Goal: Task Accomplishment & Management: Complete application form

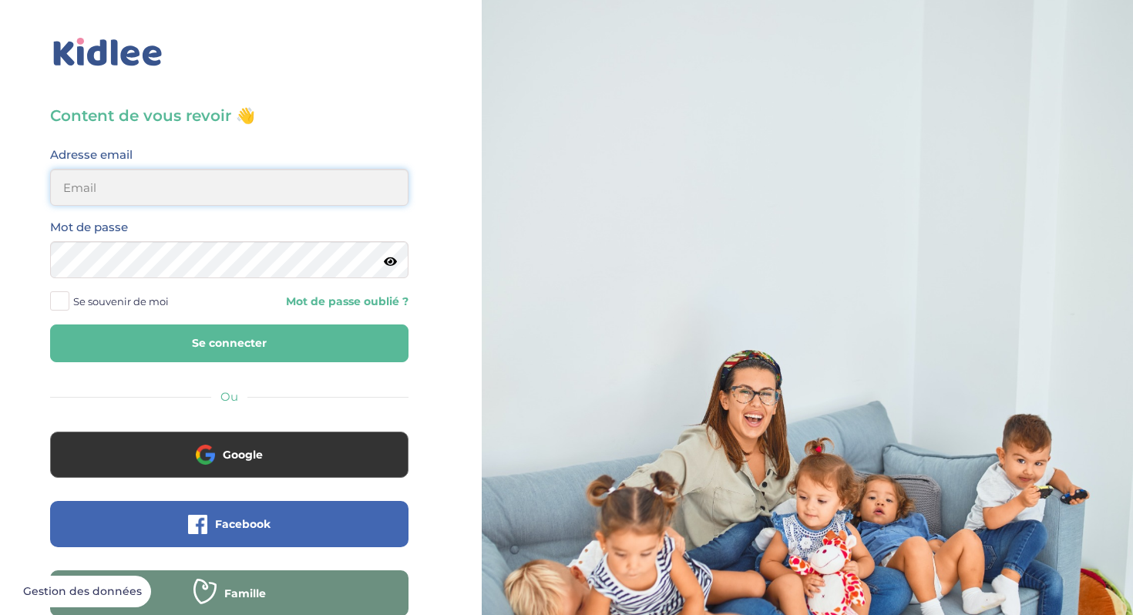
click at [190, 188] on input "email" at bounding box center [229, 187] width 358 height 37
type input "camille1.queinnec@gmail.com"
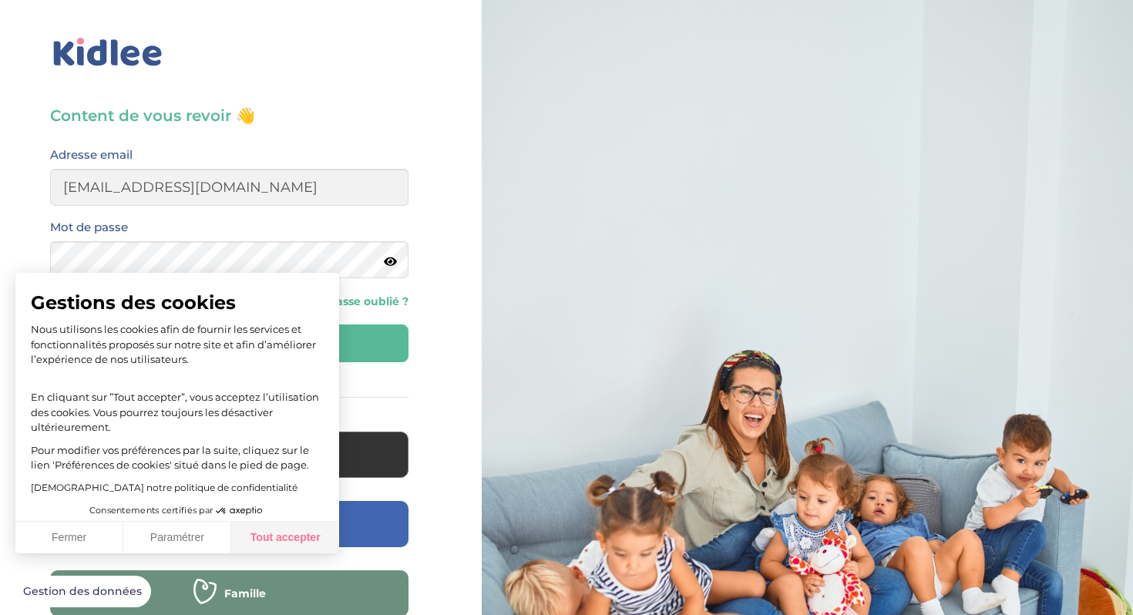
click at [264, 539] on button "Tout accepter" at bounding box center [285, 538] width 108 height 32
checkbox input "true"
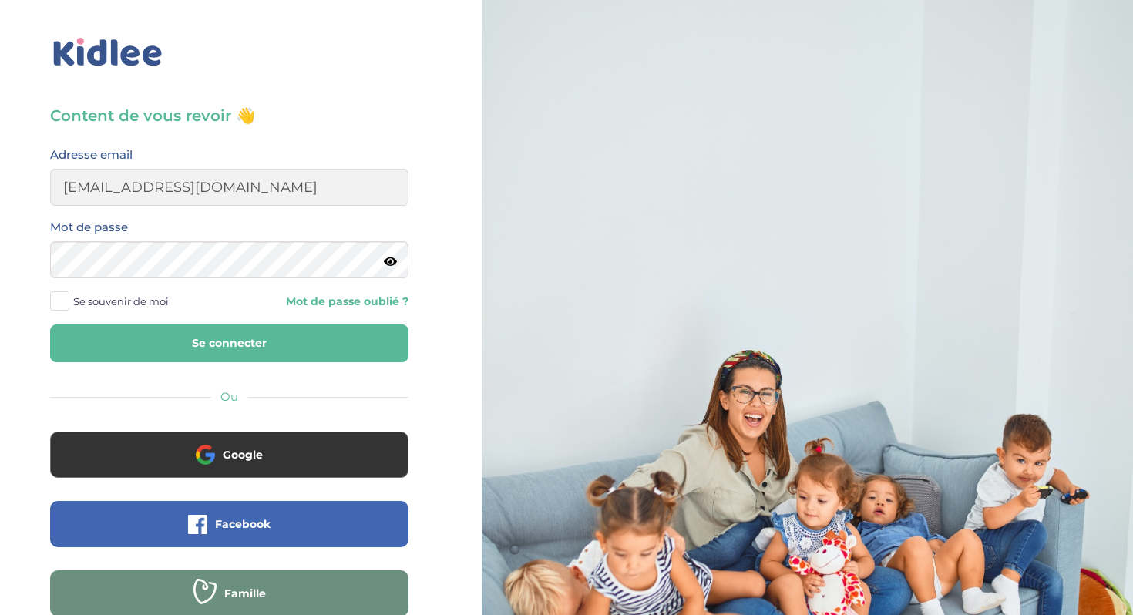
click at [385, 259] on icon at bounding box center [390, 262] width 13 height 12
click at [385, 259] on icon at bounding box center [389, 262] width 15 height 12
click at [331, 330] on button "Se connecter" at bounding box center [229, 343] width 358 height 38
click at [280, 340] on button "Se connecter" at bounding box center [229, 343] width 358 height 38
click at [237, 343] on button "Se connecter" at bounding box center [229, 343] width 358 height 38
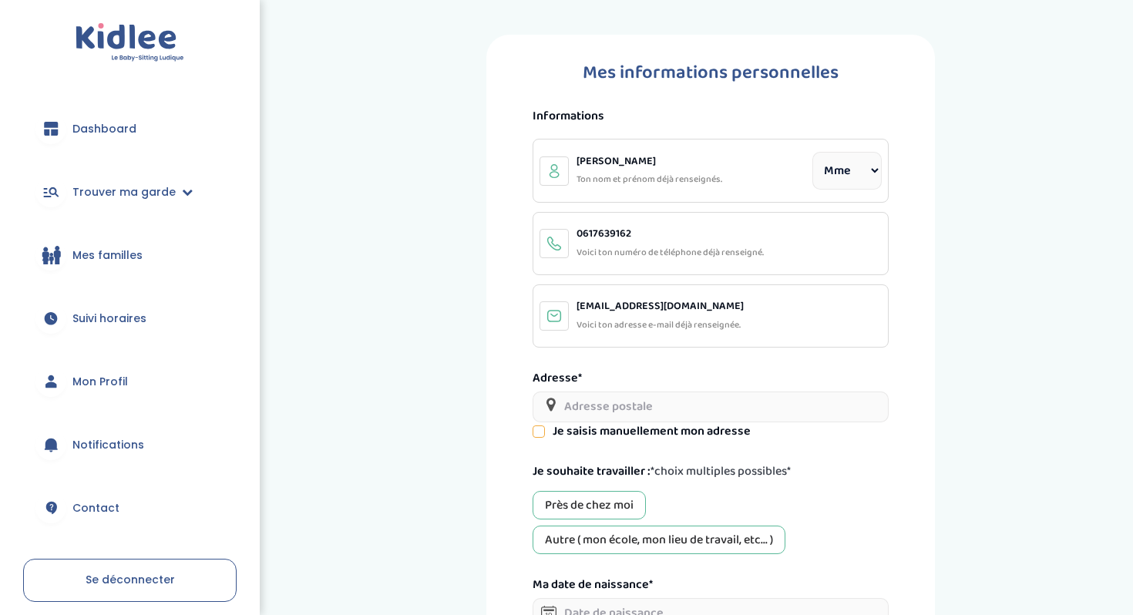
select select "1"
click at [166, 190] on span "Trouver ma garde" at bounding box center [123, 192] width 103 height 16
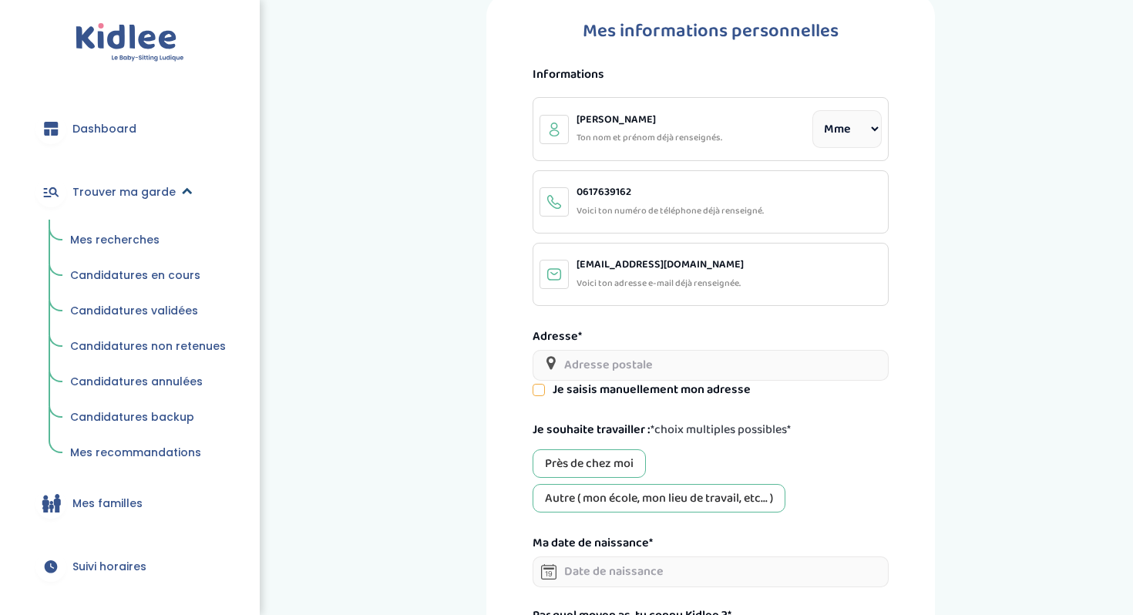
scroll to position [43, 0]
click at [607, 358] on input "text" at bounding box center [710, 363] width 356 height 31
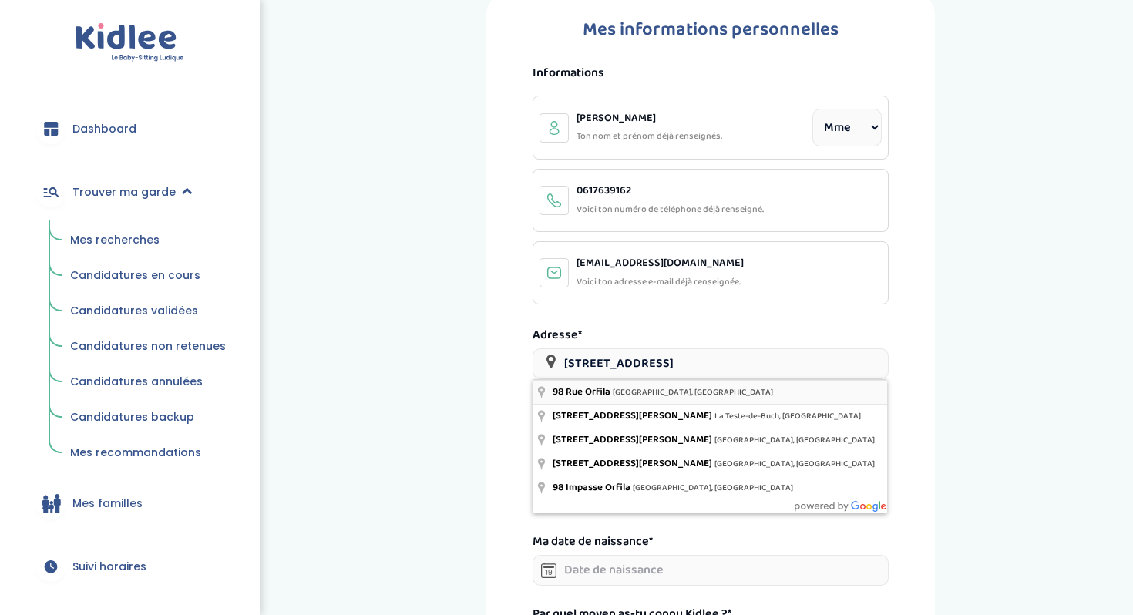
type input "98 Rue Orfila, Paris, France"
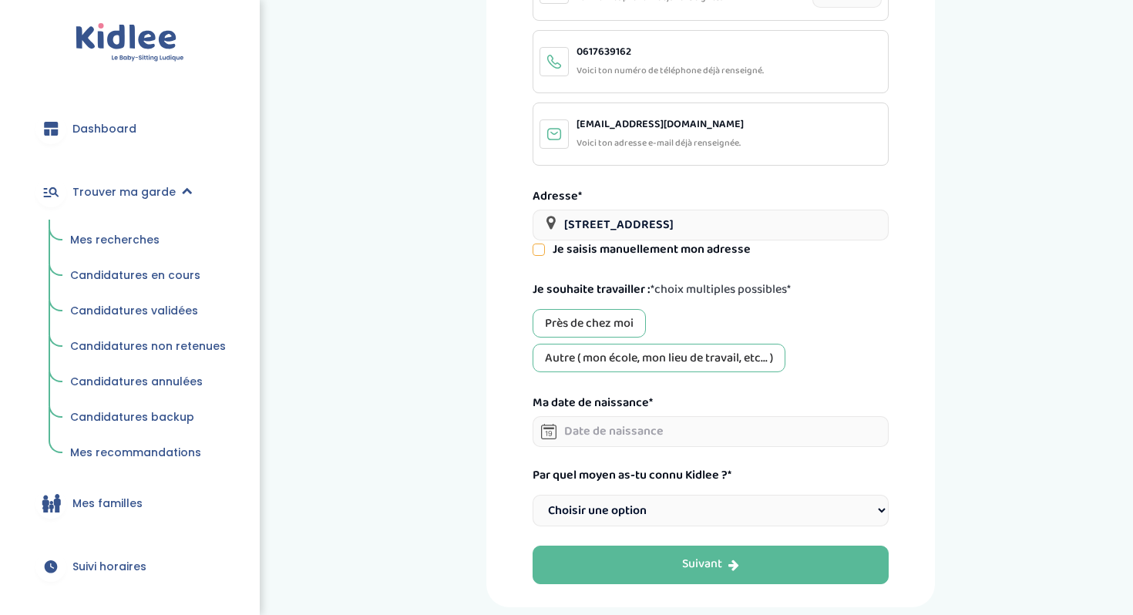
scroll to position [183, 0]
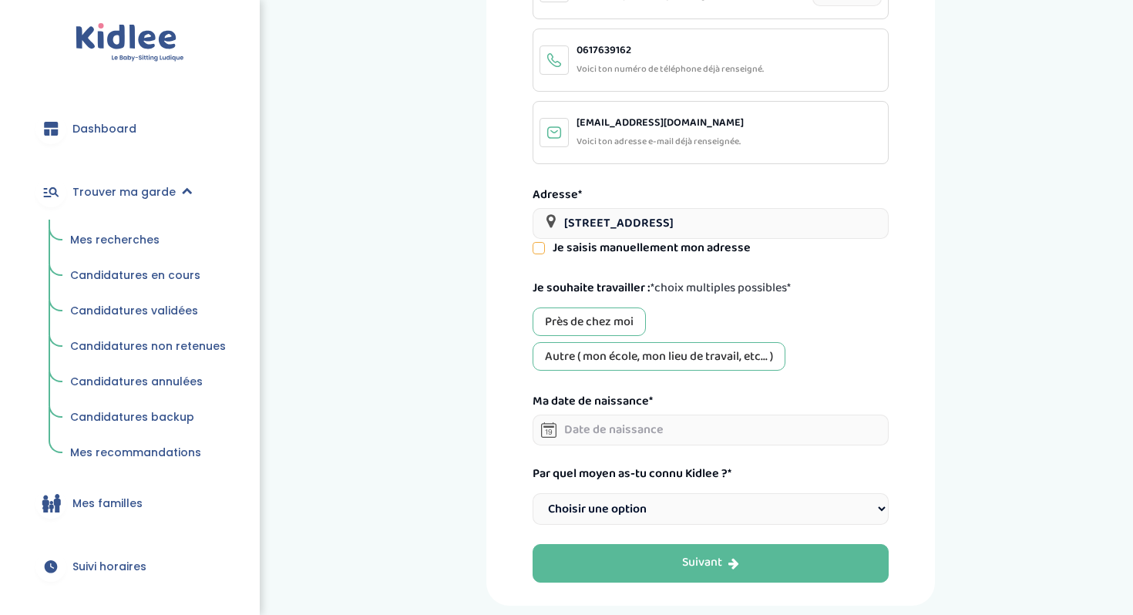
click at [608, 431] on input "text" at bounding box center [710, 430] width 356 height 31
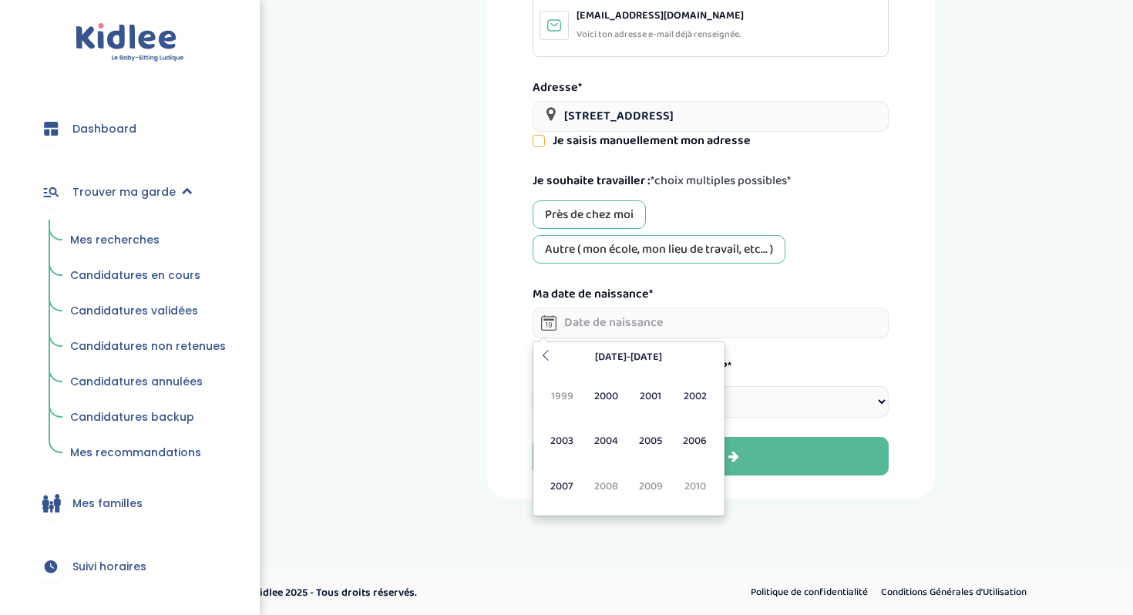
scroll to position [294, 0]
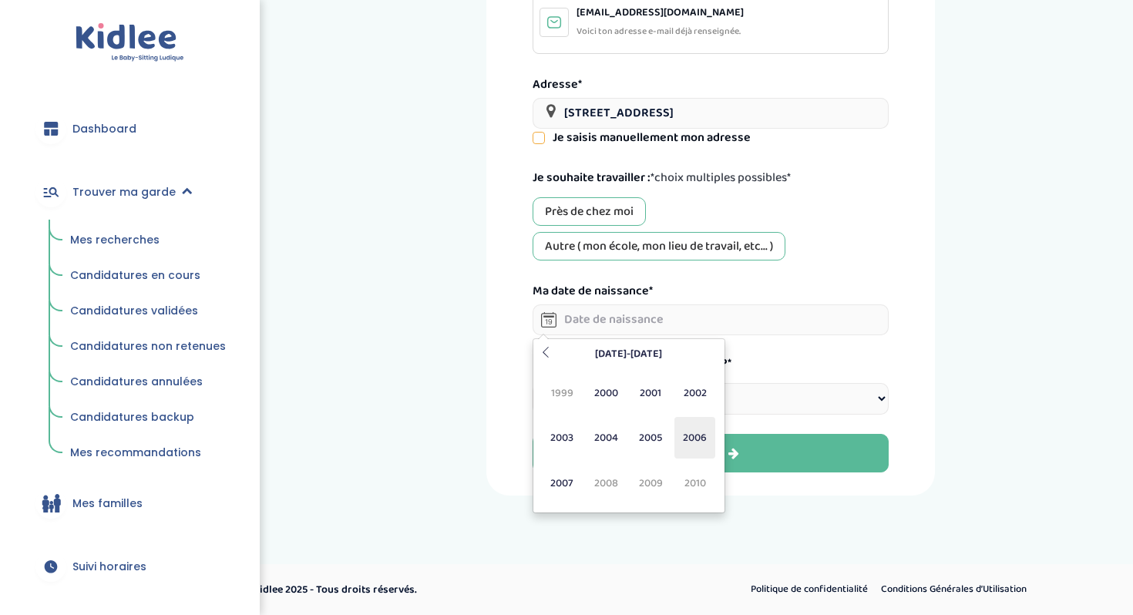
click at [686, 428] on span "2006" at bounding box center [694, 438] width 41 height 42
click at [678, 398] on span "Avr" at bounding box center [694, 393] width 41 height 42
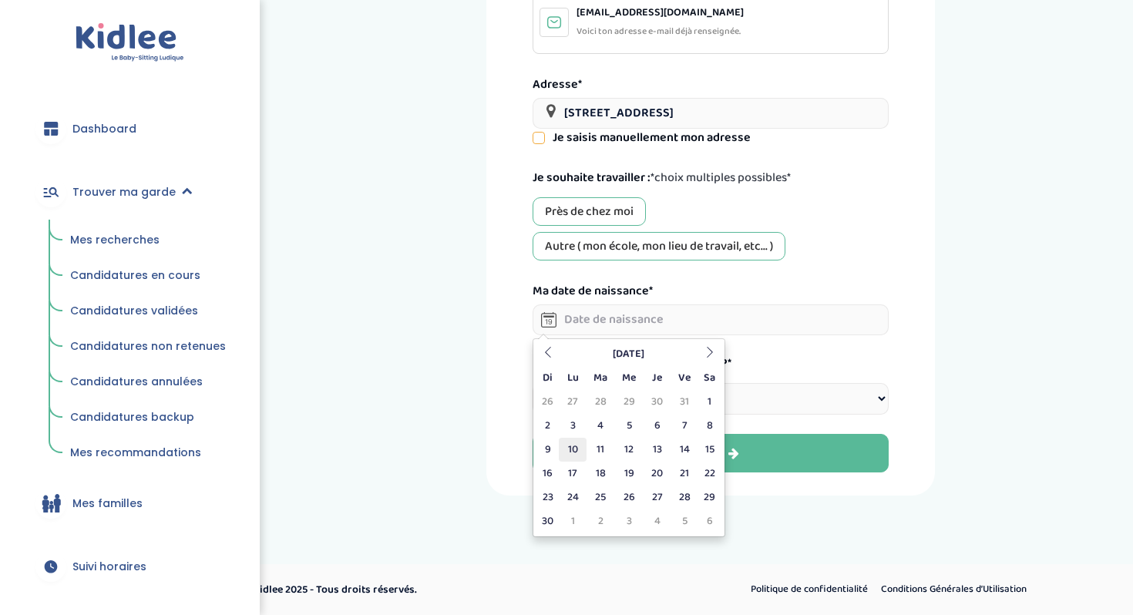
click at [573, 450] on td "10" at bounding box center [572, 450] width 27 height 24
type input "10-04-2006"
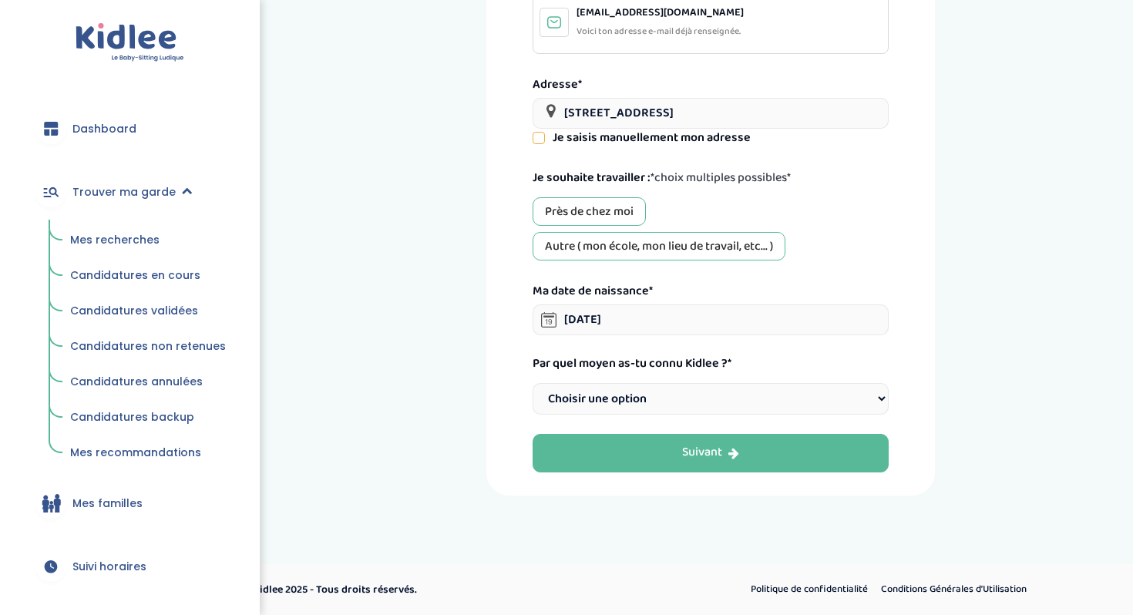
click at [638, 406] on select "Choisir une option Bouche à Oreille Google Plateforme Gens de confiance Faceboo…" at bounding box center [710, 399] width 356 height 32
select select "1"
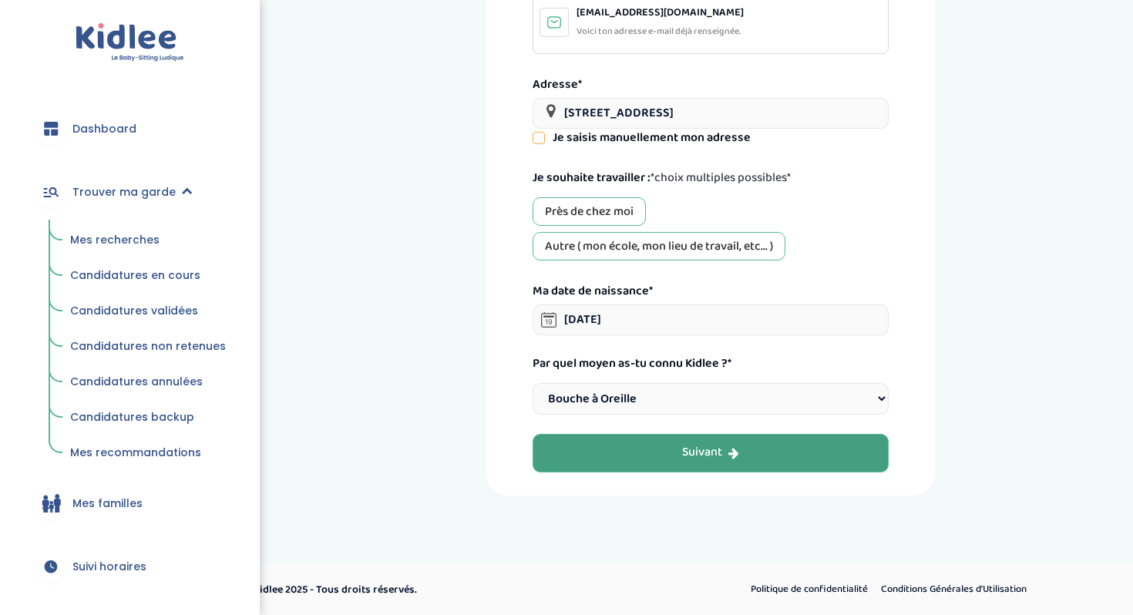
click at [653, 451] on button "Suivant" at bounding box center [710, 453] width 356 height 39
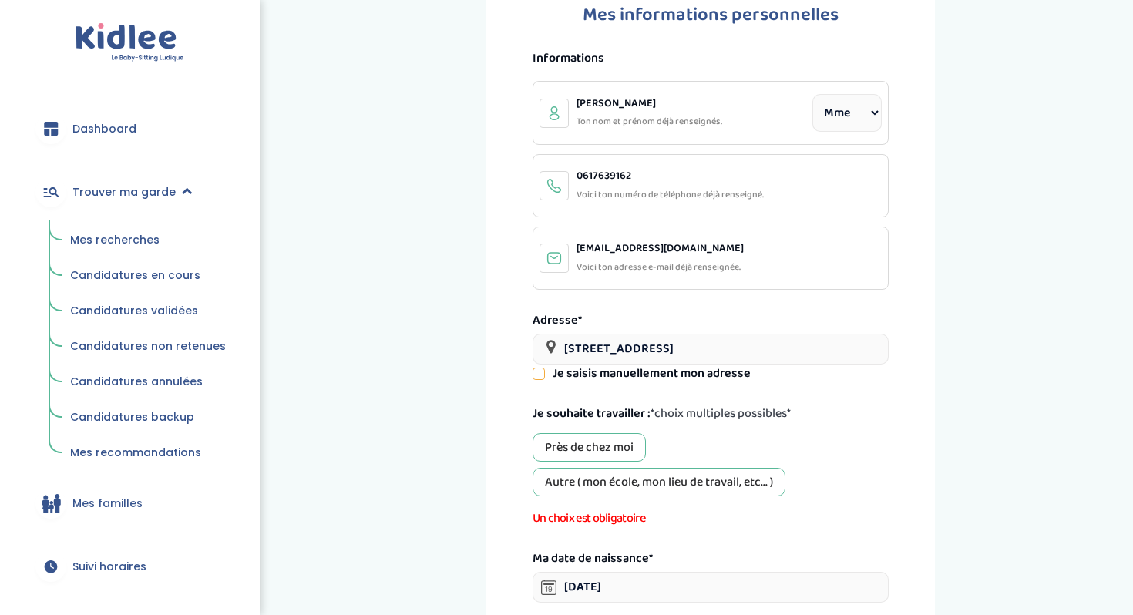
scroll to position [77, 0]
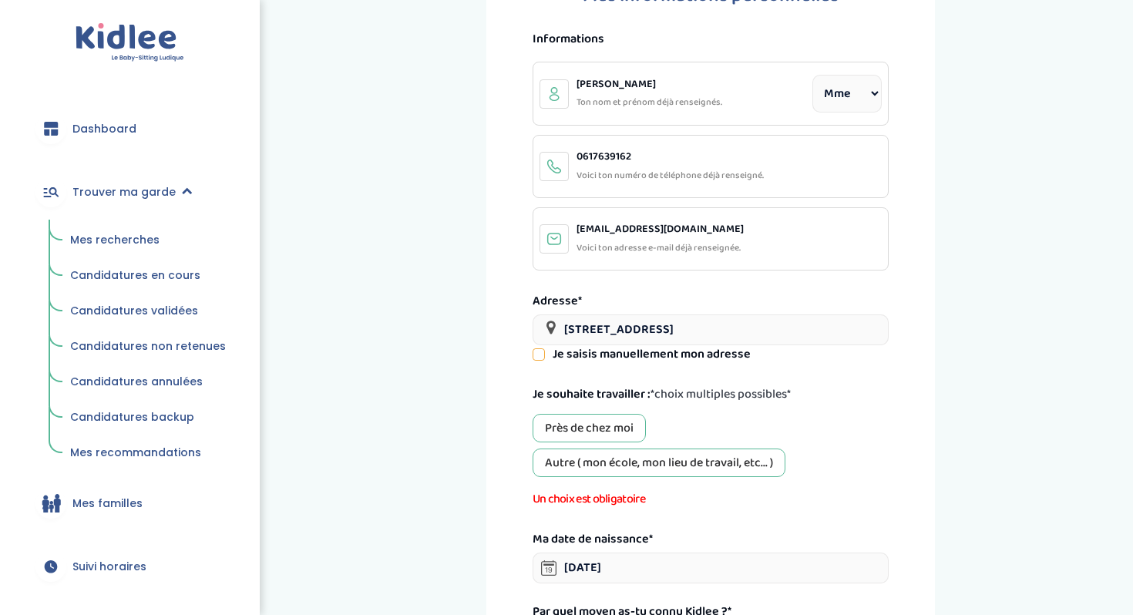
click at [595, 427] on div "Près de chez moi" at bounding box center [588, 428] width 113 height 29
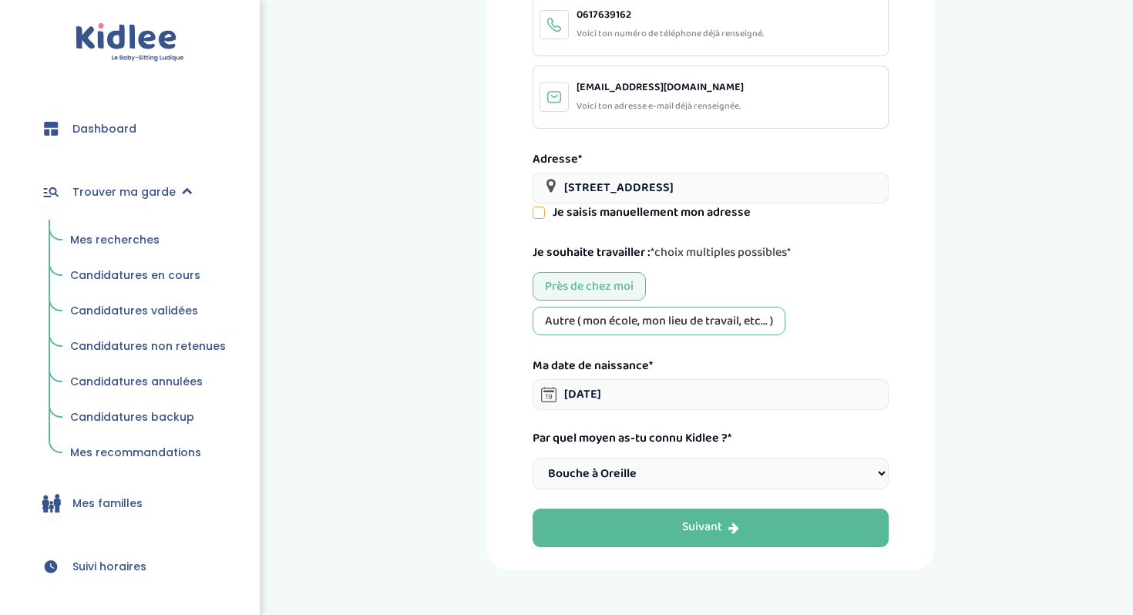
scroll to position [224, 0]
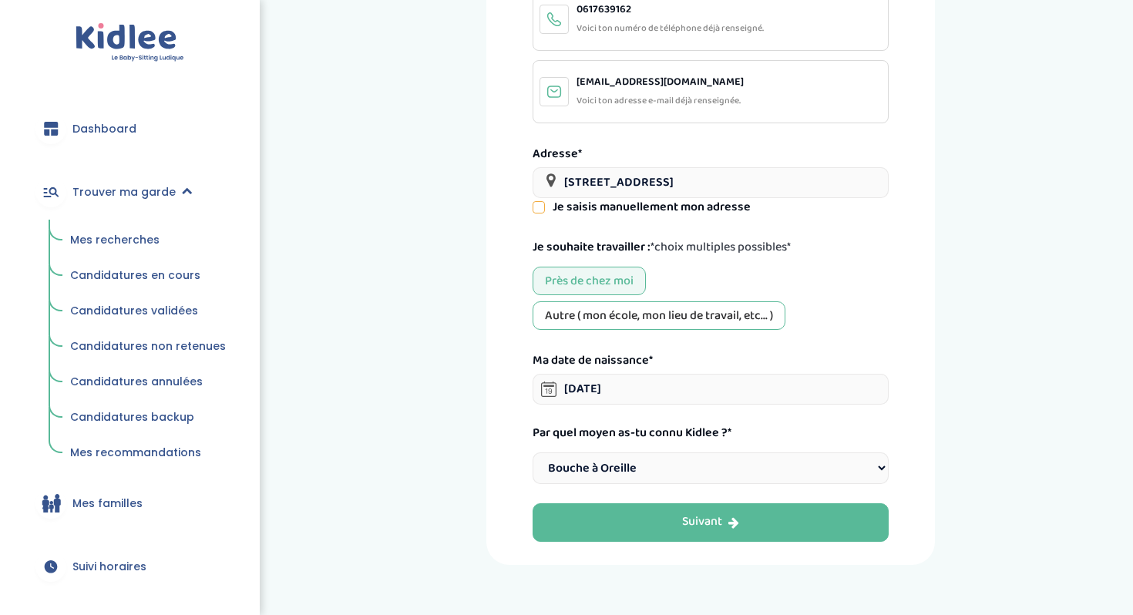
click at [627, 524] on button "Suivant" at bounding box center [710, 522] width 356 height 39
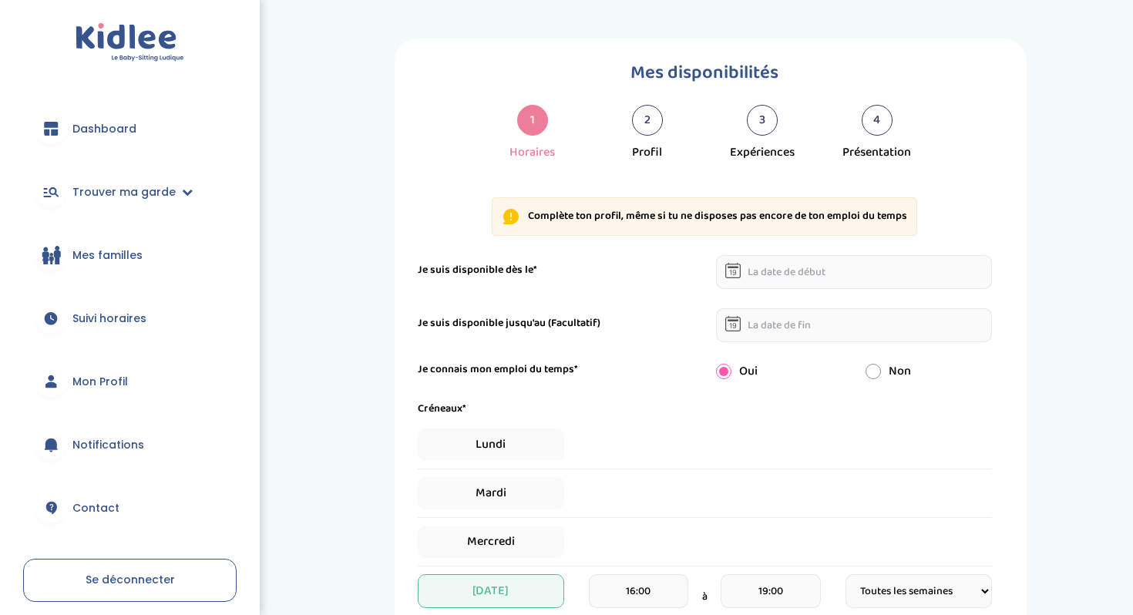
select select "1"
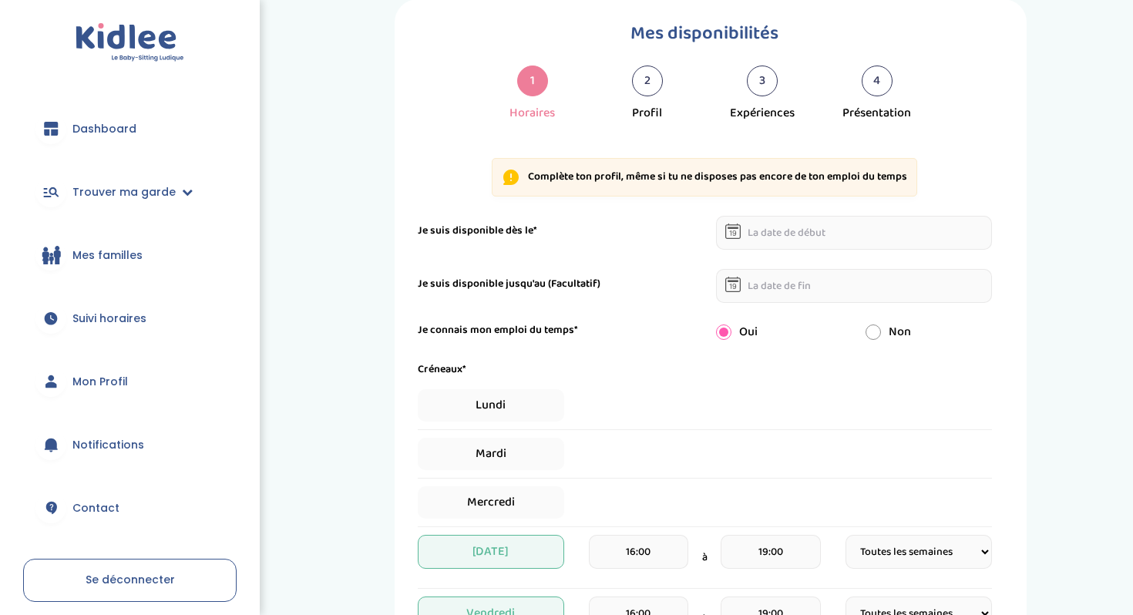
scroll to position [33, 0]
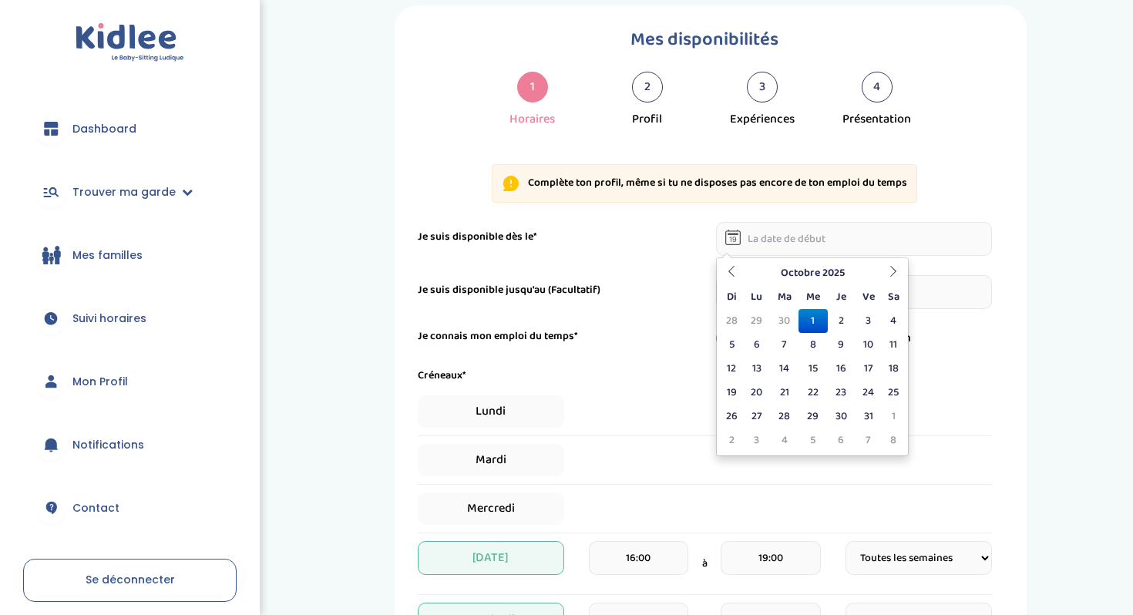
click at [780, 236] on input "text" at bounding box center [854, 239] width 276 height 34
click at [837, 321] on td "2" at bounding box center [840, 321] width 27 height 24
type input "[DATE]"
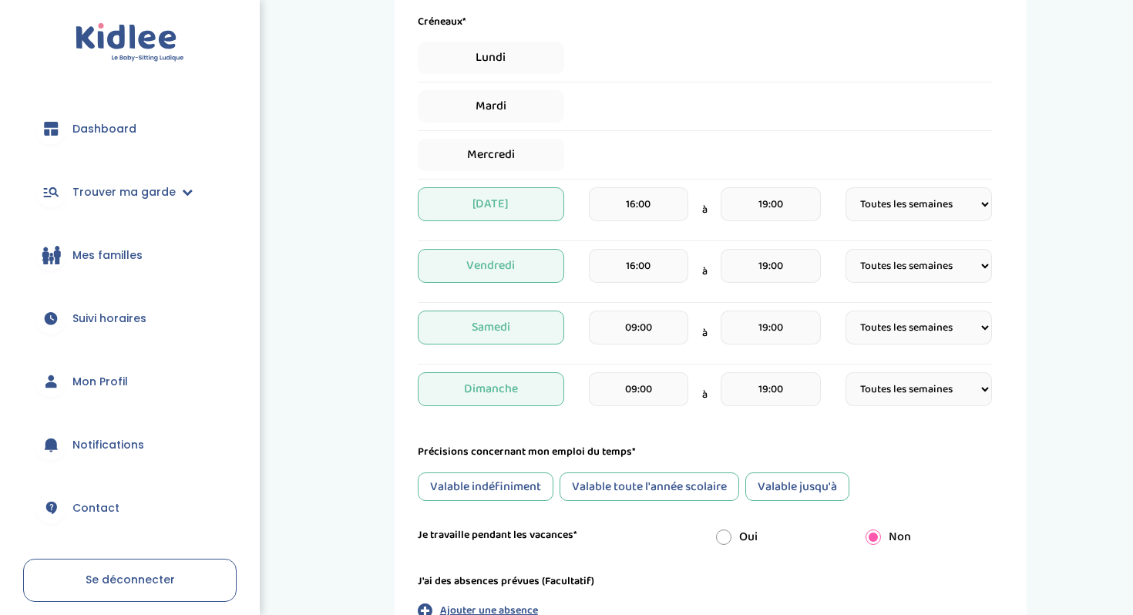
scroll to position [388, 0]
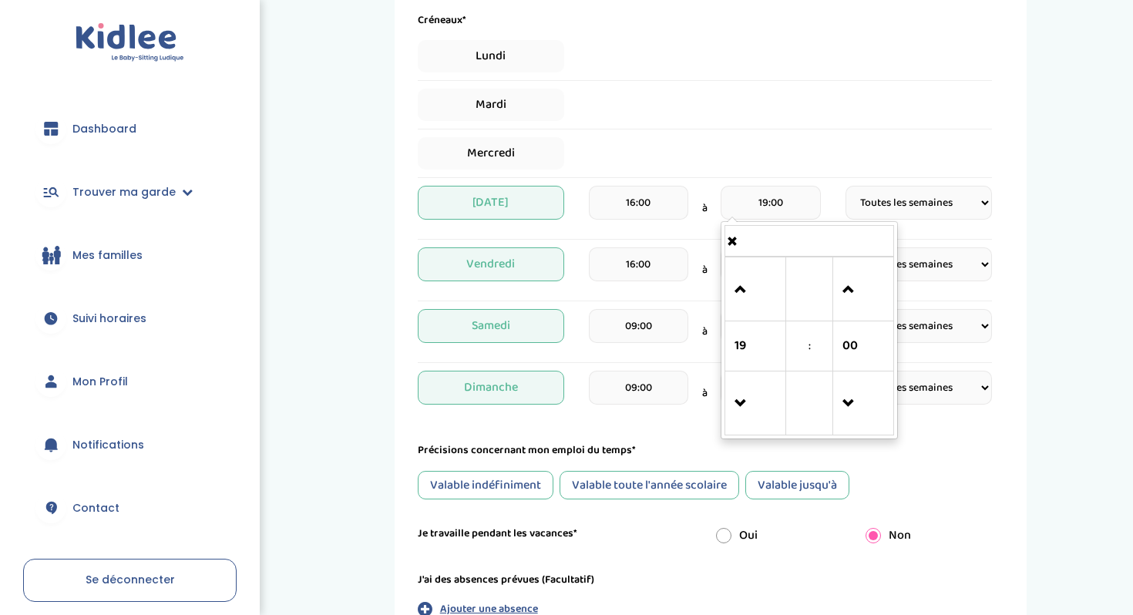
click at [791, 208] on input "19:00" at bounding box center [769, 203] width 99 height 34
click at [744, 297] on span at bounding box center [755, 290] width 42 height 42
type input "20:00"
click at [678, 291] on div "16:00" at bounding box center [638, 269] width 99 height 45
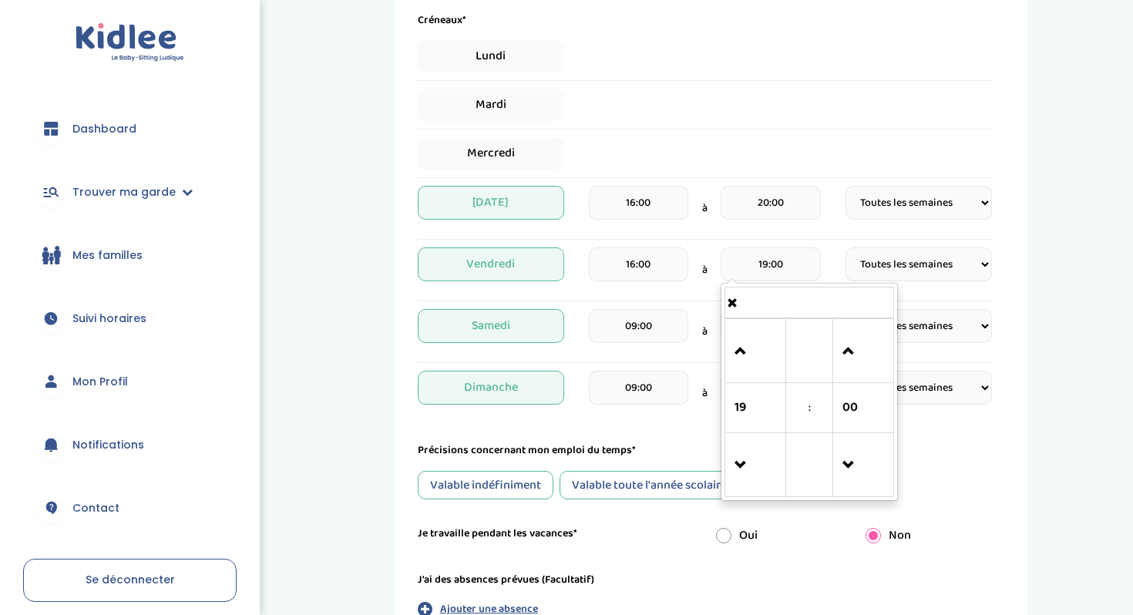
click at [764, 266] on input "19:00" at bounding box center [769, 264] width 99 height 34
click at [750, 348] on span at bounding box center [755, 352] width 42 height 42
type input "20:00"
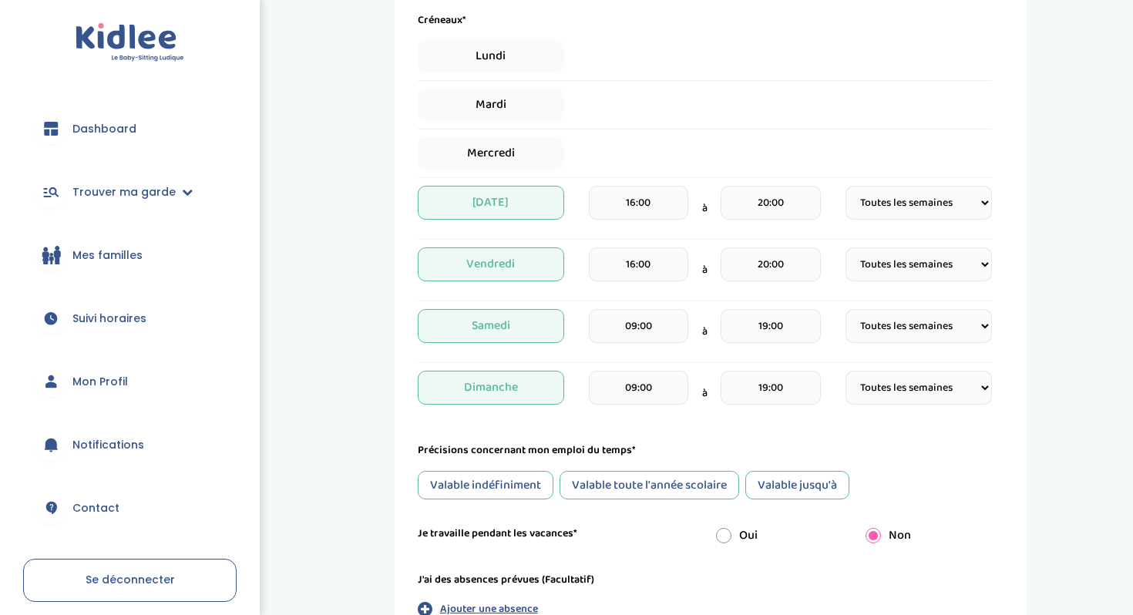
click at [727, 143] on div "Mercredi" at bounding box center [705, 153] width 574 height 32
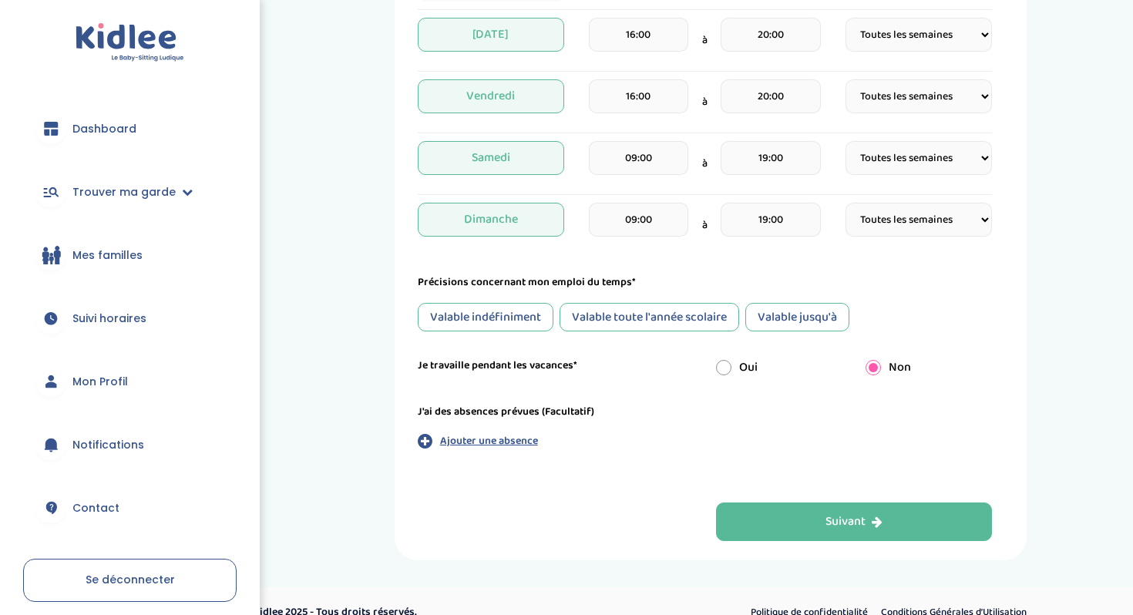
scroll to position [558, 0]
click at [539, 317] on div "Valable indéfiniment" at bounding box center [486, 315] width 136 height 29
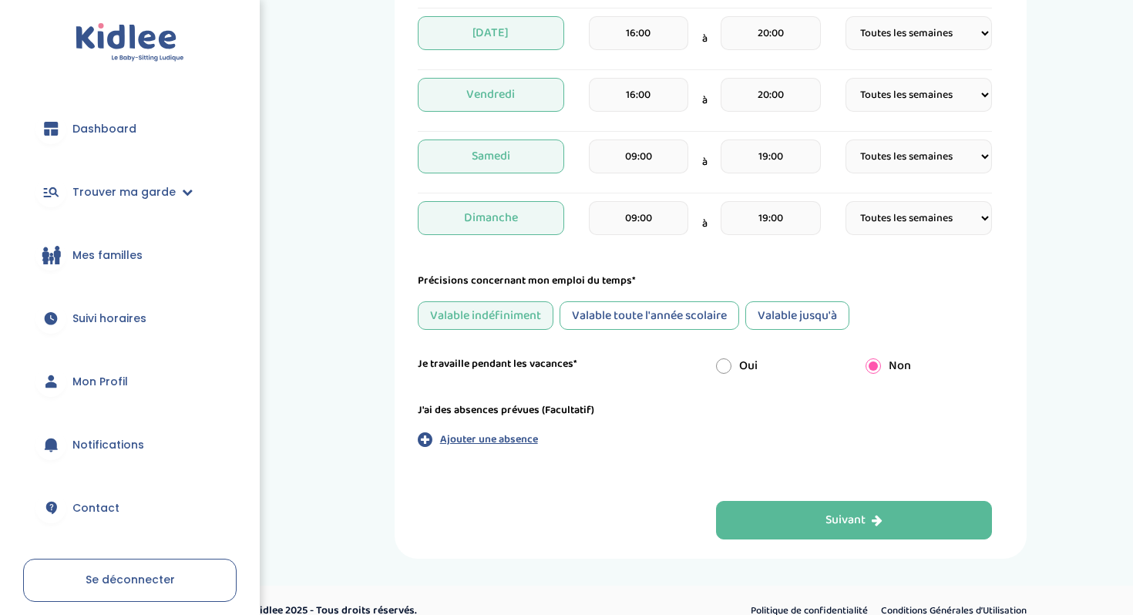
click at [612, 323] on div "Valable toute l'année scolaire" at bounding box center [649, 315] width 180 height 29
click at [726, 363] on input "radio" at bounding box center [723, 365] width 15 height 15
radio input "true"
radio input "false"
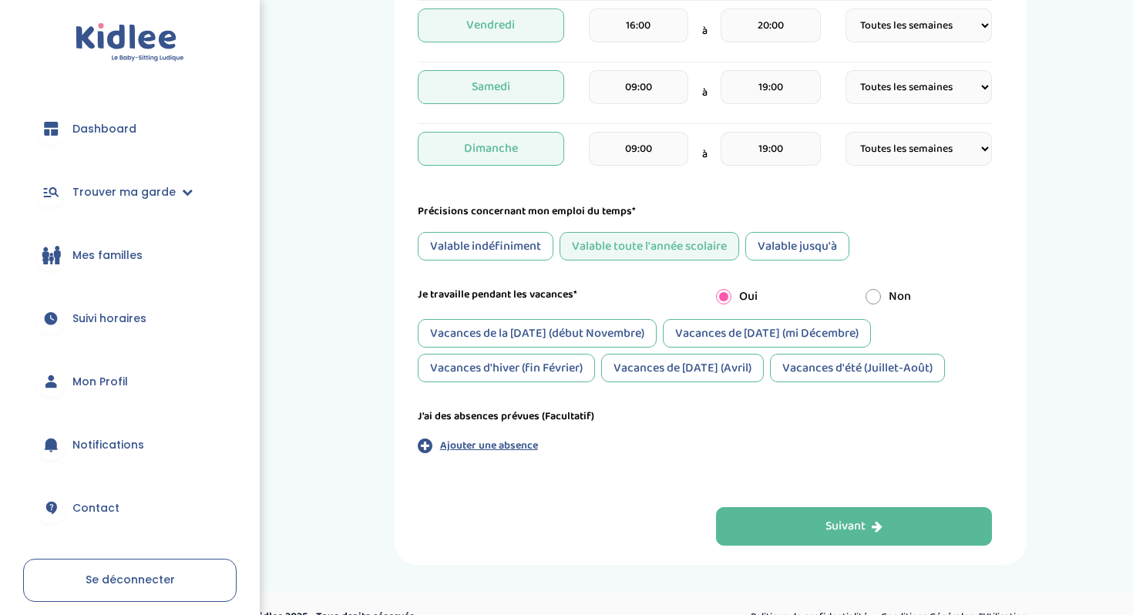
scroll to position [634, 0]
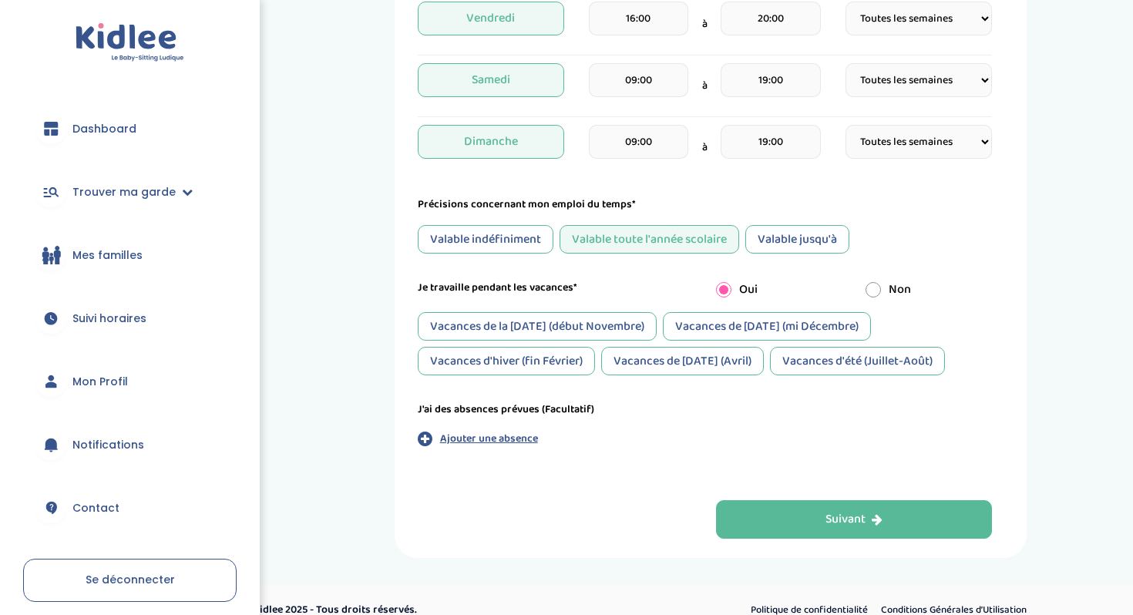
click at [574, 366] on div "Vacances d'hiver (fin Février)" at bounding box center [506, 361] width 177 height 29
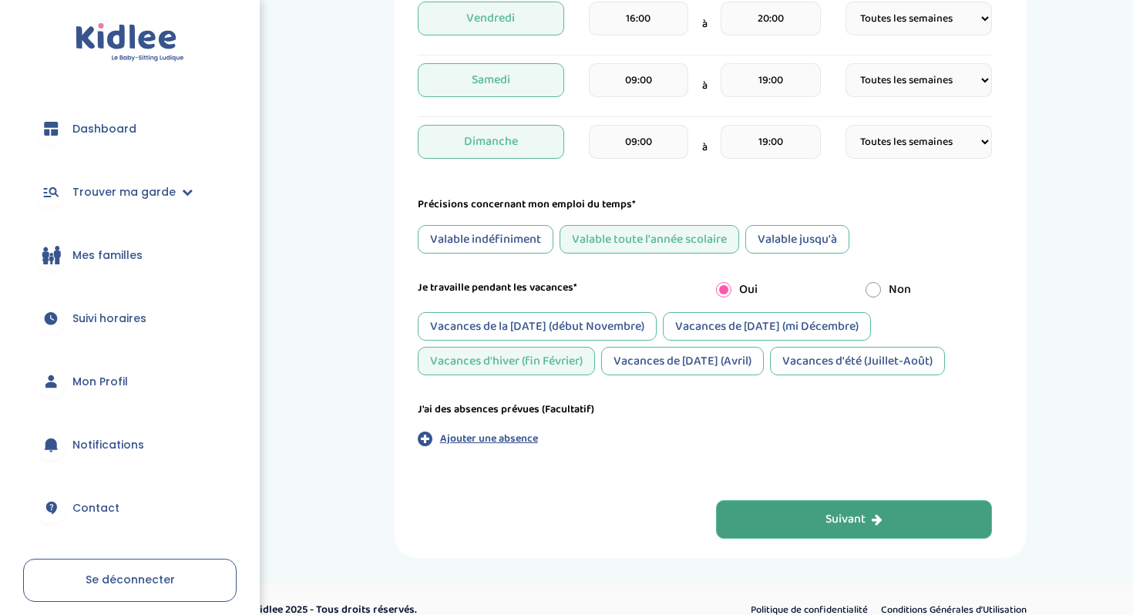
click at [747, 519] on button "Suivant" at bounding box center [854, 519] width 276 height 39
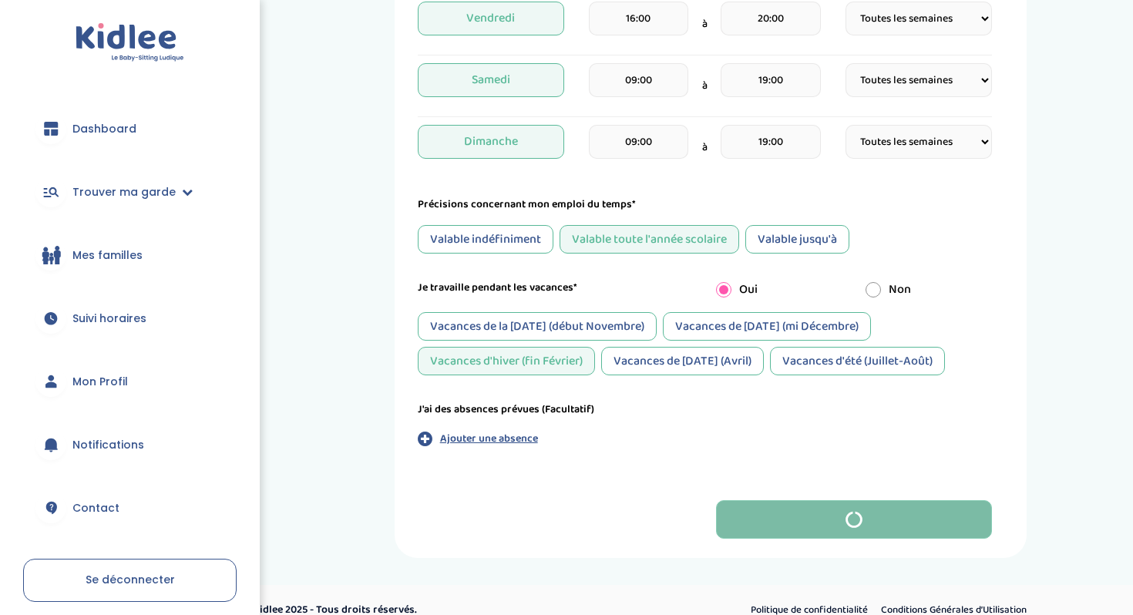
scroll to position [0, 0]
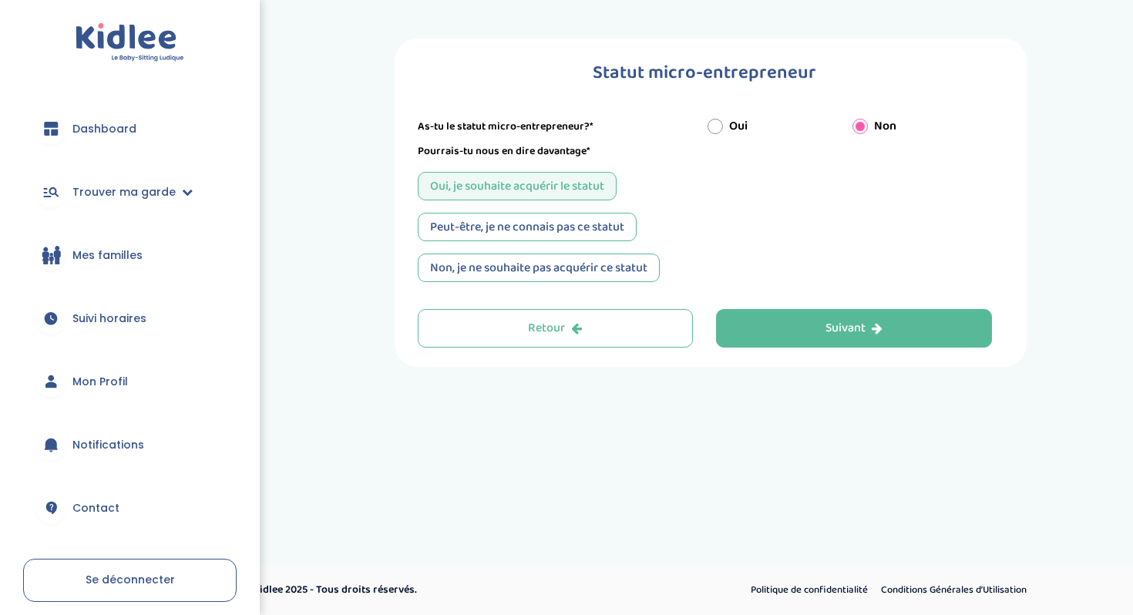
click at [535, 268] on div "Non, je ne souhaite pas acquérir ce statut" at bounding box center [539, 267] width 242 height 29
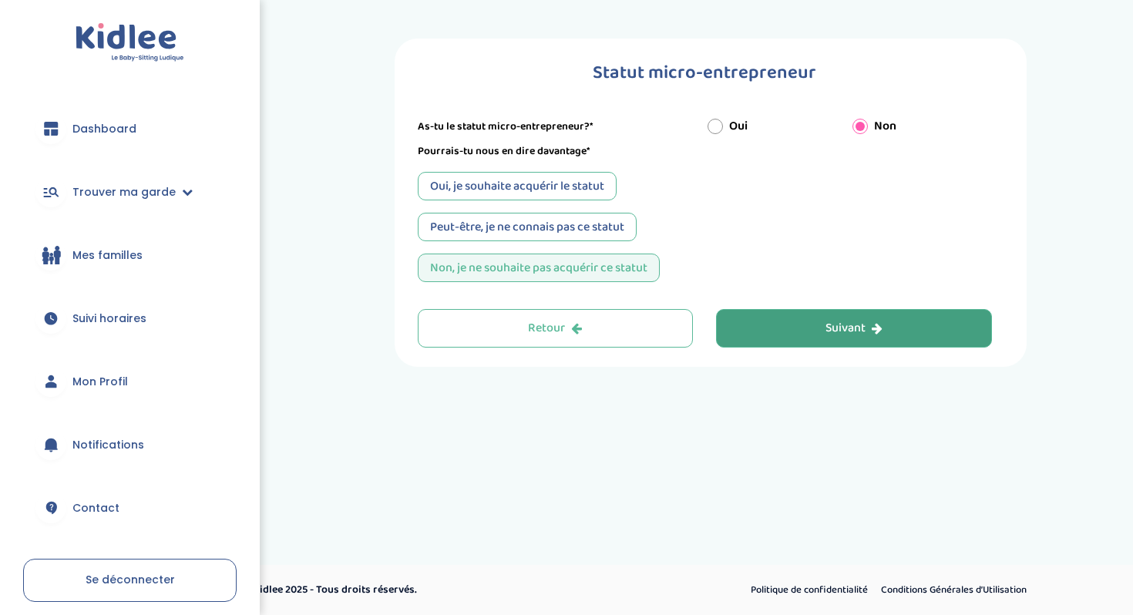
click at [769, 332] on button "Suivant" at bounding box center [854, 328] width 276 height 39
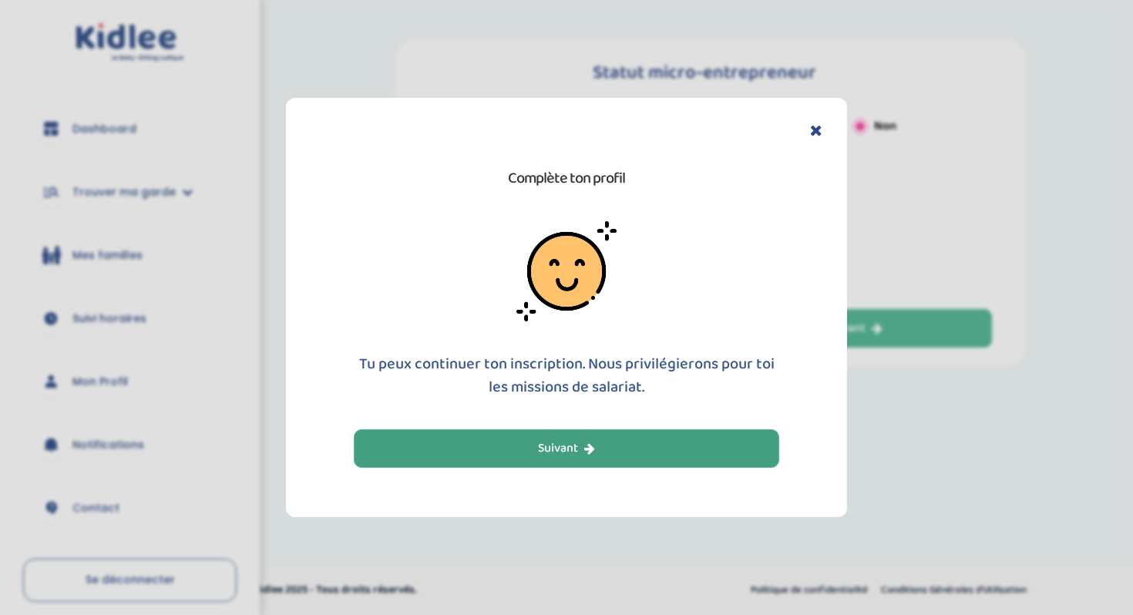
click at [589, 451] on icon "button" at bounding box center [589, 448] width 11 height 12
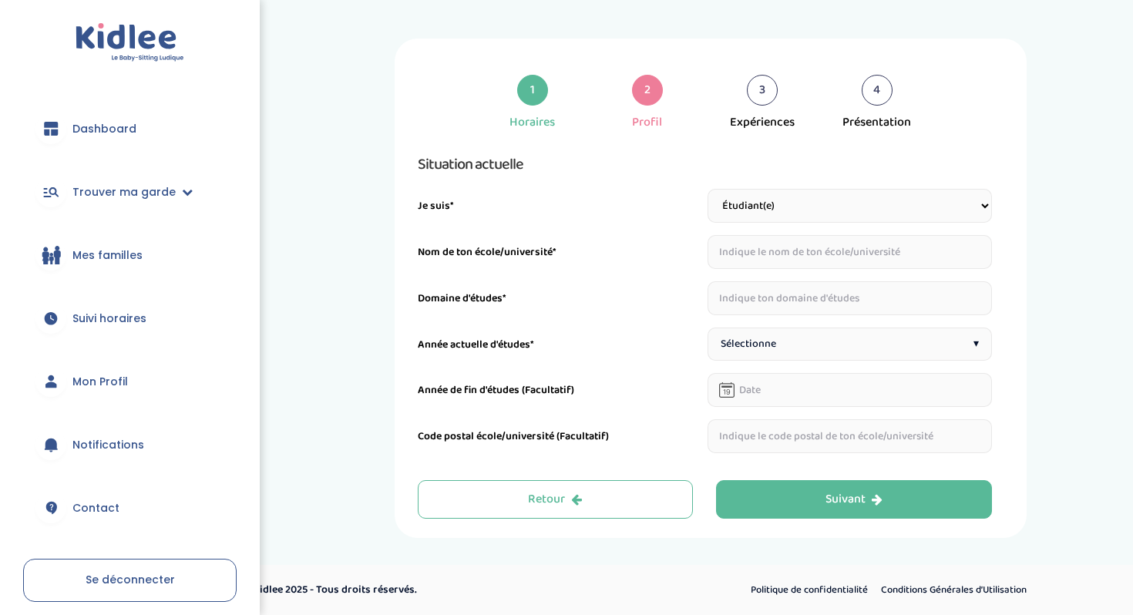
click at [773, 247] on input "text" at bounding box center [849, 252] width 284 height 34
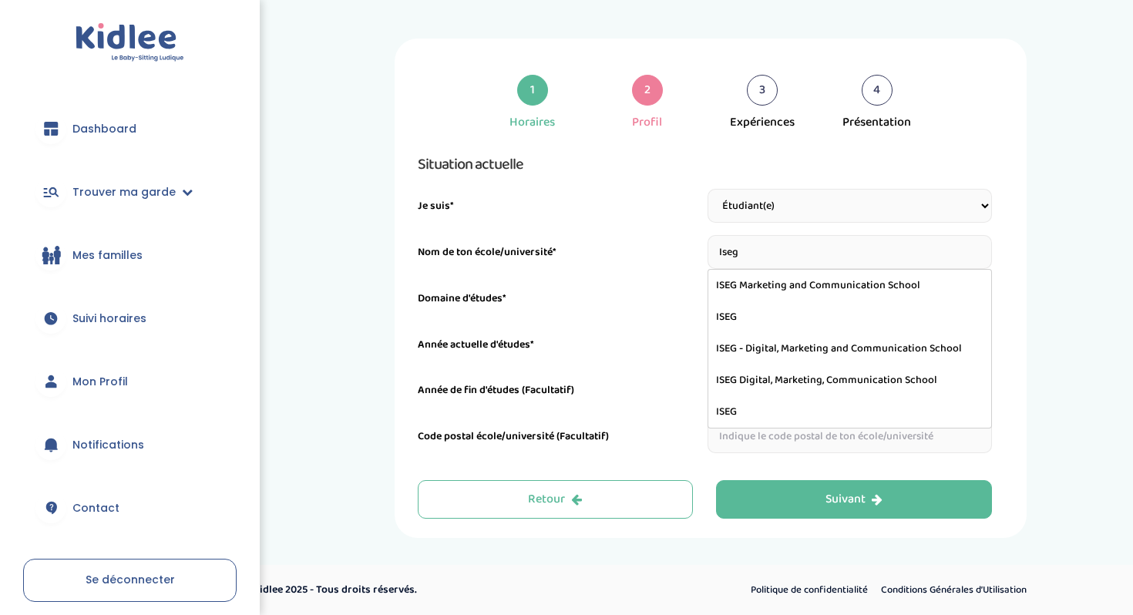
type input "ISEG Marketing and Communication School"
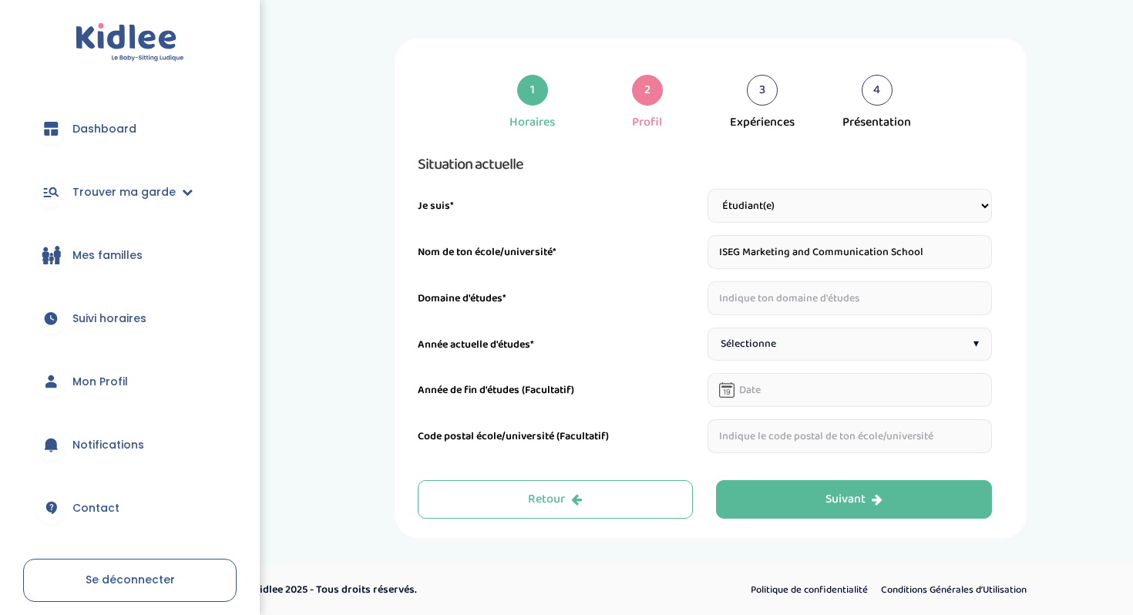
click at [774, 298] on input "text" at bounding box center [849, 298] width 284 height 34
type input "marketing et communication"
click at [760, 351] on span "Sélectionne" at bounding box center [747, 344] width 55 height 16
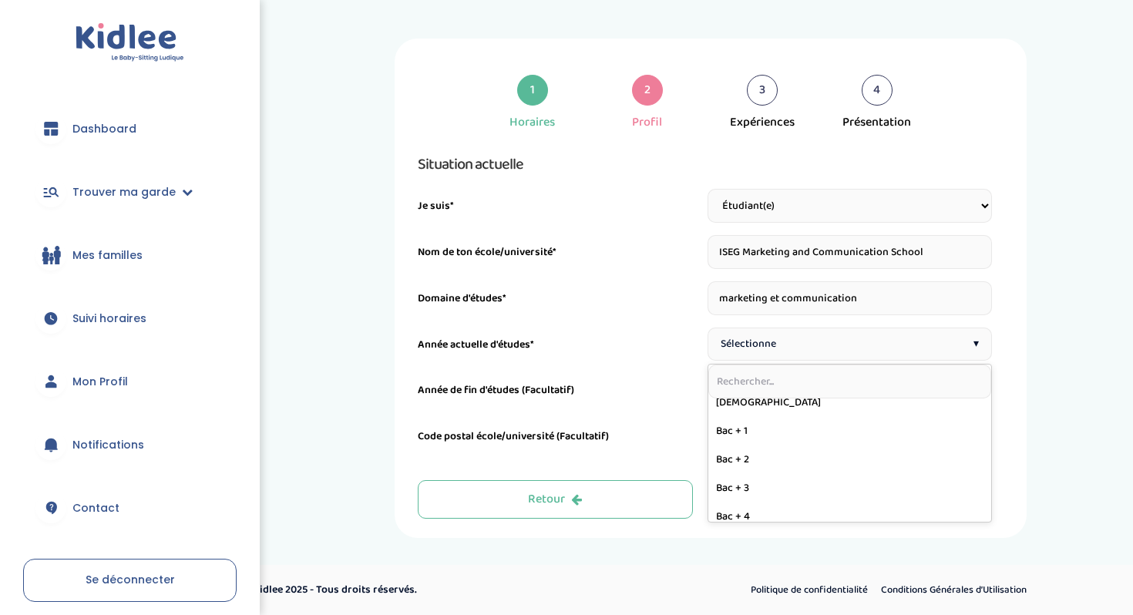
scroll to position [187, 0]
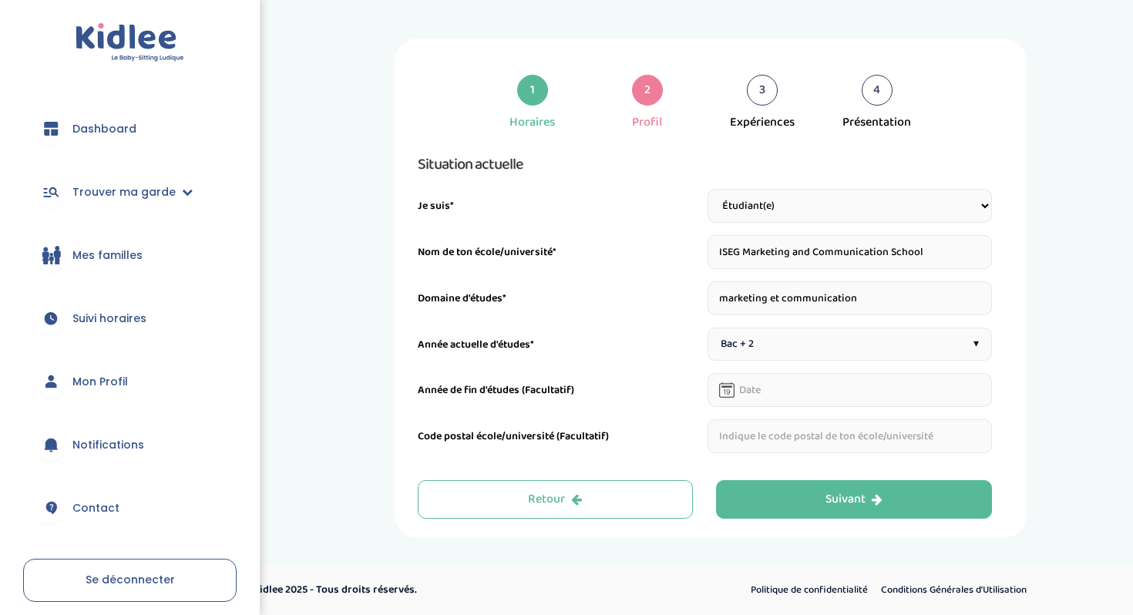
click at [760, 391] on input "text" at bounding box center [849, 390] width 284 height 34
click at [690, 413] on div "Situation actuelle Je suis* Étudiant(e) Salarié Professionnel(le) de la petite …" at bounding box center [705, 302] width 574 height 301
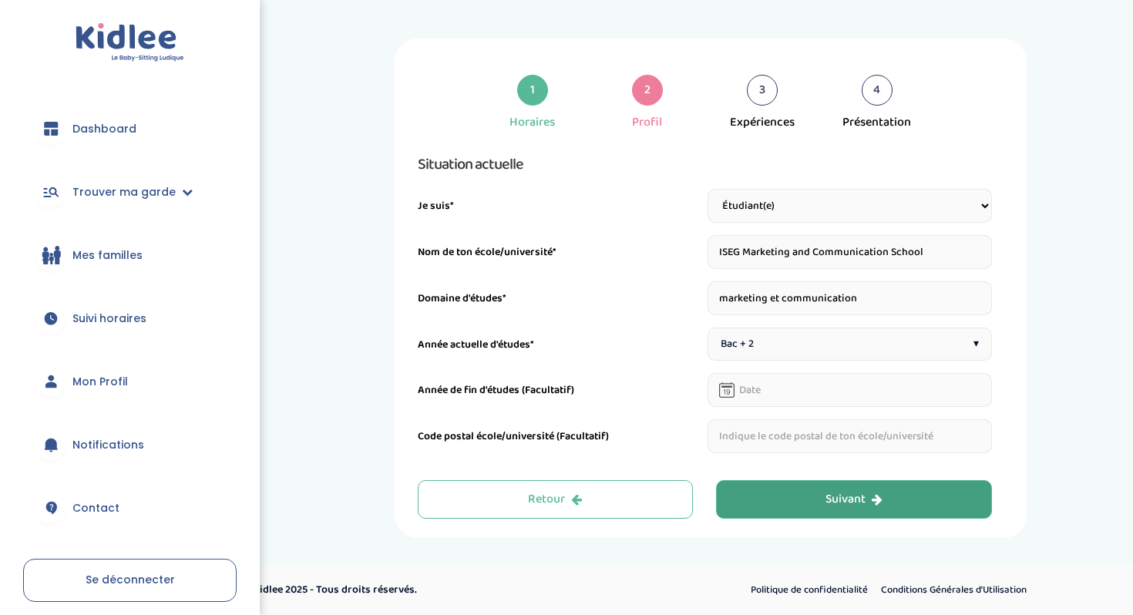
click at [801, 502] on button "Suivant" at bounding box center [854, 499] width 276 height 39
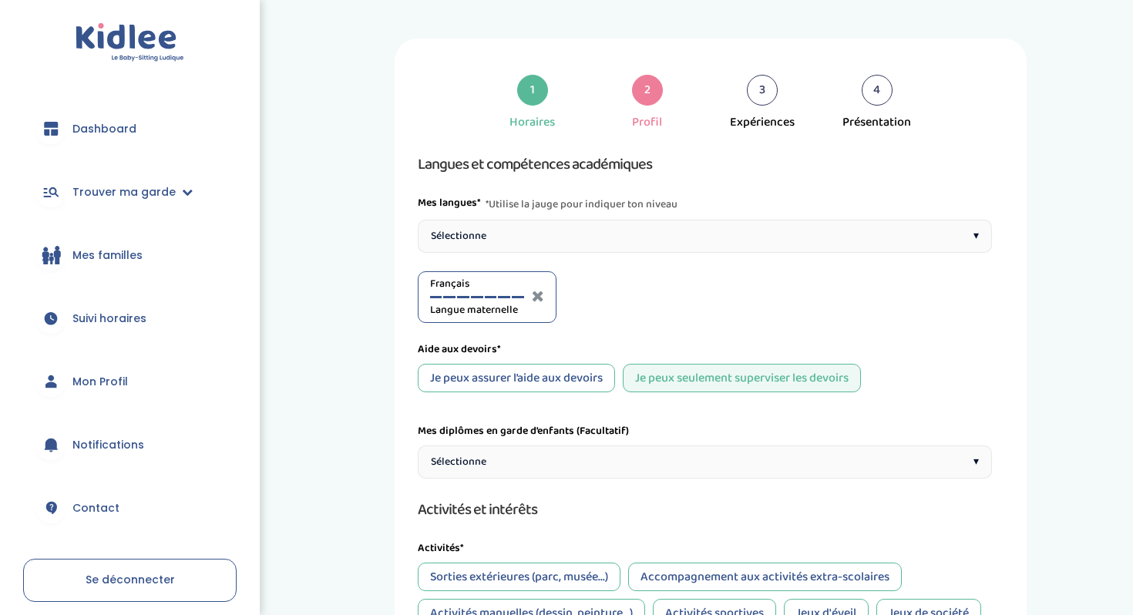
click at [550, 233] on div "Sélectionne ▾" at bounding box center [705, 236] width 574 height 33
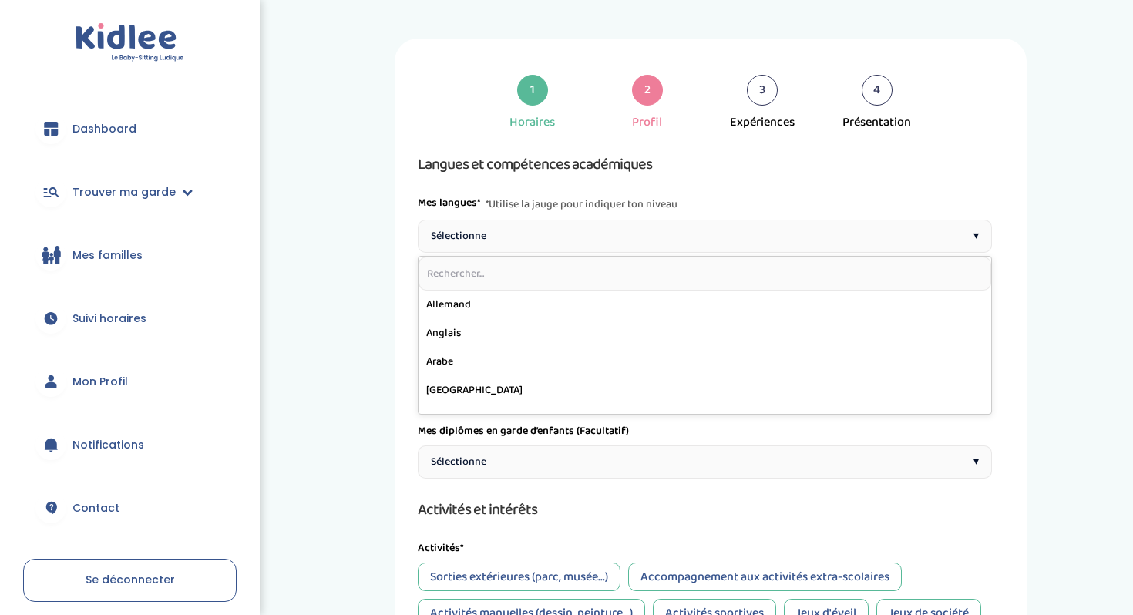
click at [550, 233] on div "Sélectionne ▾" at bounding box center [705, 236] width 574 height 33
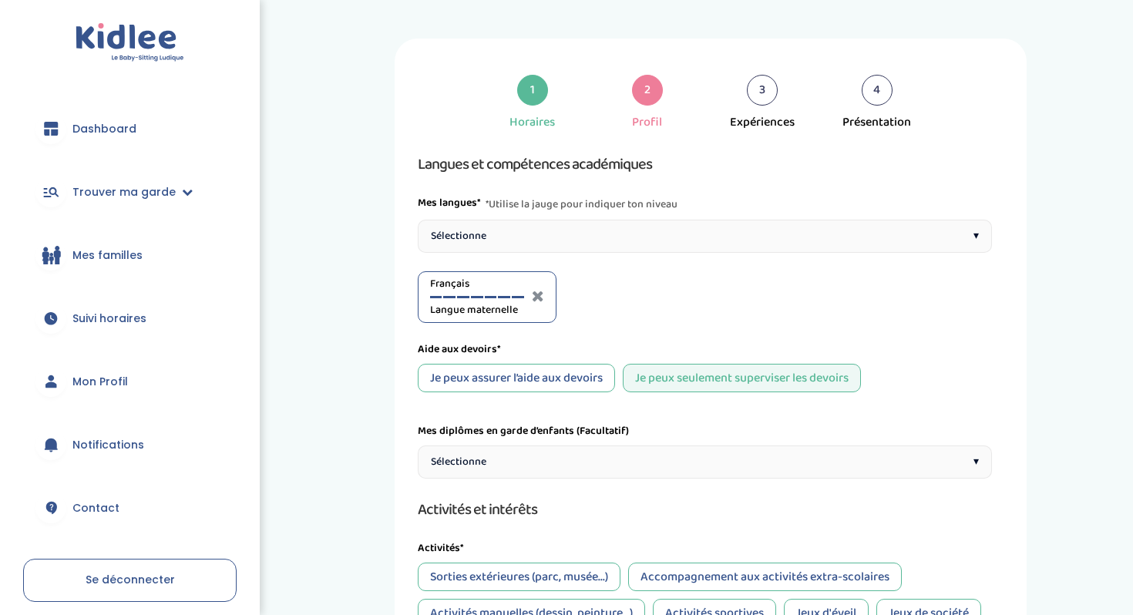
click at [550, 233] on div "Sélectionne ▾" at bounding box center [705, 236] width 574 height 33
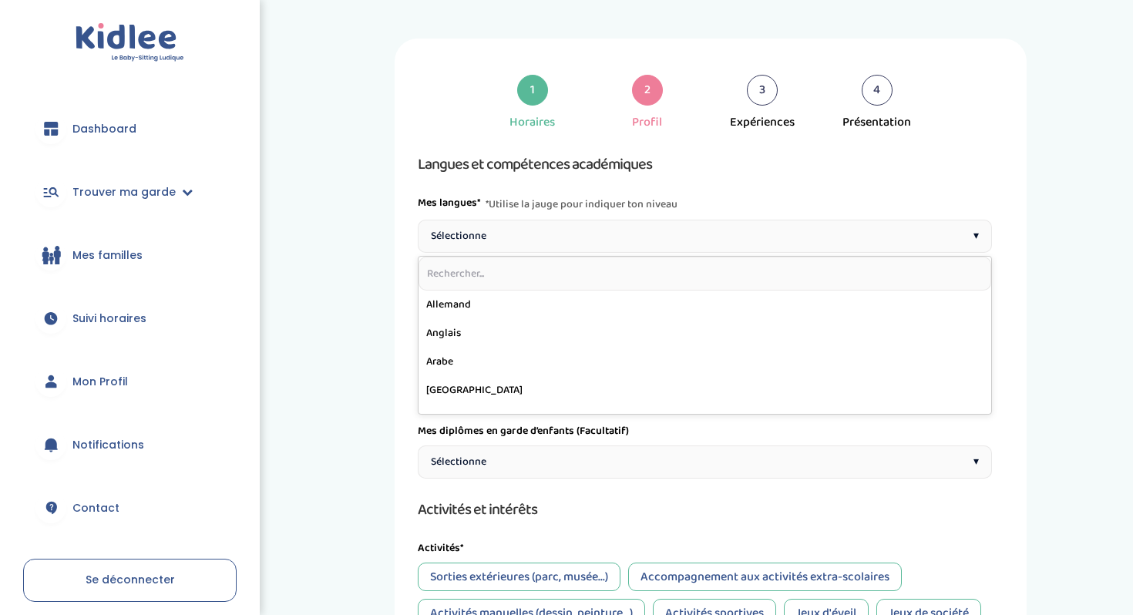
click at [550, 233] on div "Sélectionne ▾" at bounding box center [705, 236] width 574 height 33
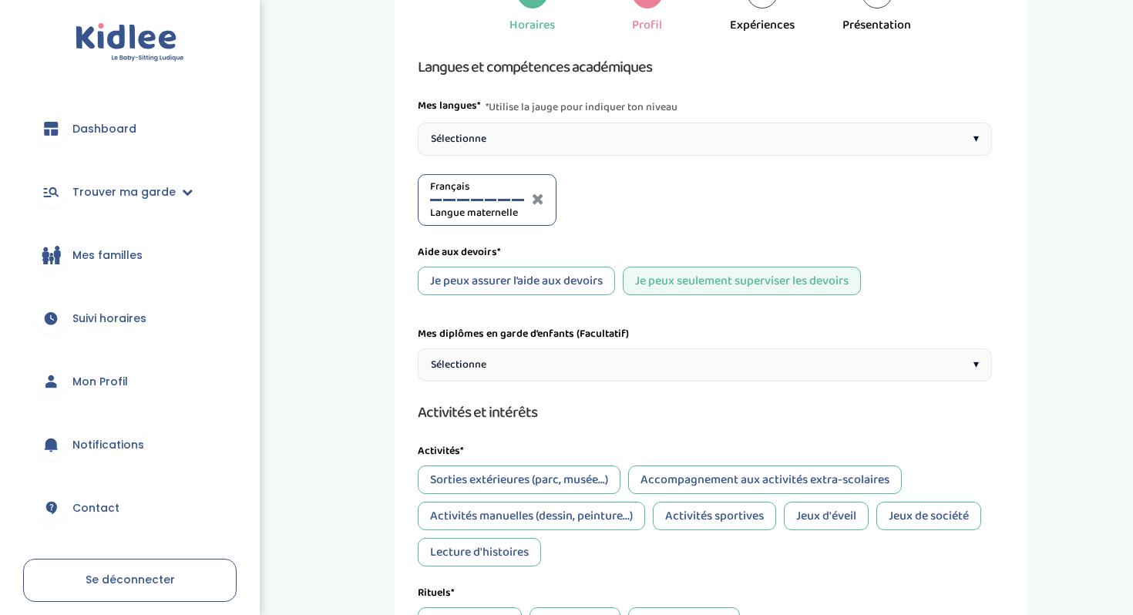
scroll to position [99, 0]
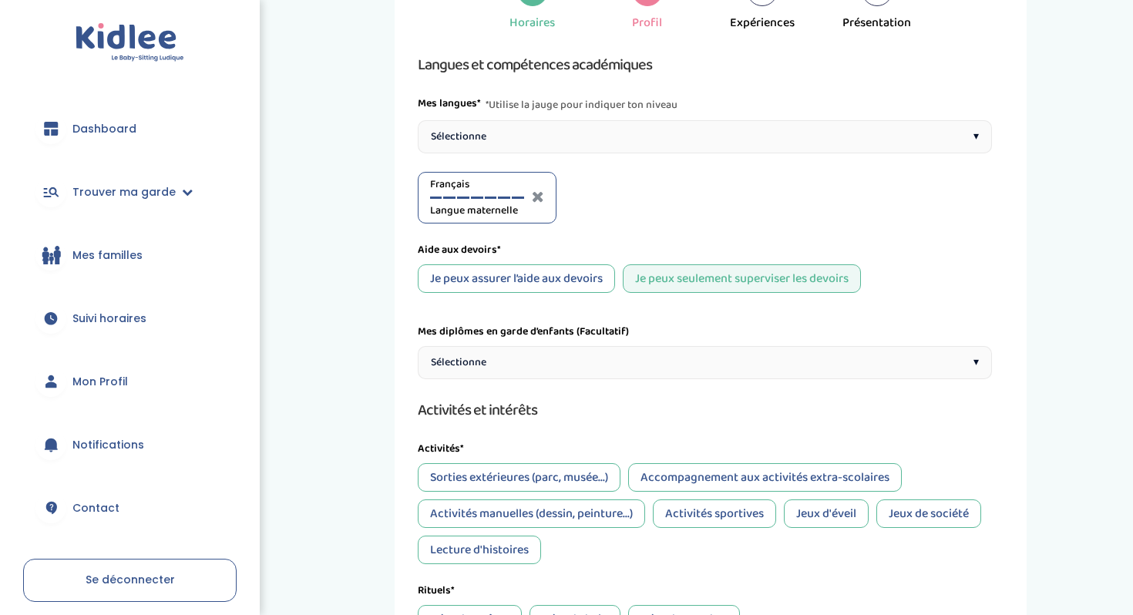
click at [542, 284] on div "Je peux assurer l’aide aux devoirs" at bounding box center [516, 278] width 197 height 29
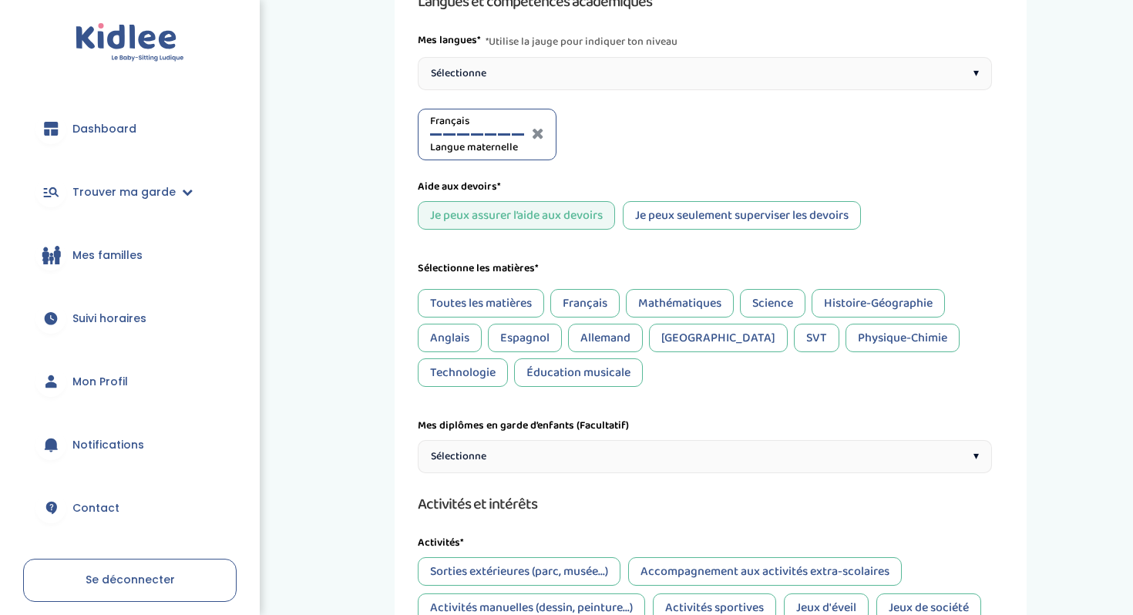
scroll to position [163, 0]
click at [588, 308] on div "Français" at bounding box center [584, 302] width 69 height 29
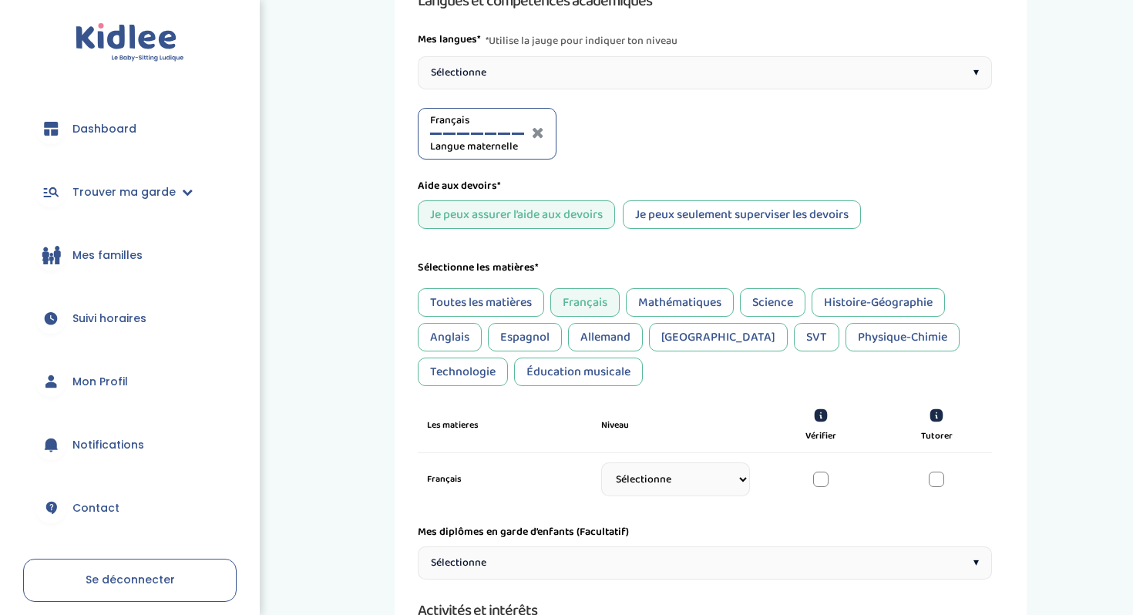
click at [666, 306] on div "Mathématiques" at bounding box center [680, 302] width 108 height 29
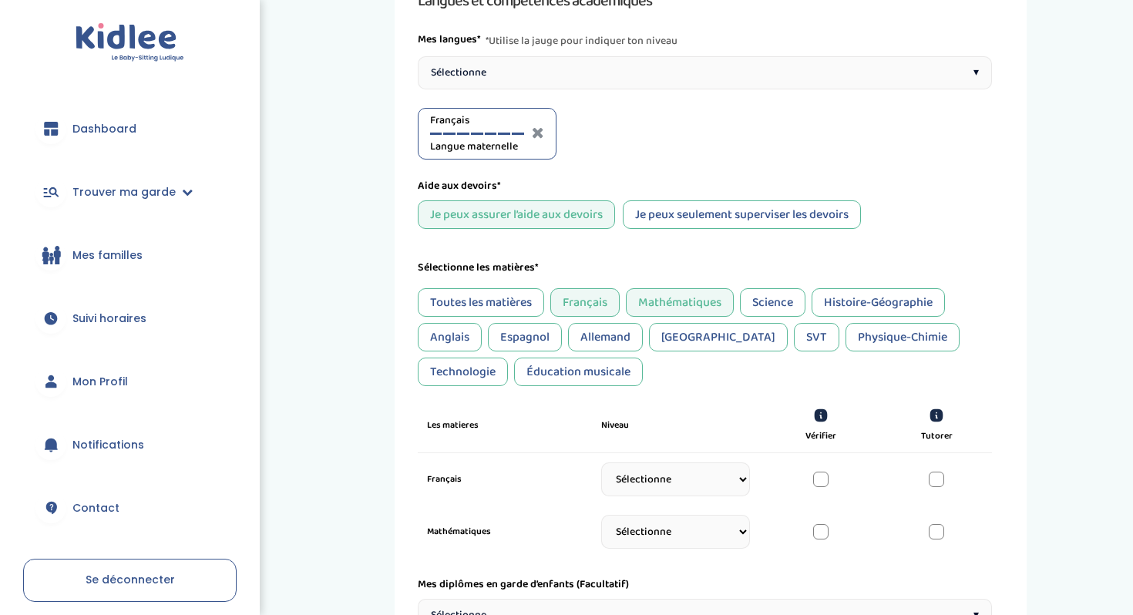
click at [851, 304] on div "Histoire-Géographie" at bounding box center [877, 302] width 133 height 29
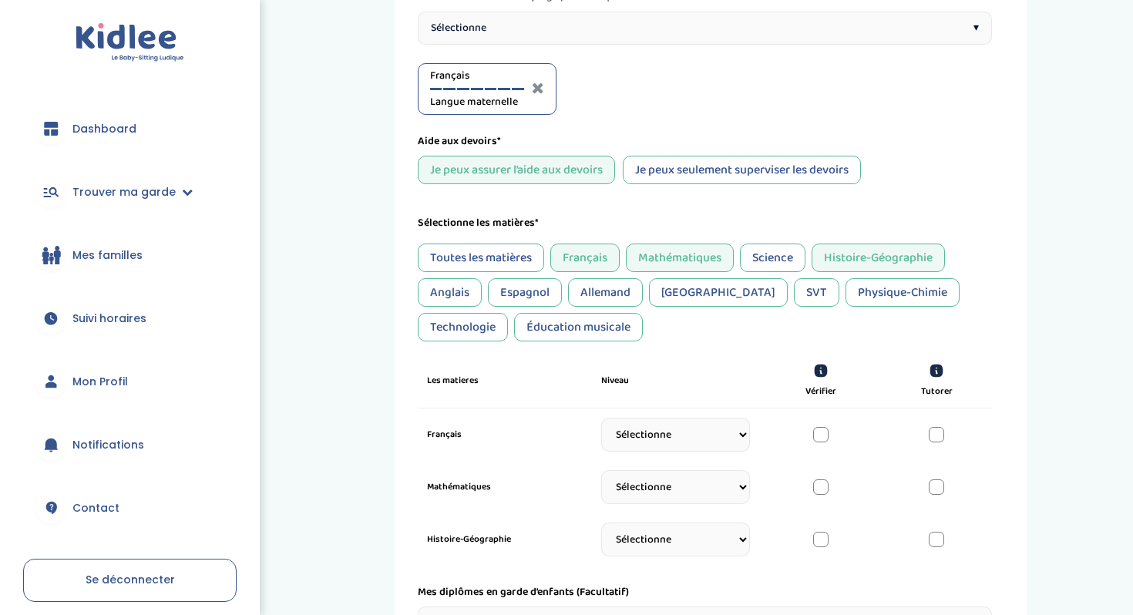
scroll to position [172, 0]
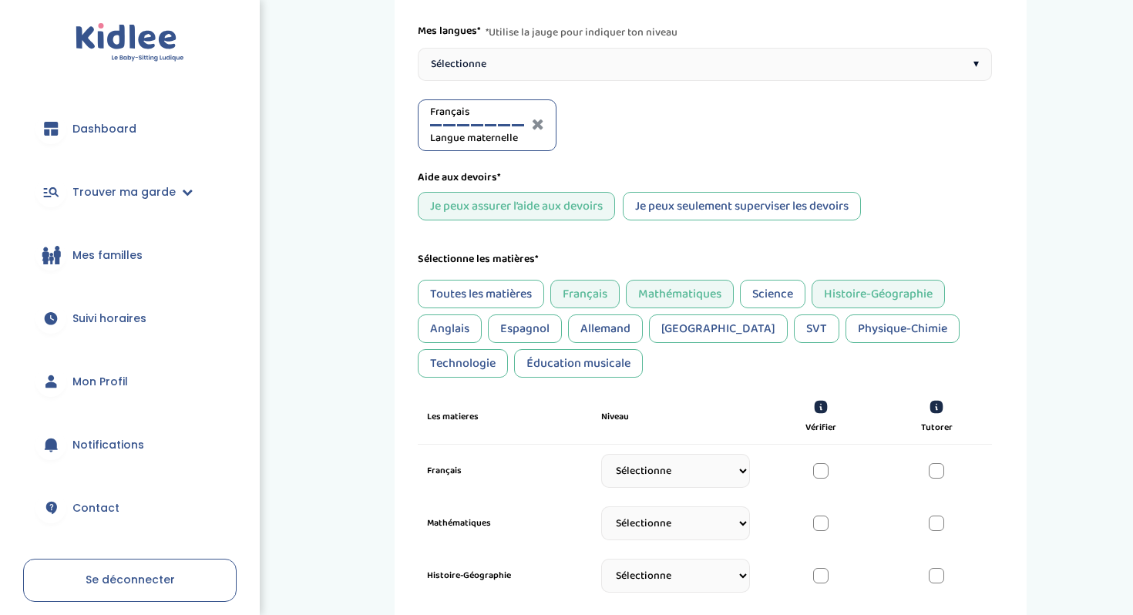
click at [701, 198] on div "Je peux seulement superviser les devoirs" at bounding box center [742, 206] width 238 height 29
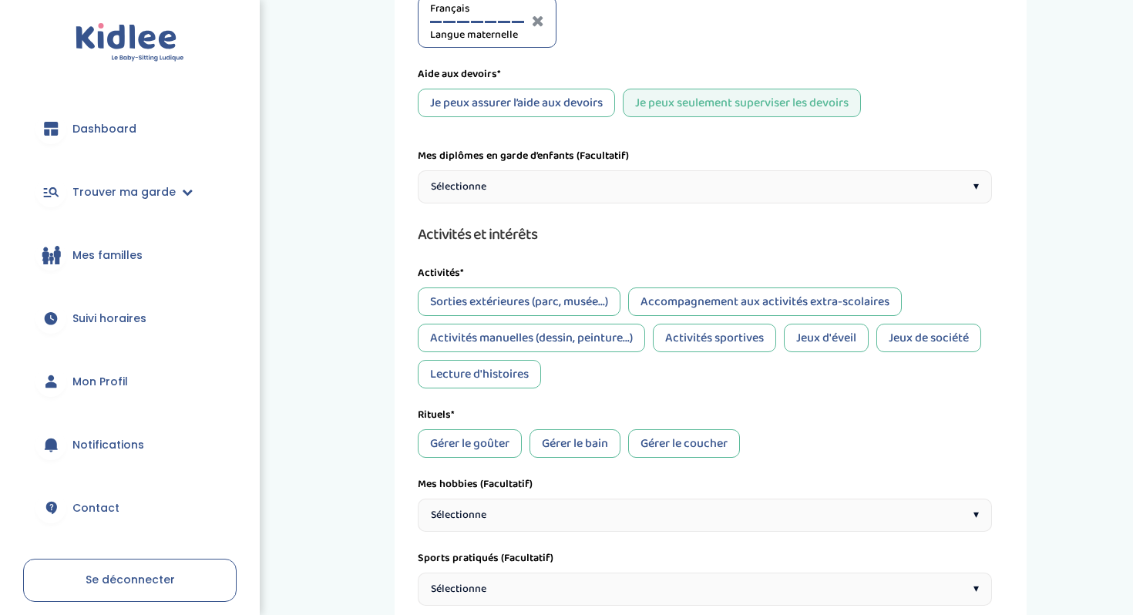
scroll to position [280, 0]
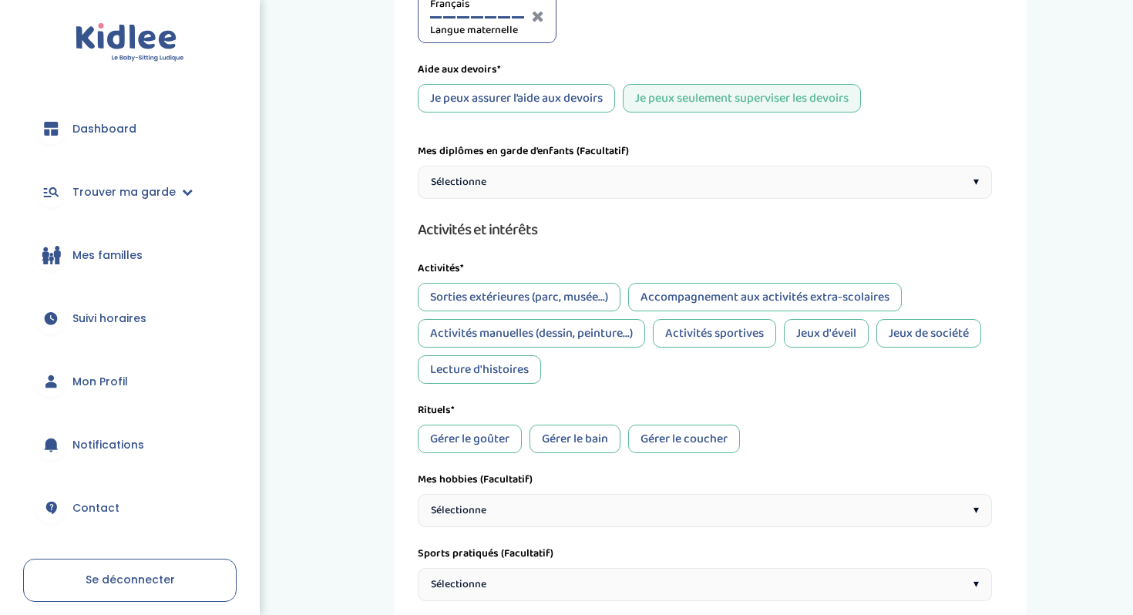
click at [553, 298] on div "Sorties extérieures (parc, musée...)" at bounding box center [519, 297] width 203 height 29
click at [666, 303] on div "Accompagnement aux activités extra-scolaires" at bounding box center [765, 297] width 274 height 29
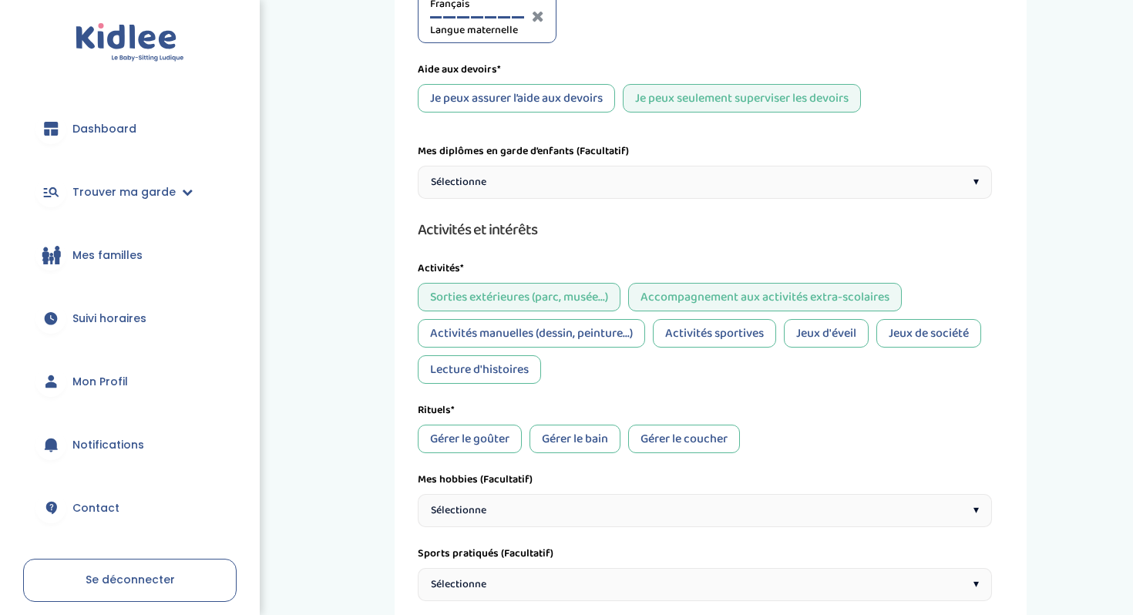
click at [603, 335] on div "Activités manuelles (dessin, peinture...)" at bounding box center [531, 333] width 227 height 29
click at [714, 328] on div "Activités sportives" at bounding box center [714, 333] width 123 height 29
click at [738, 334] on div "Activités sportives" at bounding box center [714, 333] width 123 height 29
click at [921, 331] on div "Jeux de société" at bounding box center [928, 333] width 105 height 29
click at [881, 331] on div "Jeux de société" at bounding box center [928, 333] width 105 height 29
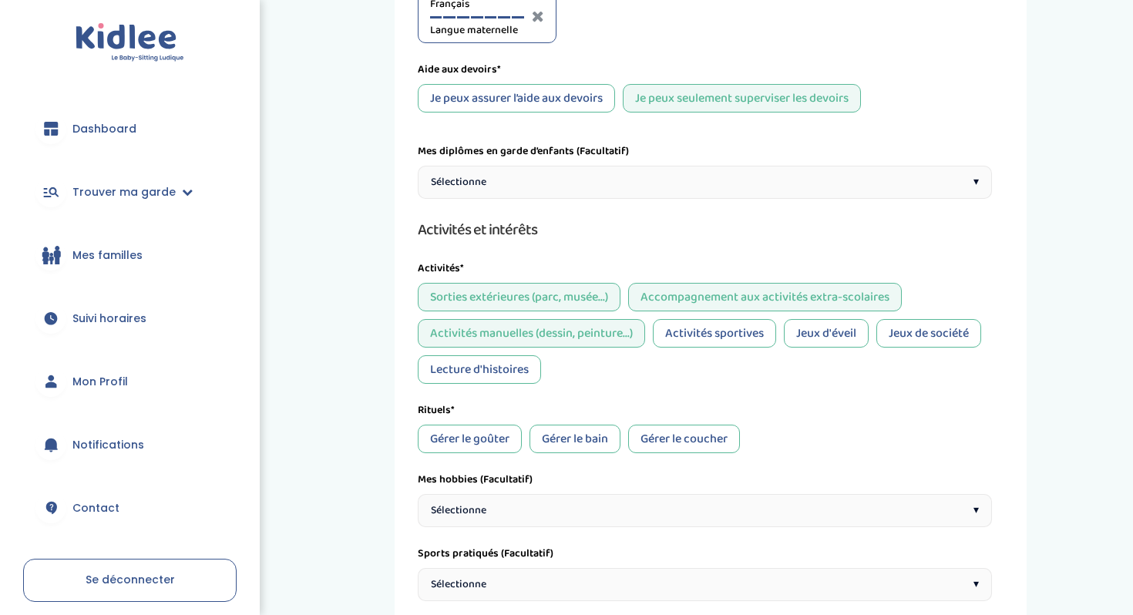
click at [522, 369] on div "Lecture d'histoires" at bounding box center [479, 369] width 123 height 29
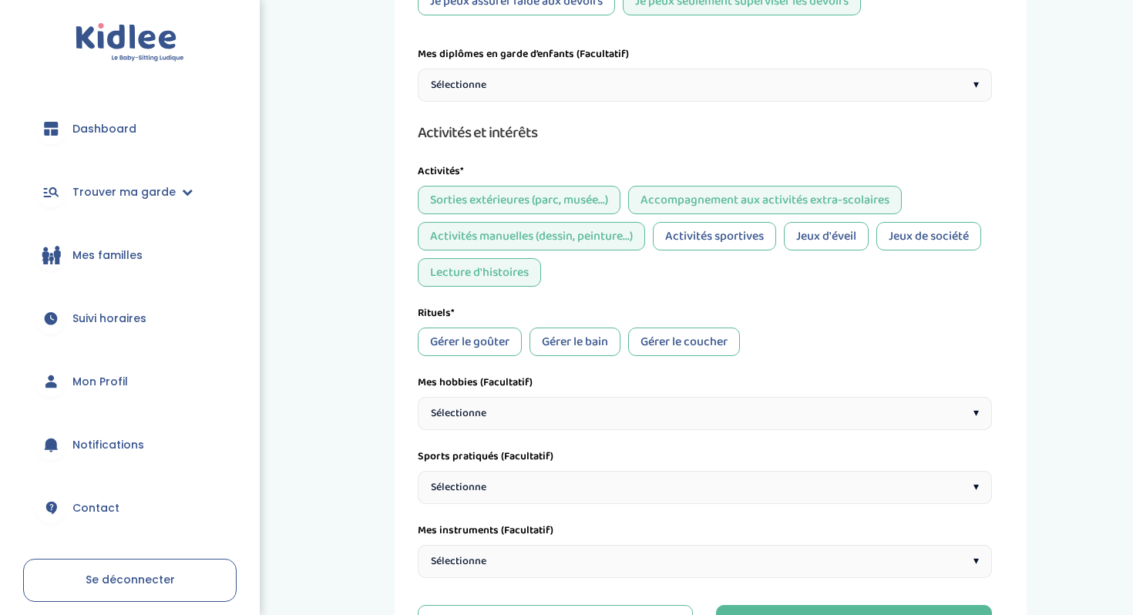
scroll to position [381, 0]
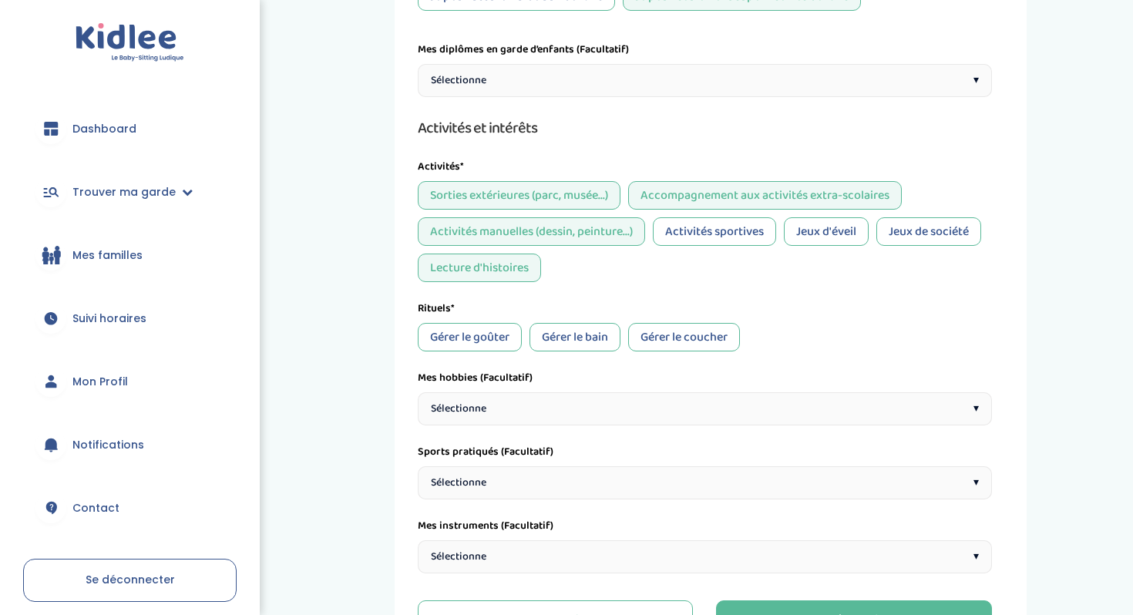
click at [834, 220] on div "Jeux d'éveil" at bounding box center [826, 231] width 85 height 29
click at [929, 233] on div "Jeux de société" at bounding box center [928, 231] width 105 height 29
click at [488, 339] on div "Gérer le goûter" at bounding box center [470, 337] width 104 height 29
click at [590, 335] on div "Gérer le bain" at bounding box center [574, 337] width 91 height 29
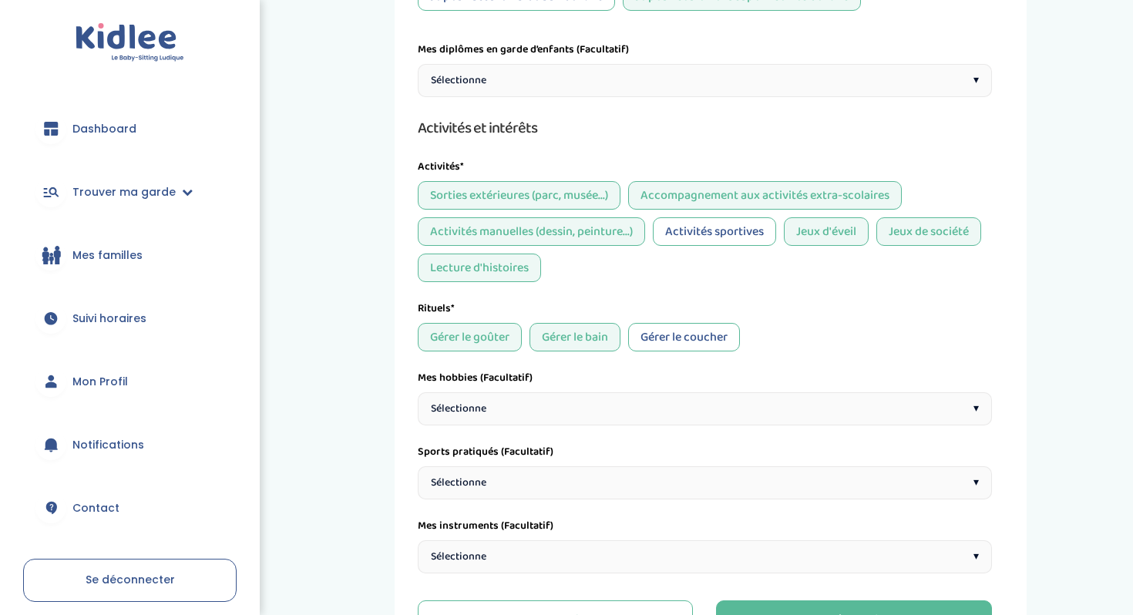
click at [680, 337] on div "Gérer le coucher" at bounding box center [684, 337] width 112 height 29
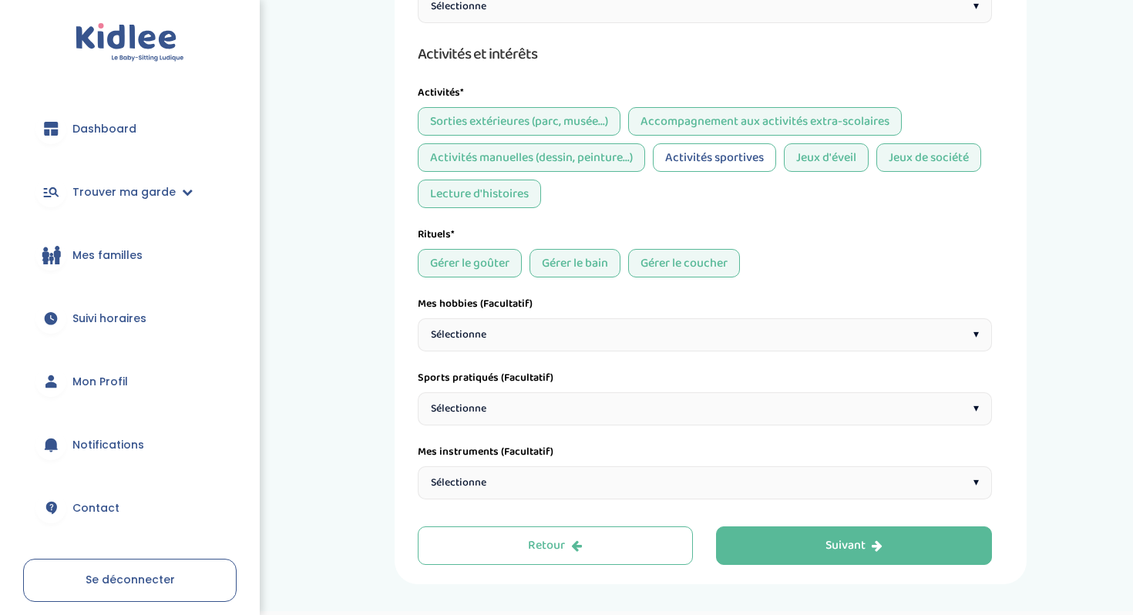
scroll to position [457, 0]
click at [598, 327] on div "Sélectionne ▾" at bounding box center [705, 333] width 574 height 33
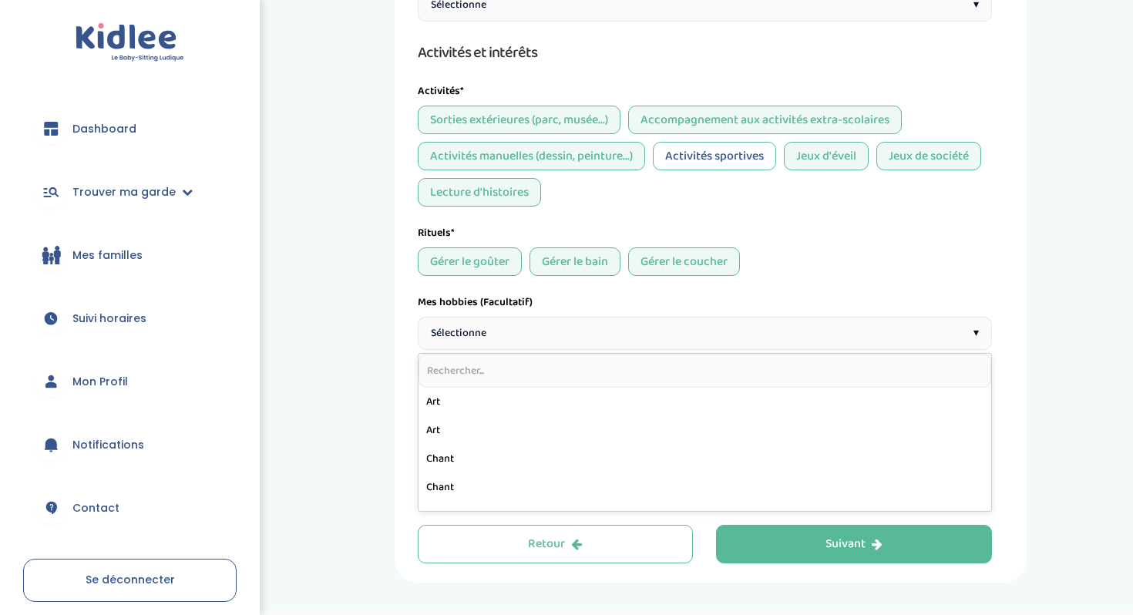
click at [509, 371] on input "text" at bounding box center [704, 371] width 572 height 34
type input "mode"
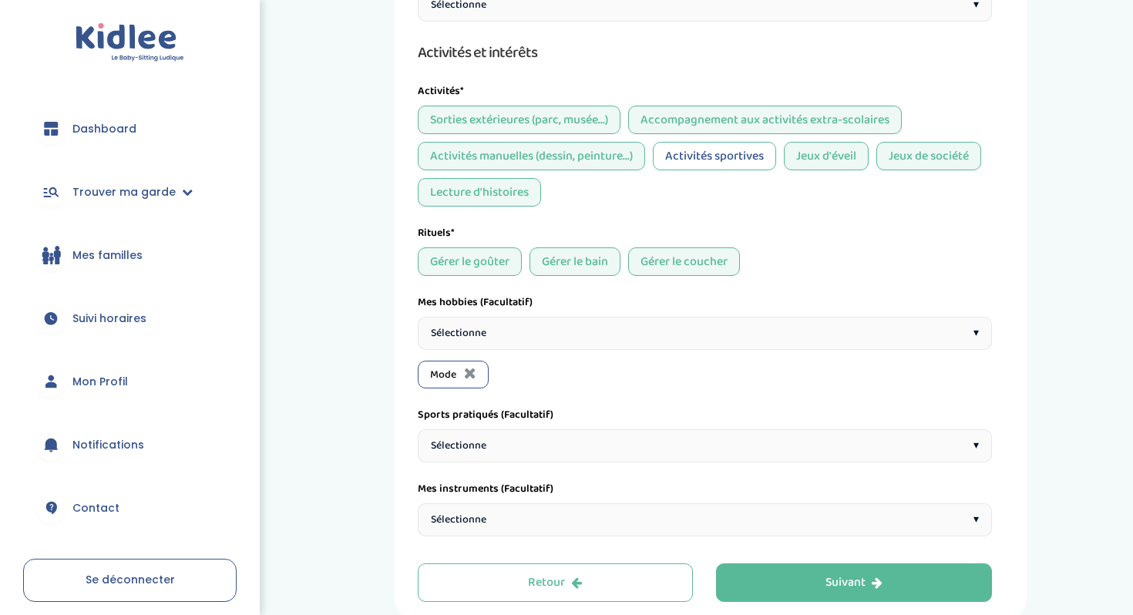
click at [525, 325] on div "Sélectionne ▾" at bounding box center [705, 333] width 574 height 33
click at [501, 362] on input "text" at bounding box center [704, 371] width 572 height 34
type input "couture"
click at [502, 341] on div "Sélectionne ▾" at bounding box center [705, 333] width 574 height 33
click at [488, 366] on input "text" at bounding box center [704, 371] width 572 height 34
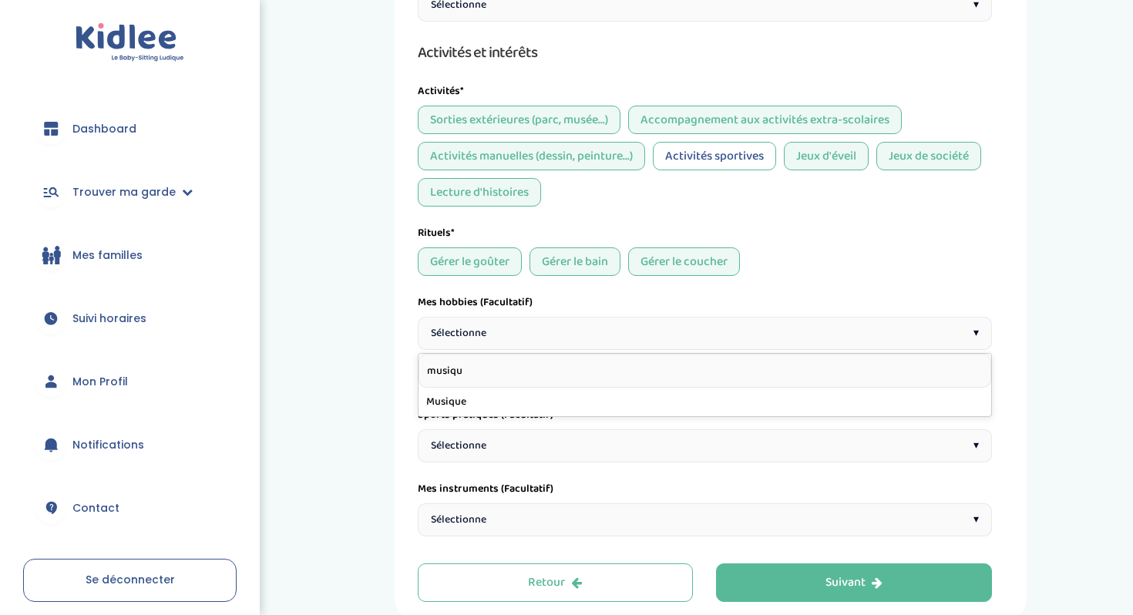
type input "musique"
click at [508, 339] on div "Sélectionne ▾" at bounding box center [705, 333] width 574 height 33
click at [471, 387] on input "text" at bounding box center [704, 371] width 572 height 34
type input "c"
type input "r"
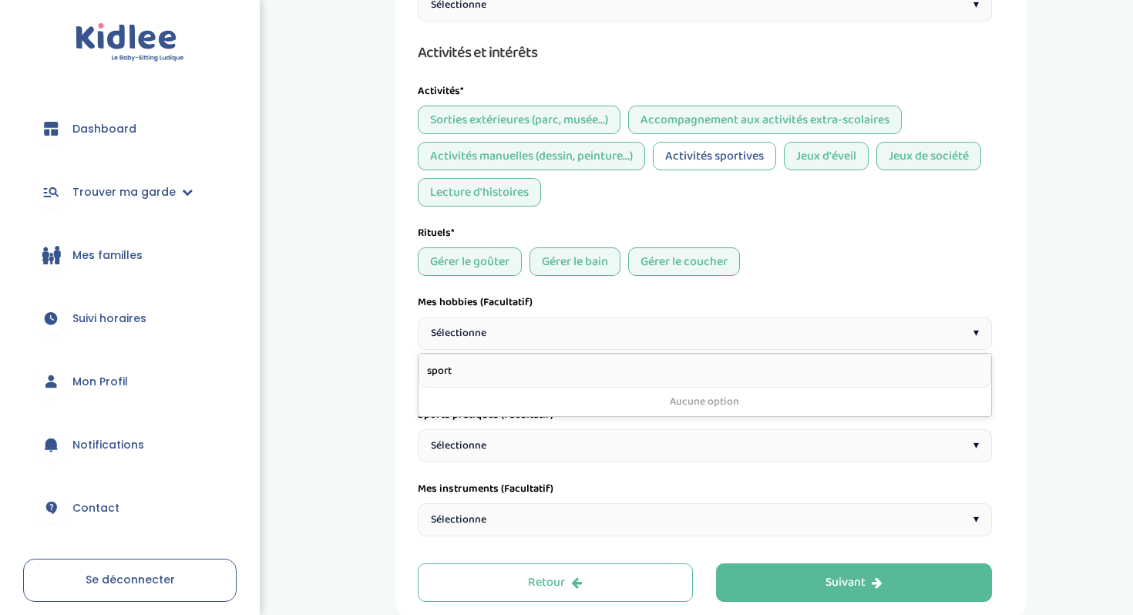
click at [543, 373] on input "sport" at bounding box center [704, 371] width 572 height 34
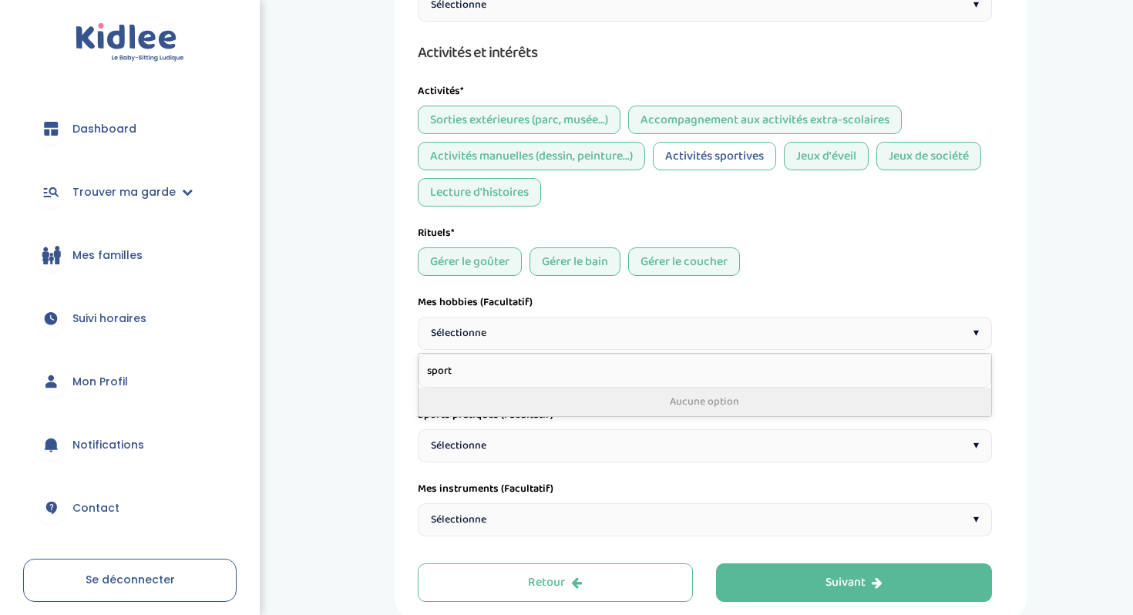
type input "sport"
click at [589, 399] on li "Aucune option" at bounding box center [704, 402] width 572 height 29
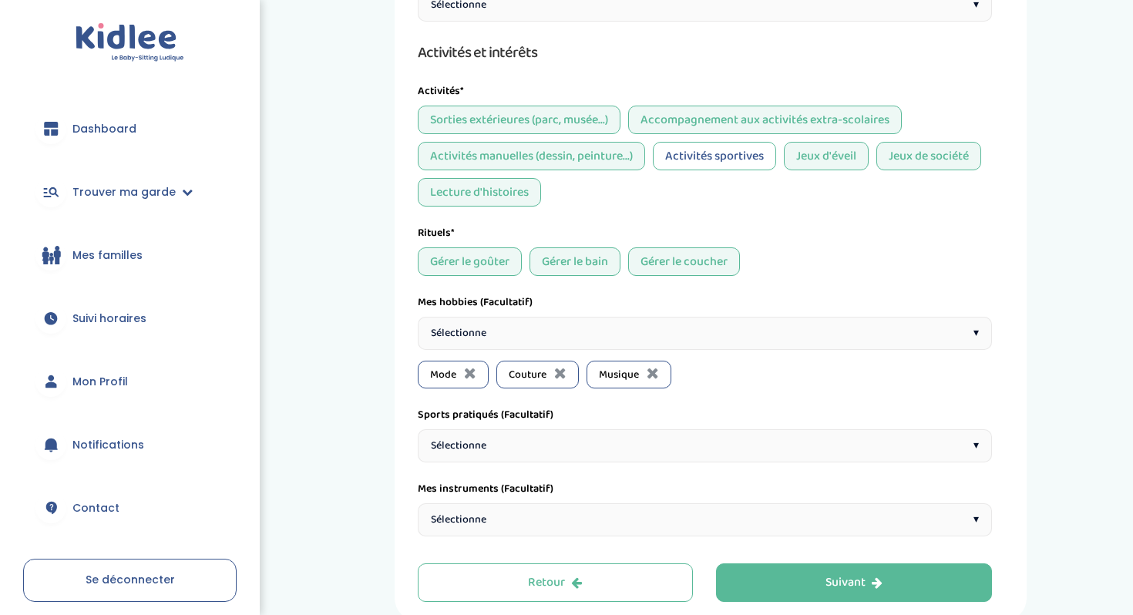
click at [535, 441] on div "Sélectionne ▾" at bounding box center [705, 445] width 574 height 33
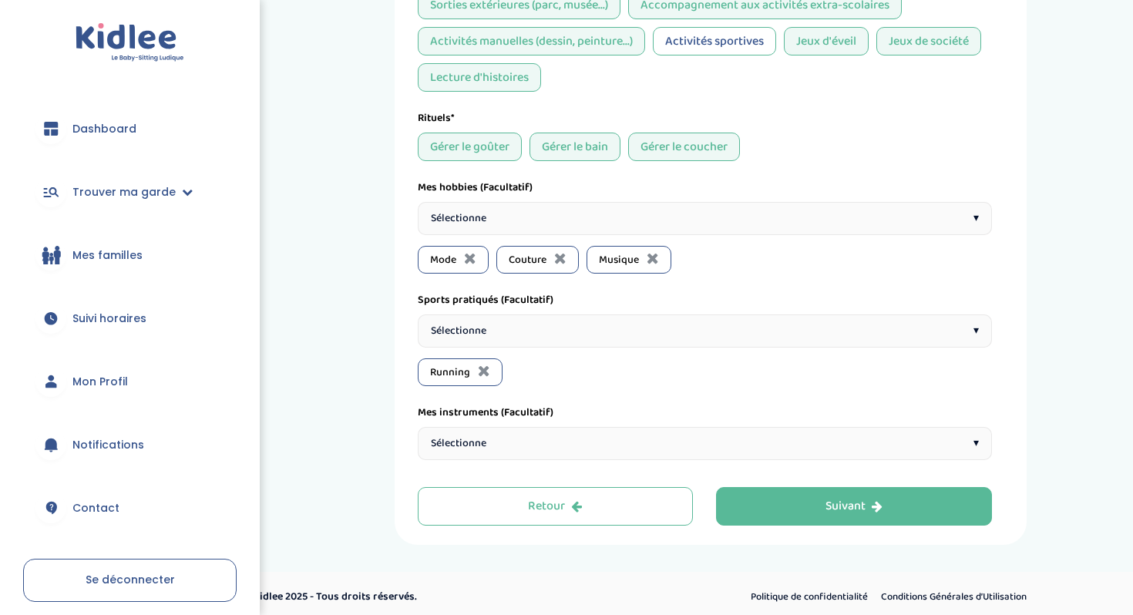
scroll to position [572, 0]
click at [801, 501] on button "Suivant" at bounding box center [854, 505] width 276 height 39
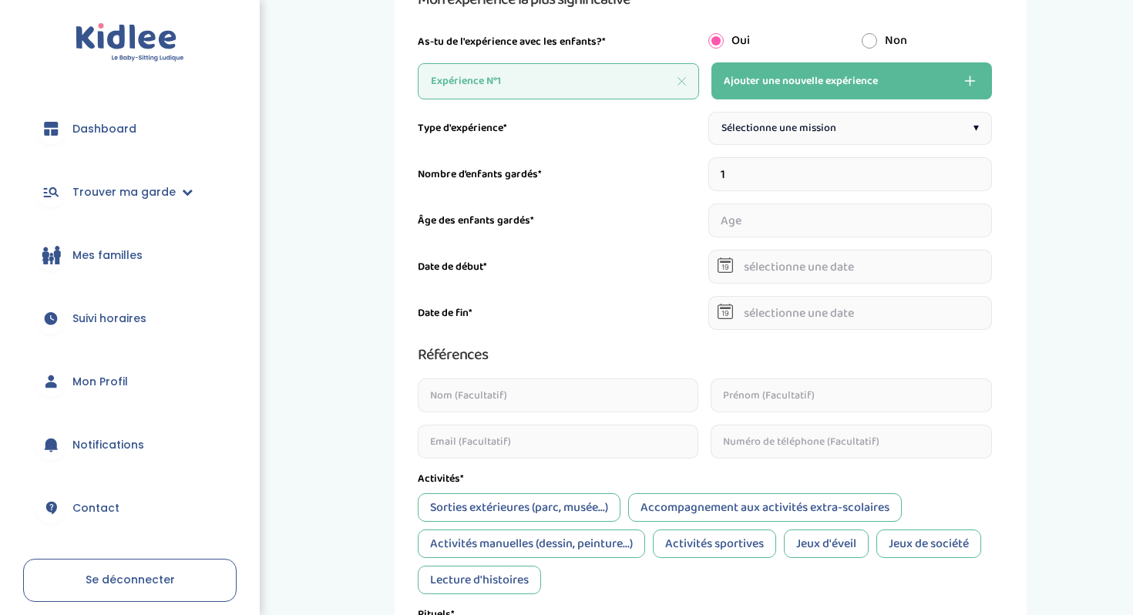
scroll to position [58, 0]
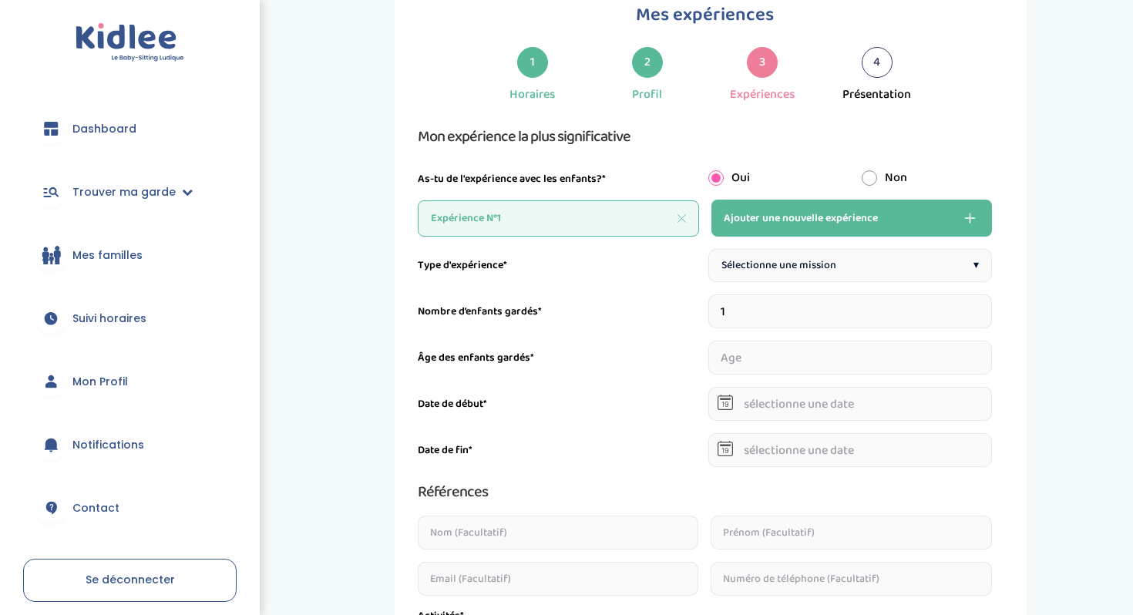
click at [774, 266] on span "Sélectionne une mission" at bounding box center [778, 265] width 115 height 16
click at [761, 311] on input "1" at bounding box center [850, 311] width 284 height 34
click at [982, 307] on input "2" at bounding box center [850, 311] width 284 height 34
type input "3"
click at [982, 307] on input "3" at bounding box center [850, 311] width 284 height 34
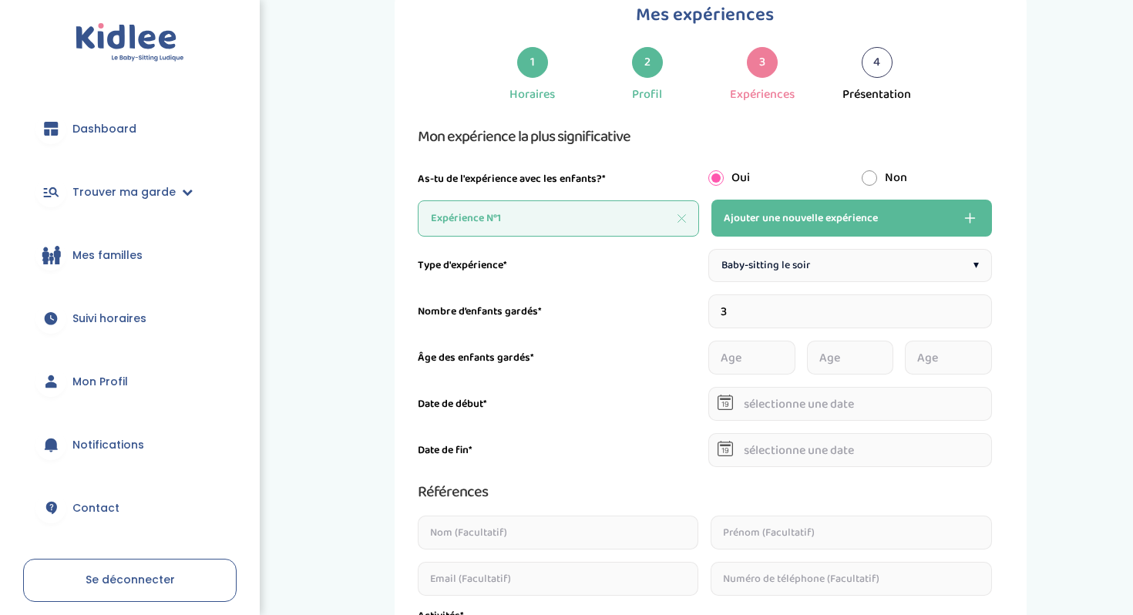
click at [757, 352] on input "number" at bounding box center [751, 358] width 87 height 34
type input "2"
click at [847, 357] on input "number" at bounding box center [850, 358] width 87 height 34
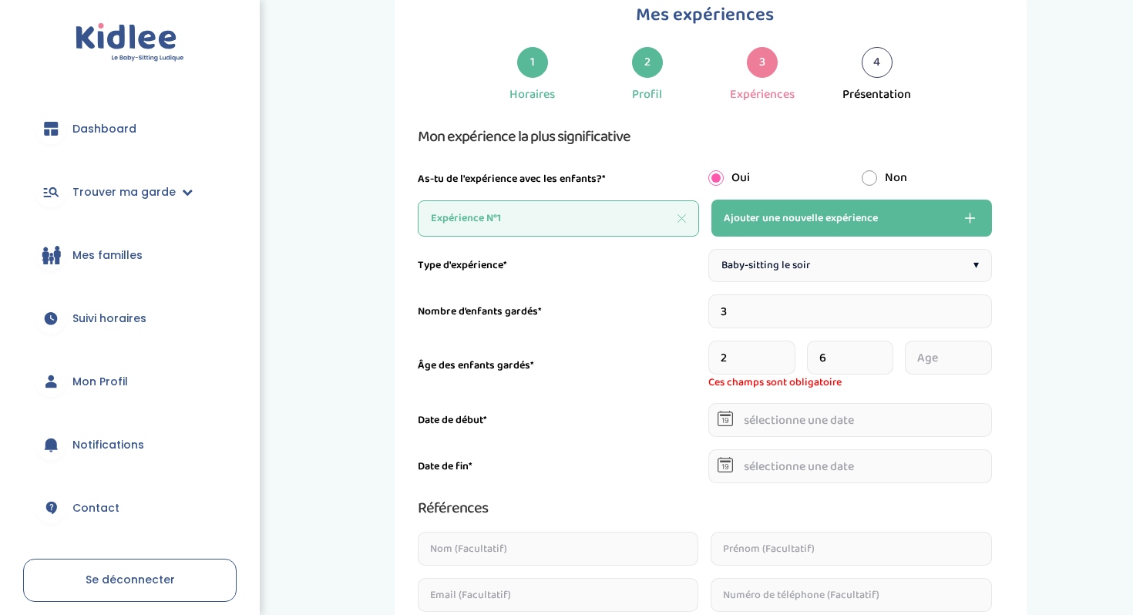
type input "6"
click at [942, 366] on input "number" at bounding box center [948, 358] width 87 height 34
type input "8"
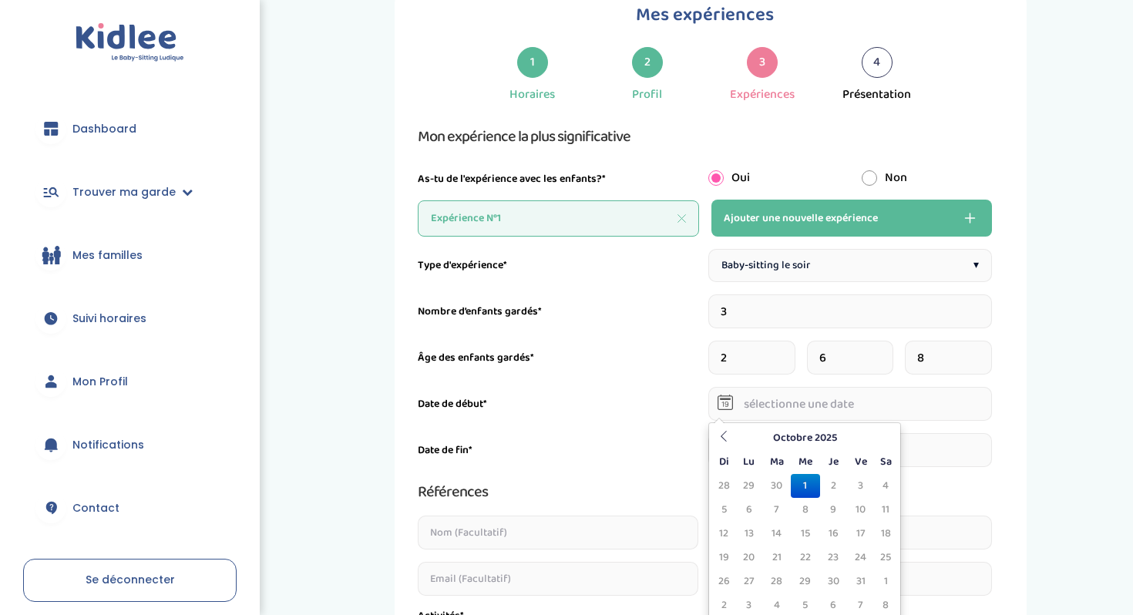
click at [800, 420] on div "Type d'expérience* Baby-sitting le soir ▾ Nombre d’enfants gardés* 3 Âge des en…" at bounding box center [705, 615] width 574 height 733
click at [782, 404] on input "text" at bounding box center [850, 404] width 284 height 34
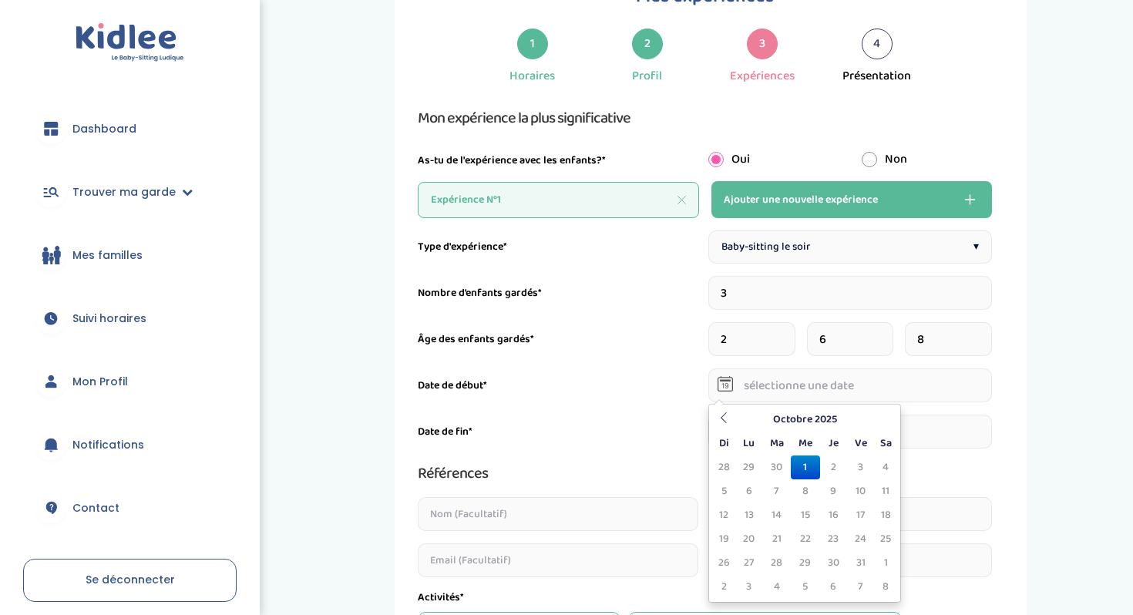
scroll to position [78, 0]
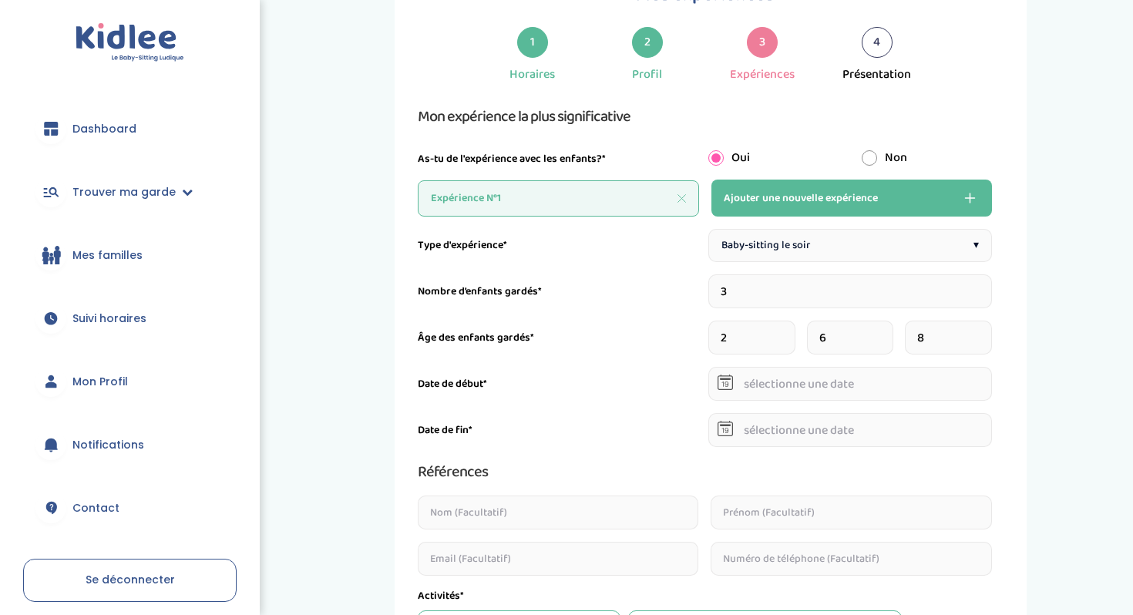
click at [786, 239] on span "Baby-sitting le soir" at bounding box center [765, 245] width 89 height 16
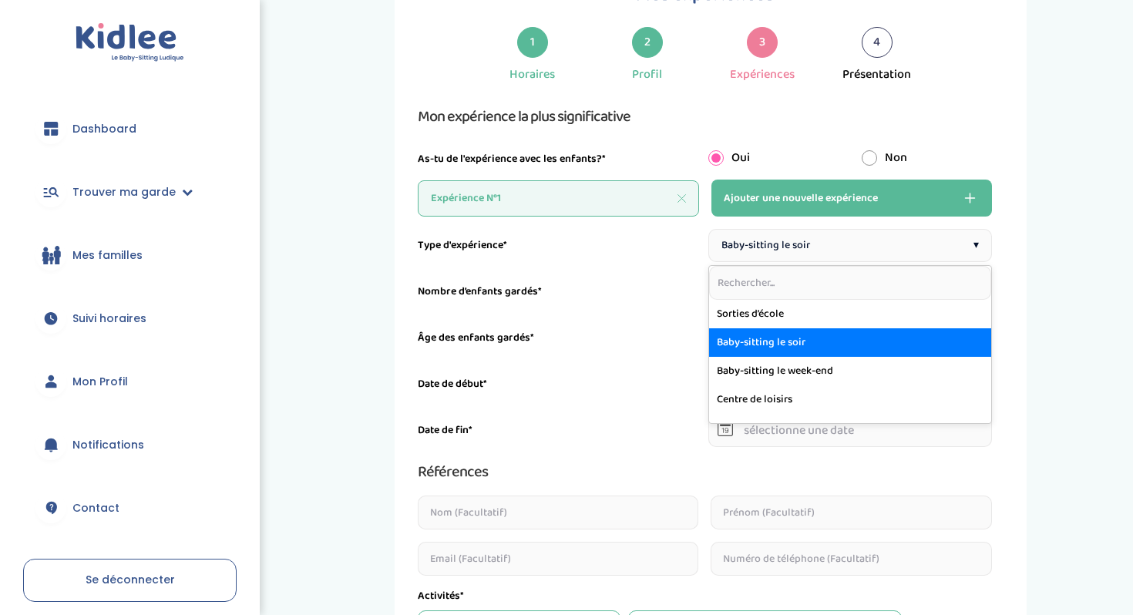
click at [680, 323] on div "Âge des enfants gardés* 2 6 8" at bounding box center [705, 338] width 574 height 34
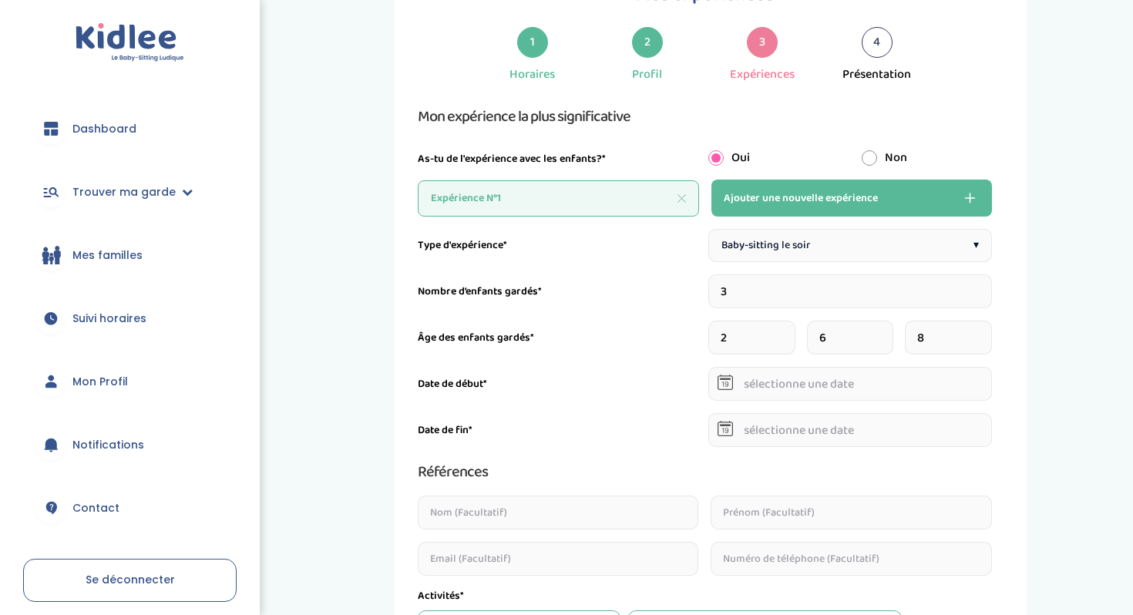
scroll to position [124, 0]
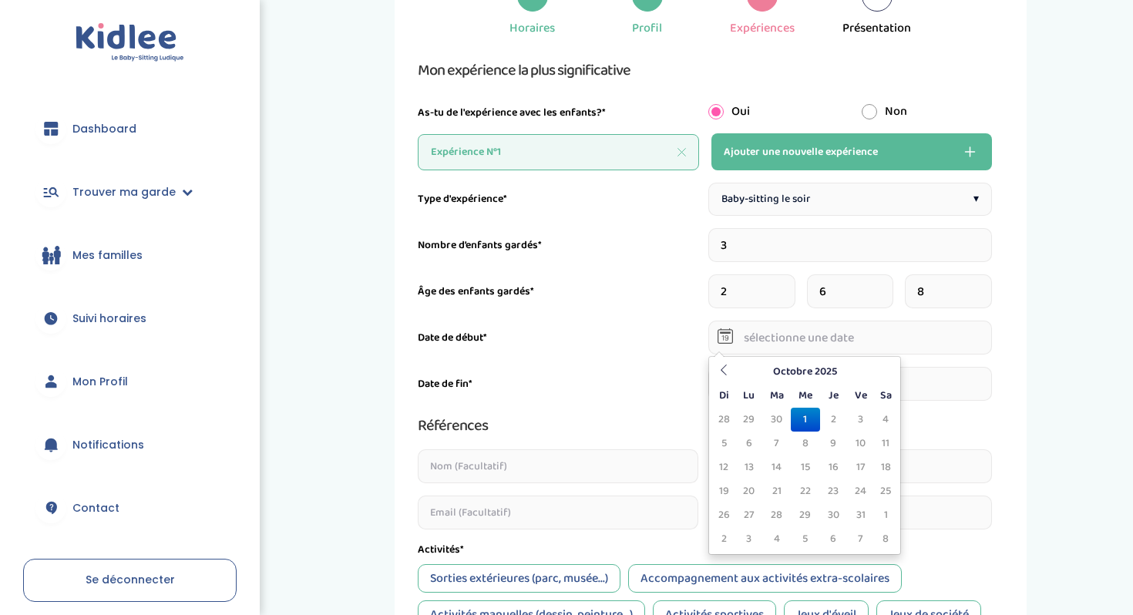
click at [766, 341] on input "text" at bounding box center [850, 338] width 284 height 34
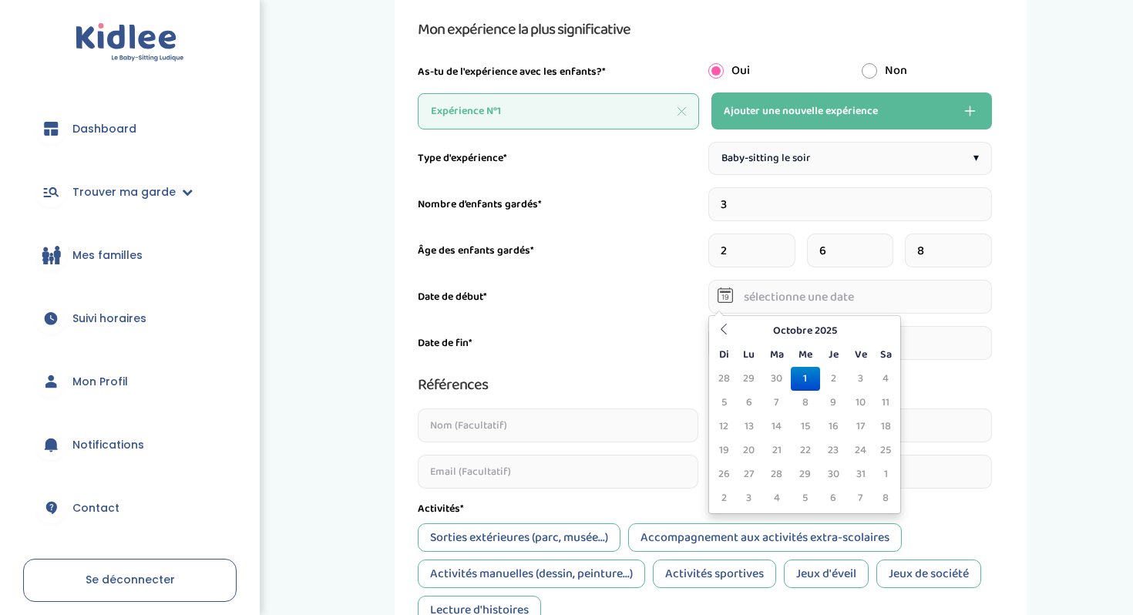
scroll to position [169, 0]
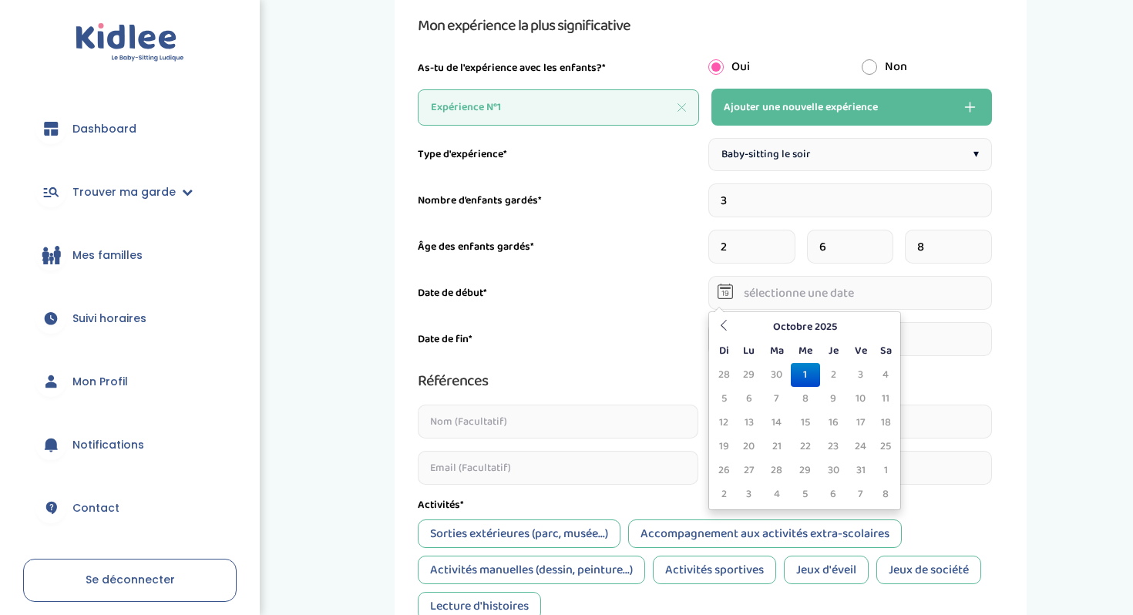
click at [693, 331] on div "Date de fin*" at bounding box center [560, 339] width 284 height 16
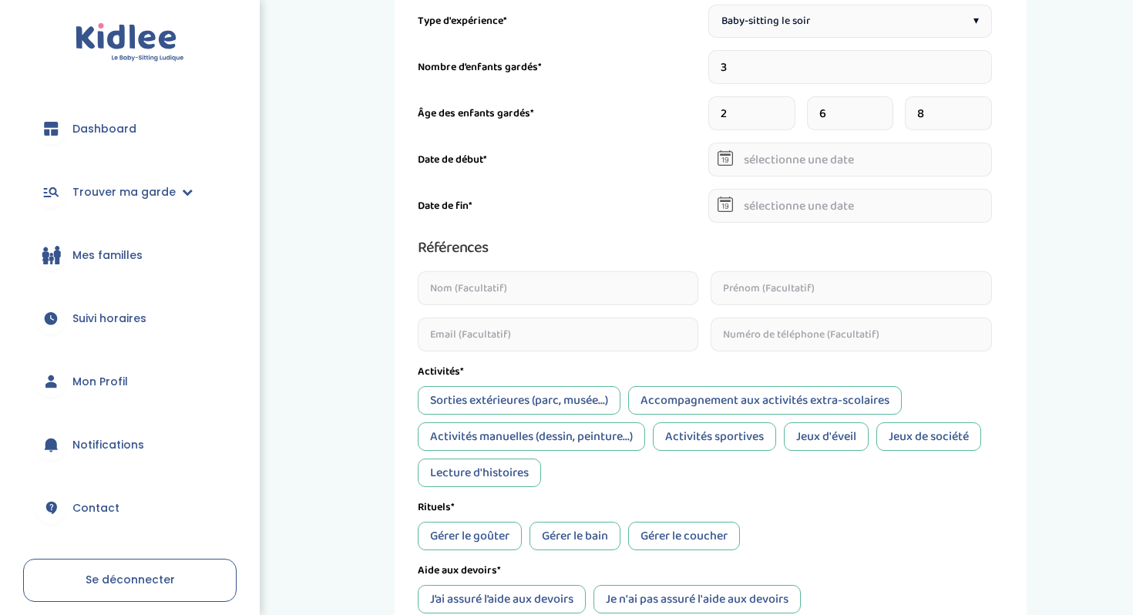
scroll to position [308, 0]
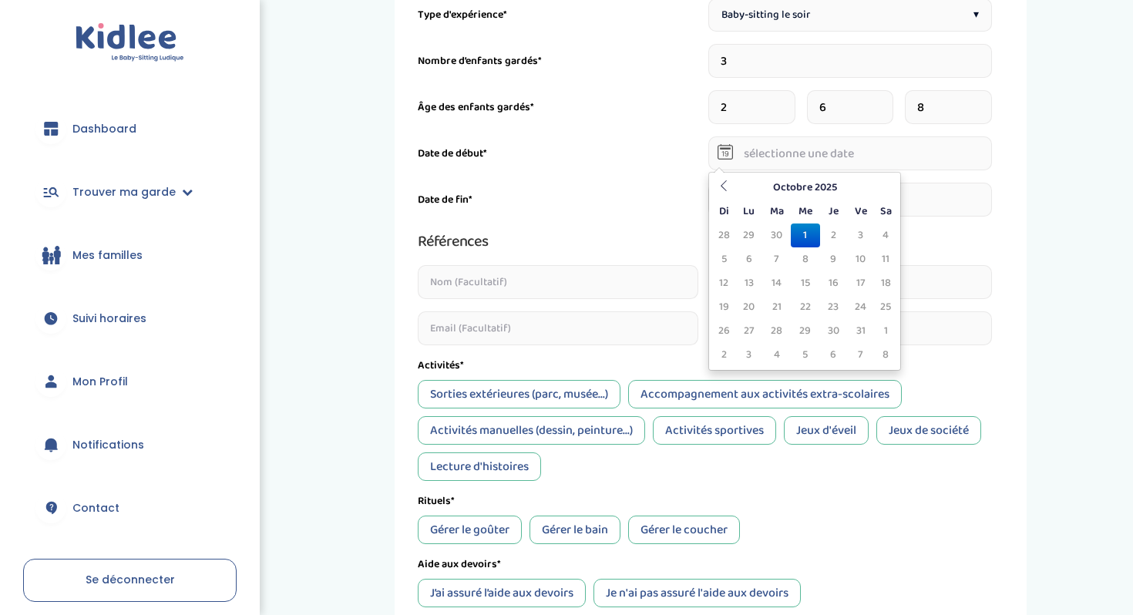
click at [796, 150] on input "text" at bounding box center [850, 153] width 284 height 34
click at [722, 186] on icon at bounding box center [723, 185] width 11 height 11
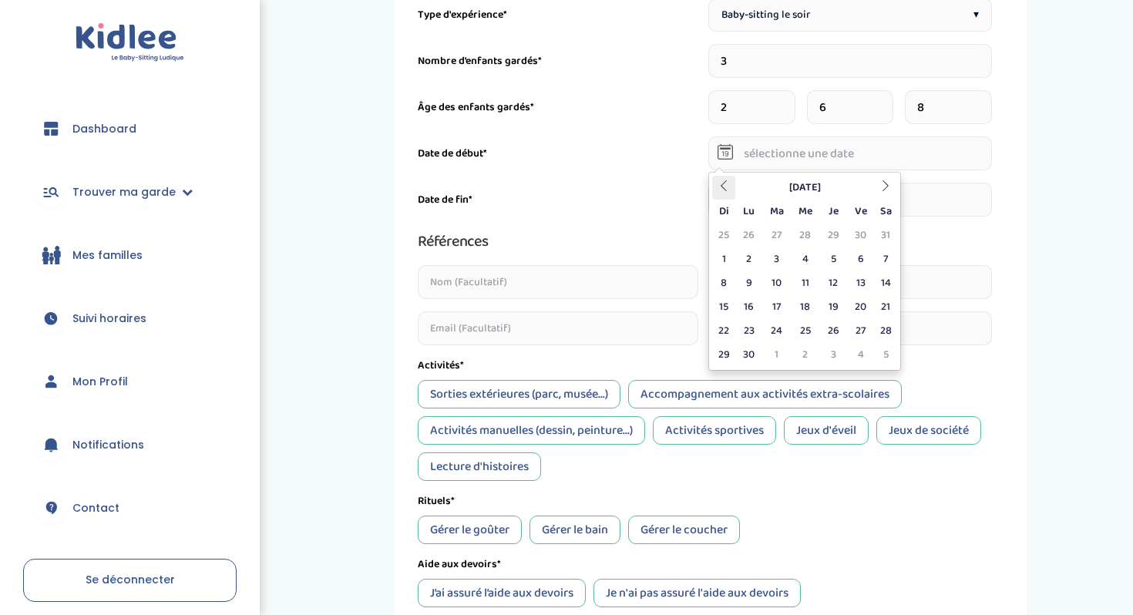
click at [722, 186] on icon at bounding box center [723, 185] width 11 height 11
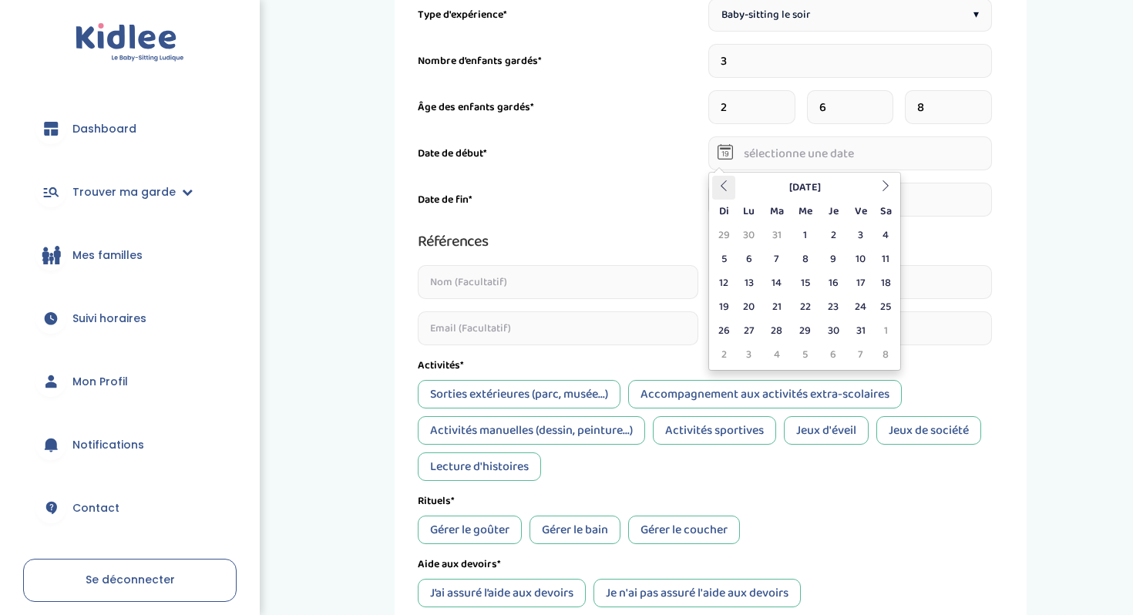
click at [722, 186] on icon at bounding box center [723, 185] width 11 height 11
click at [880, 182] on icon at bounding box center [885, 185] width 11 height 11
click at [723, 186] on icon at bounding box center [723, 185] width 11 height 11
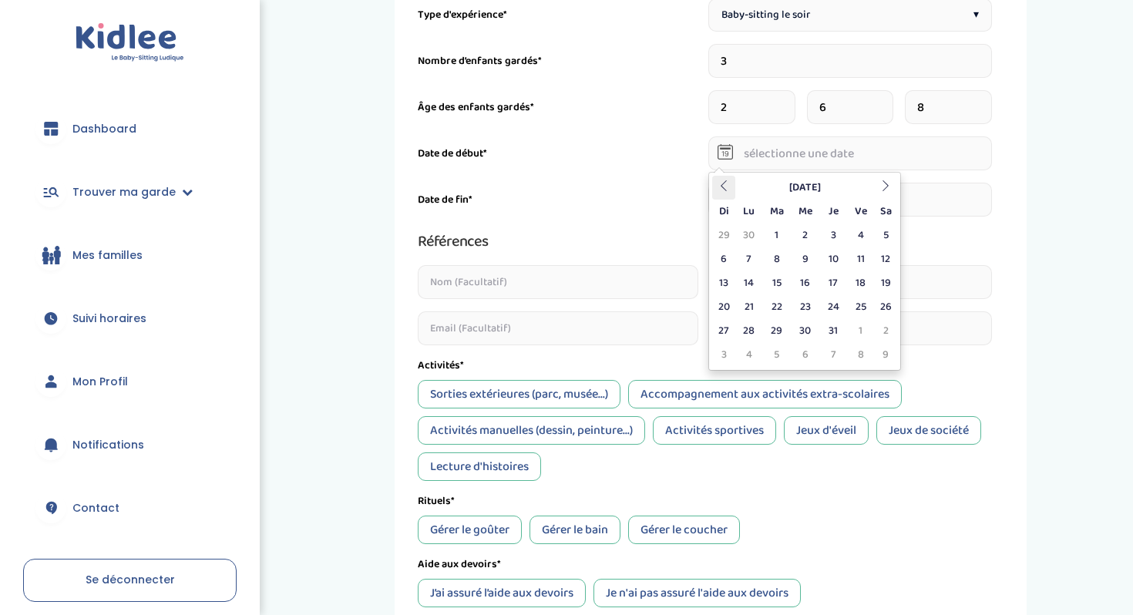
click at [723, 186] on icon at bounding box center [723, 185] width 11 height 11
click at [724, 257] on td "1" at bounding box center [723, 259] width 23 height 24
type input "01-09-2024"
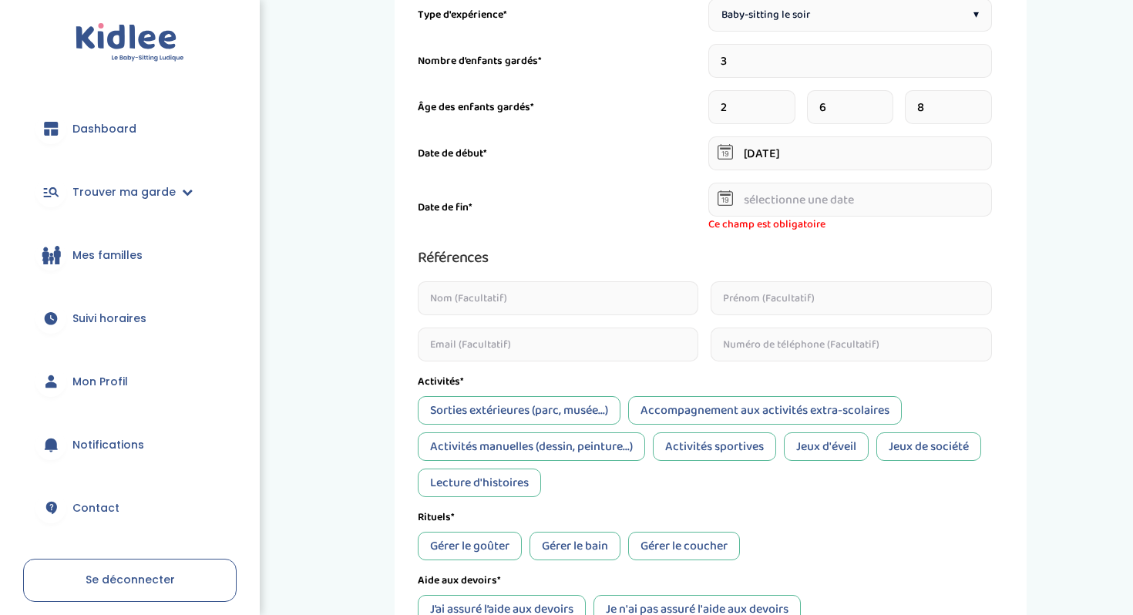
click at [784, 210] on input "text" at bounding box center [850, 200] width 284 height 34
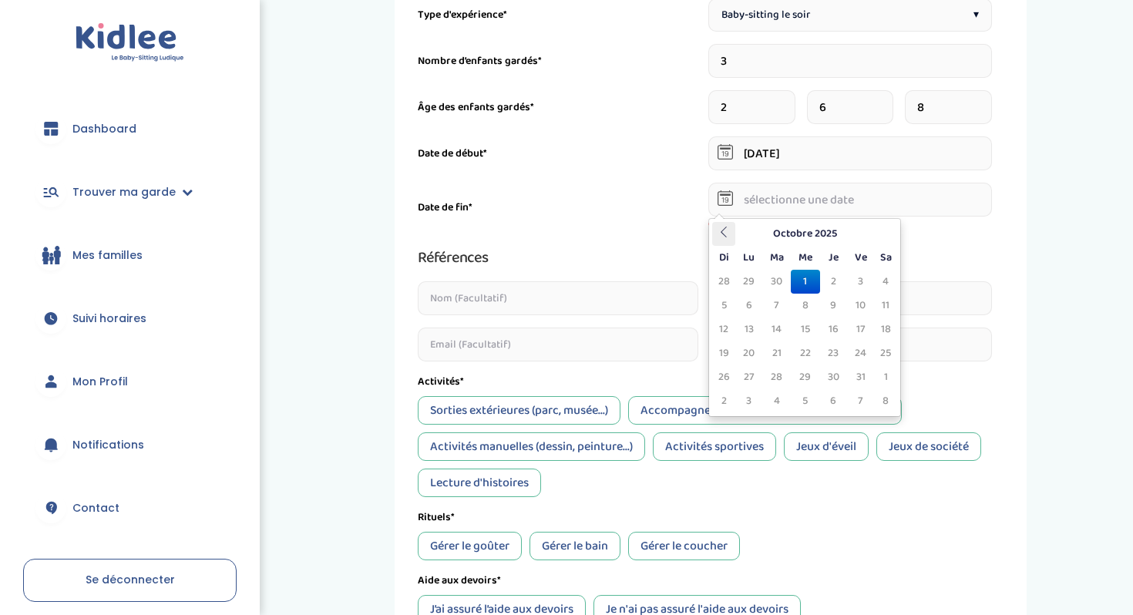
click at [716, 233] on th at bounding box center [723, 234] width 23 height 24
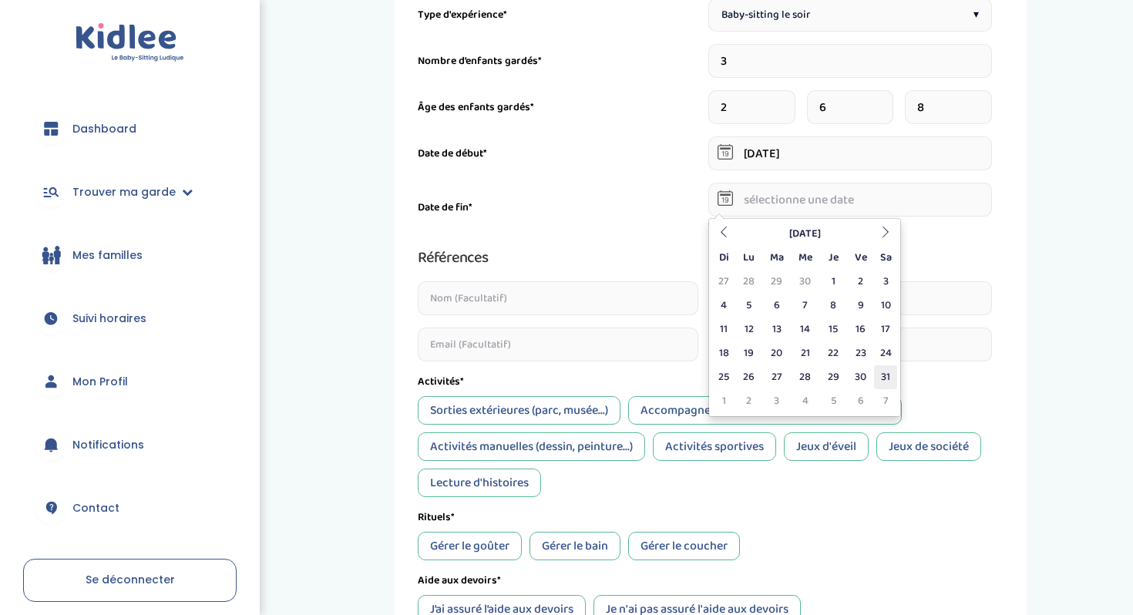
click at [883, 370] on td "31" at bounding box center [885, 377] width 23 height 24
type input "31-05-2025"
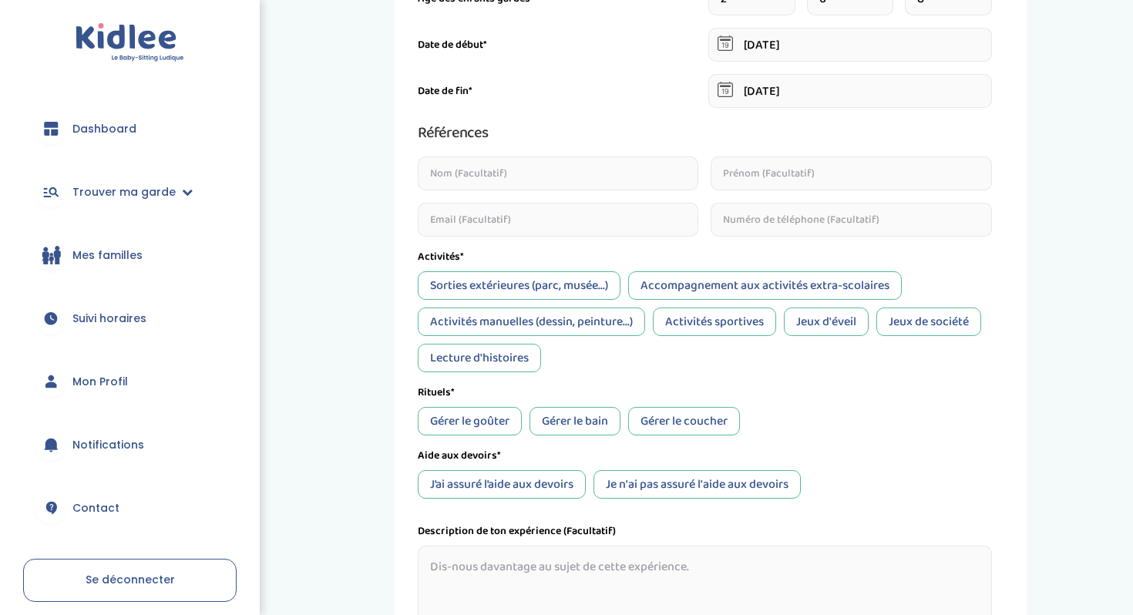
scroll to position [422, 0]
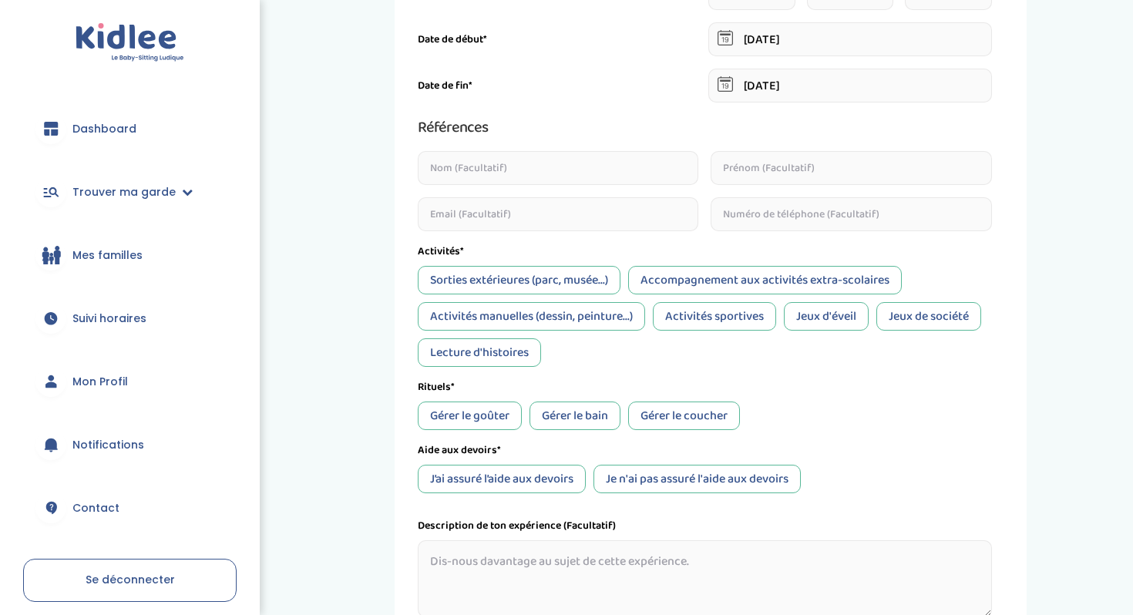
click at [562, 317] on div "Activités manuelles (dessin, peinture...)" at bounding box center [531, 316] width 227 height 29
click at [829, 314] on div "Jeux d'éveil" at bounding box center [826, 316] width 85 height 29
click at [915, 322] on div "Jeux de société" at bounding box center [928, 316] width 105 height 29
click at [516, 354] on div "Lecture d'histoires" at bounding box center [479, 352] width 123 height 29
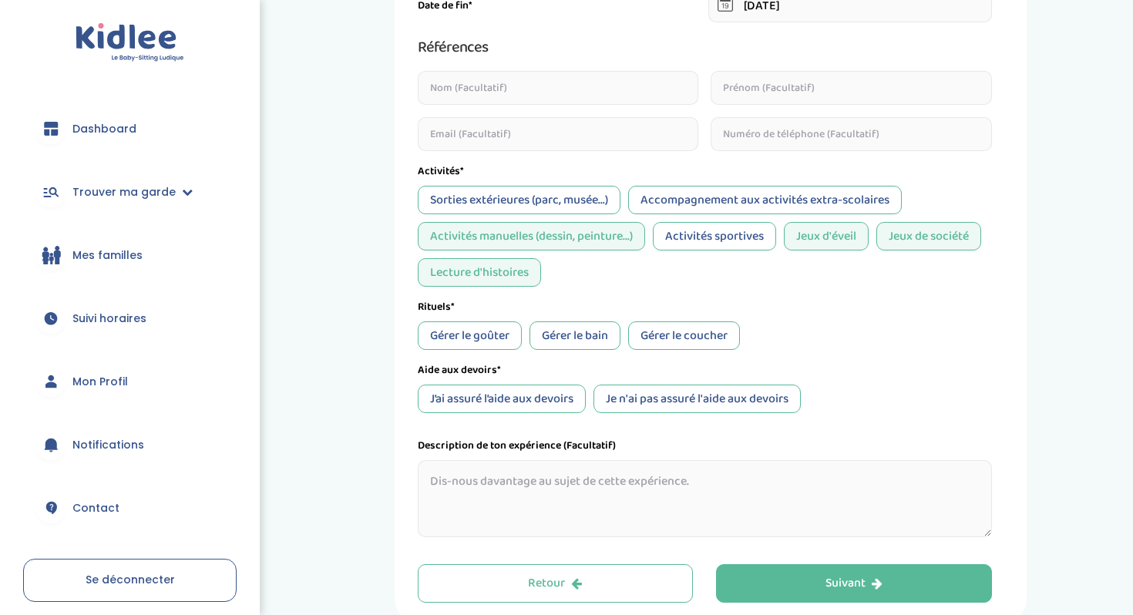
scroll to position [509, 0]
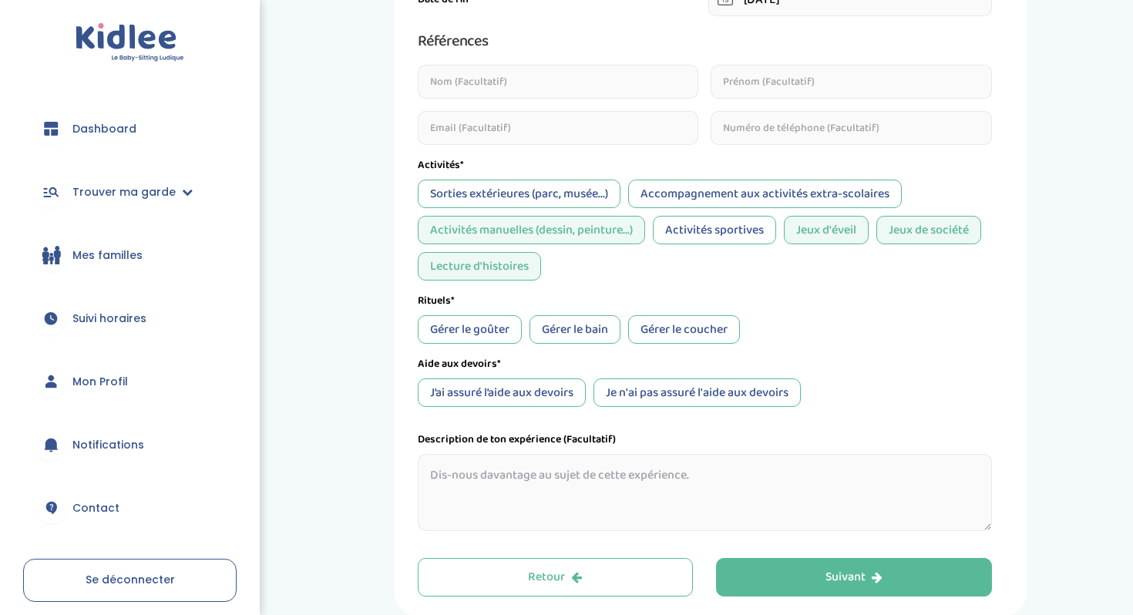
click at [490, 335] on div "Gérer le goûter" at bounding box center [470, 329] width 104 height 29
click at [560, 332] on div "Gérer le bain" at bounding box center [574, 329] width 91 height 29
click at [665, 329] on div "Gérer le coucher" at bounding box center [684, 329] width 112 height 29
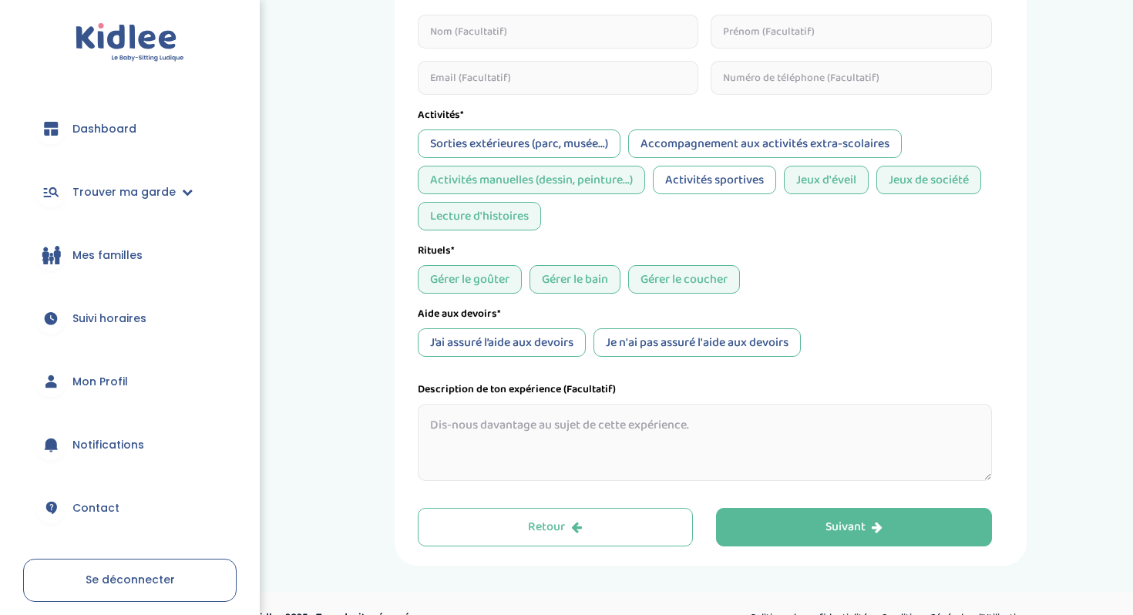
scroll to position [561, 0]
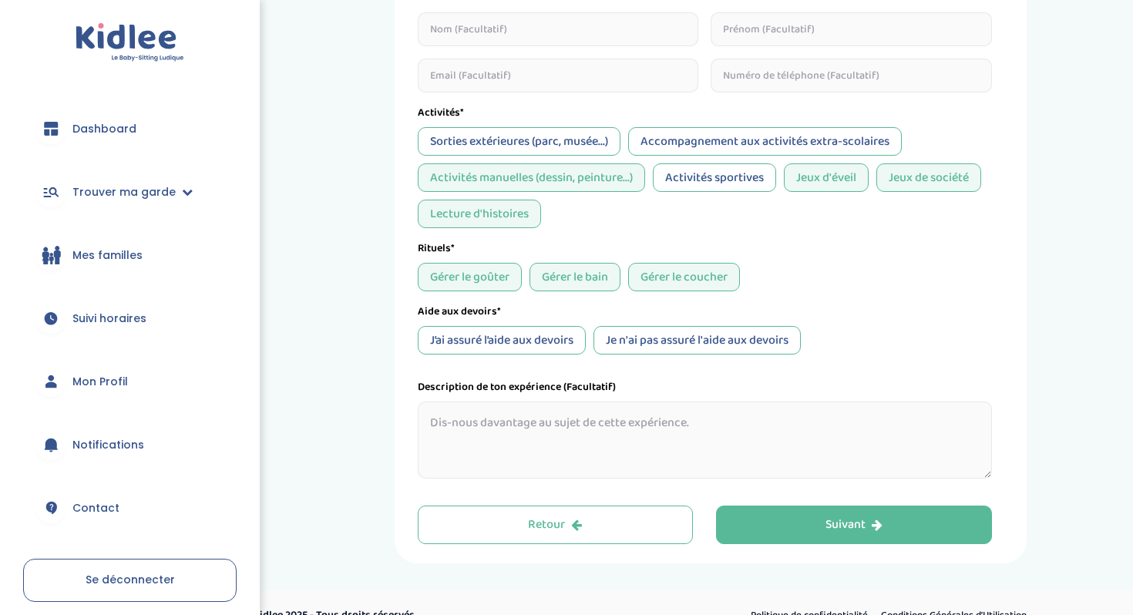
click at [551, 346] on div "J’ai assuré l’aide aux devoirs" at bounding box center [502, 340] width 168 height 29
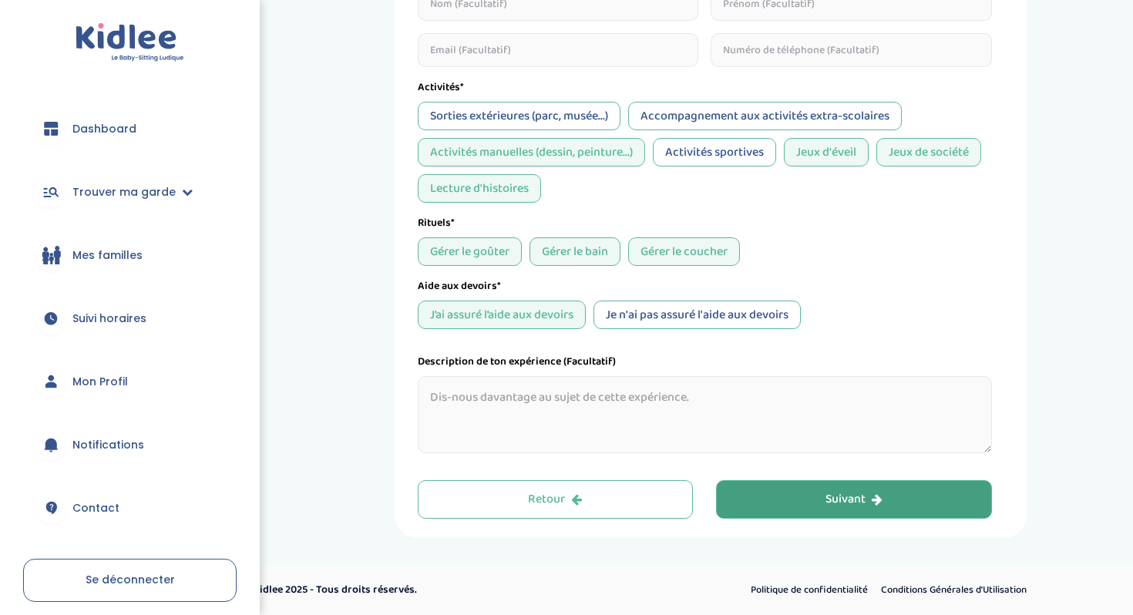
click at [777, 506] on button "Suivant" at bounding box center [854, 499] width 276 height 39
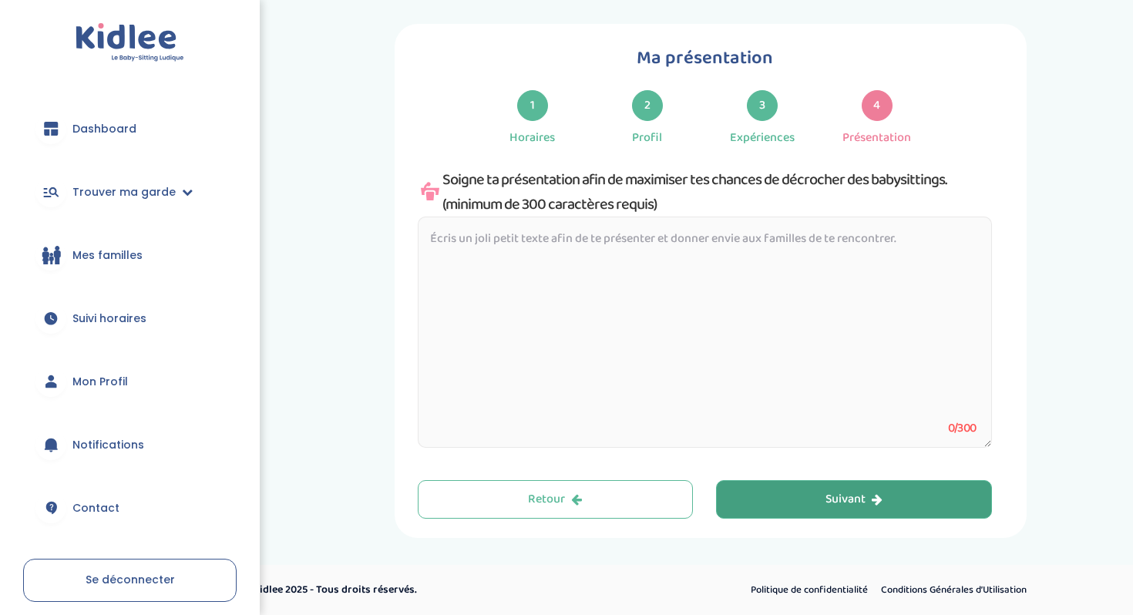
scroll to position [14, 0]
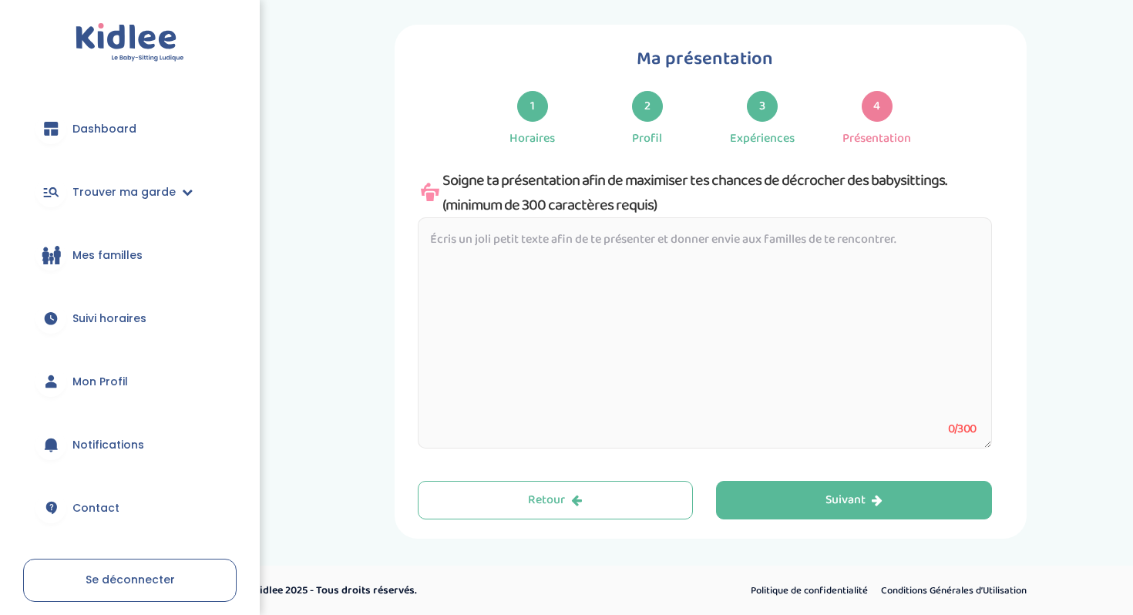
click at [623, 247] on textarea at bounding box center [705, 332] width 574 height 231
paste textarea "Bonjour à tous, Je m'appelle Camille et j'ai 19 ans. J'ai beaucoup d'expérience…"
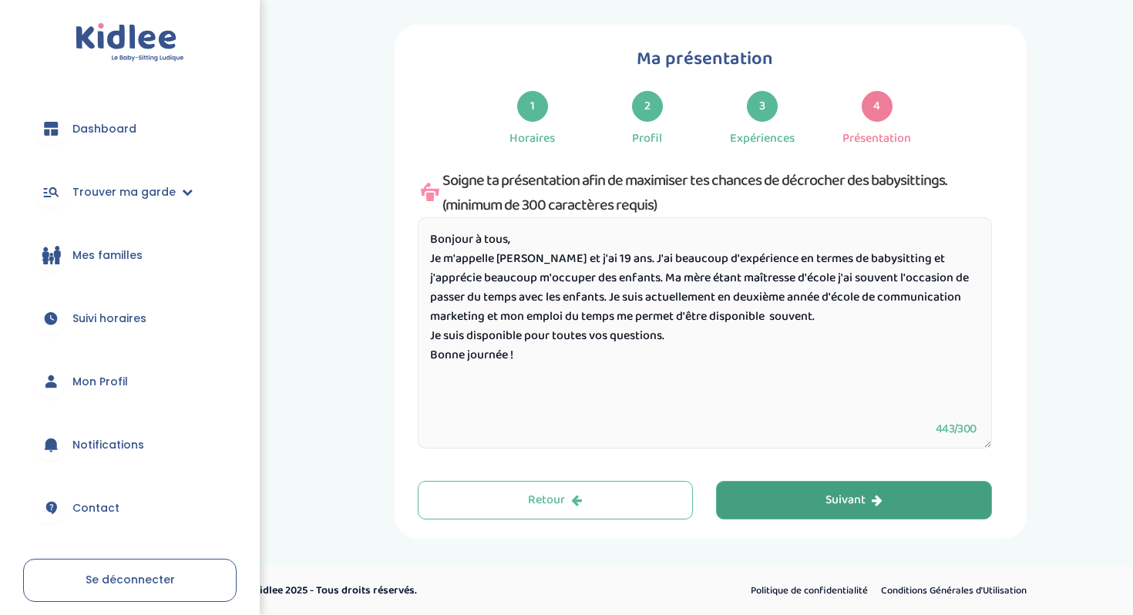
type textarea "Bonjour à tous, Je m'appelle Camille et j'ai 19 ans. J'ai beaucoup d'expérience…"
click at [816, 502] on button "Suivant" at bounding box center [854, 500] width 276 height 39
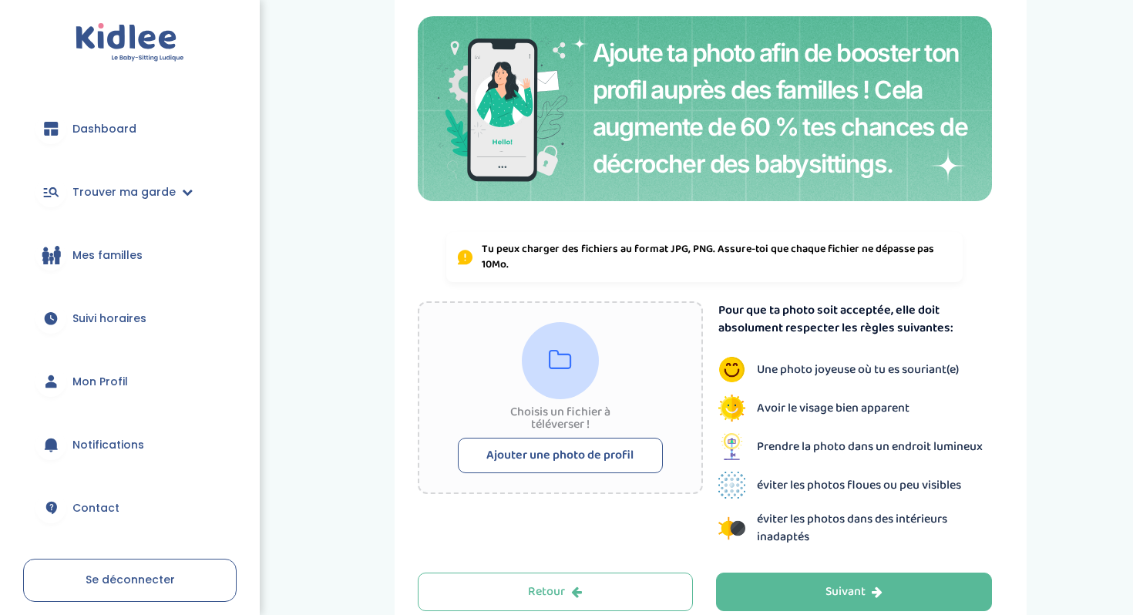
scroll to position [117, 0]
click at [571, 461] on button "Ajouter une photo de profil" at bounding box center [560, 454] width 205 height 35
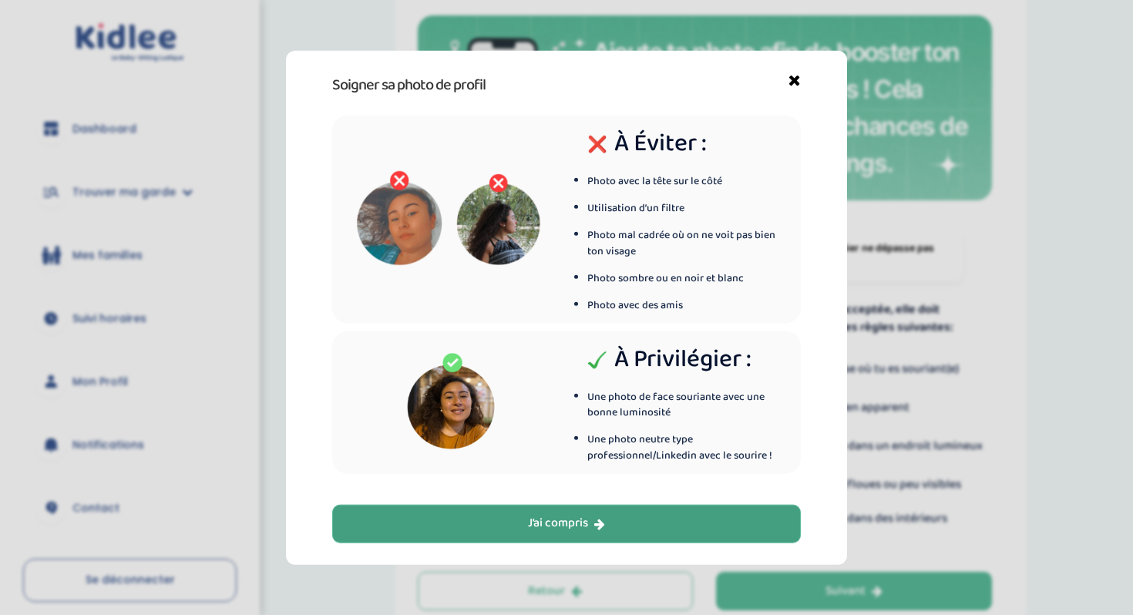
click at [572, 520] on div "J’ai compris" at bounding box center [566, 524] width 77 height 18
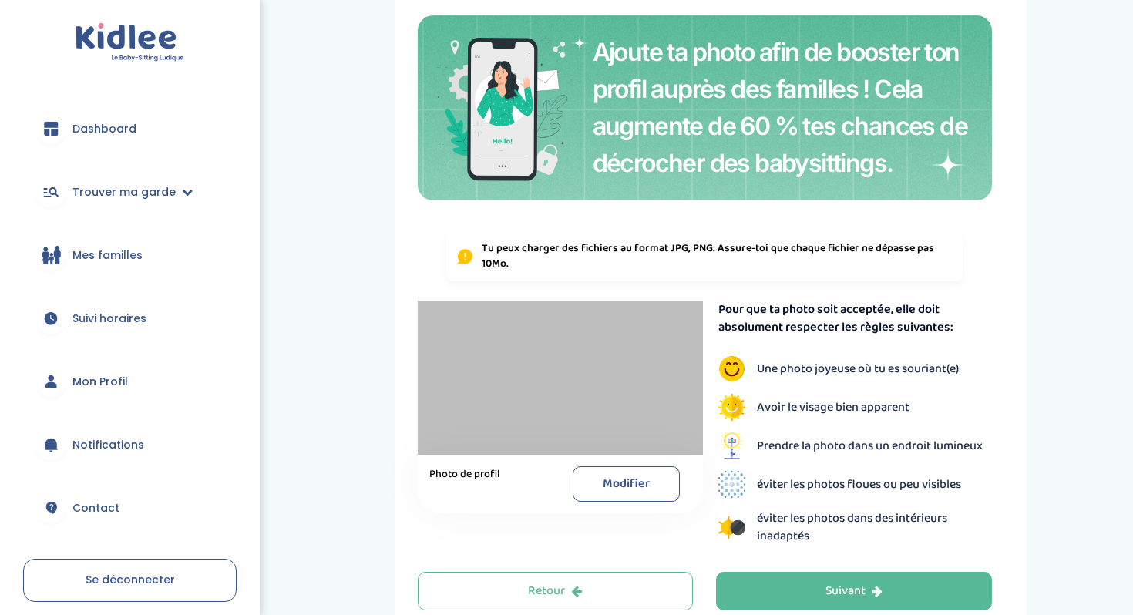
click at [604, 389] on div at bounding box center [560, 377] width 285 height 154
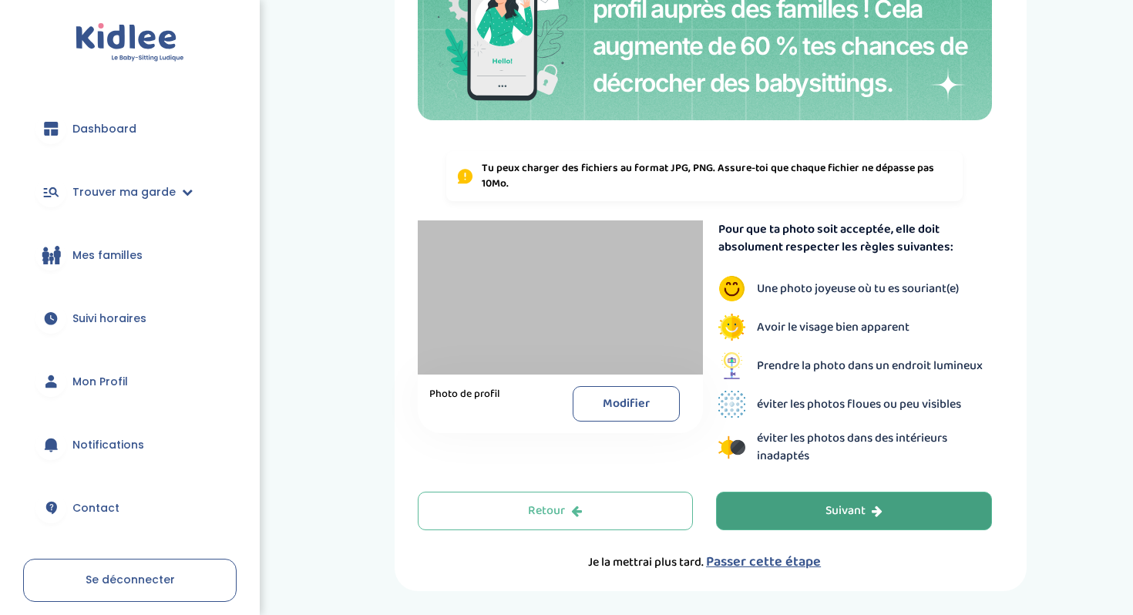
scroll to position [201, 0]
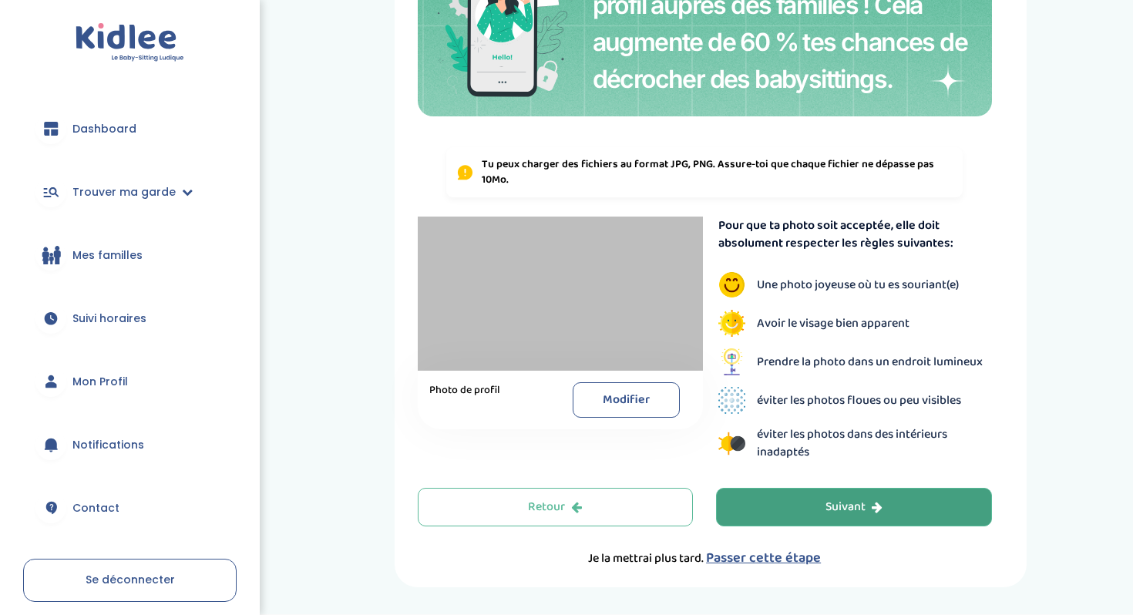
click at [838, 499] on div "Suivant" at bounding box center [853, 507] width 57 height 18
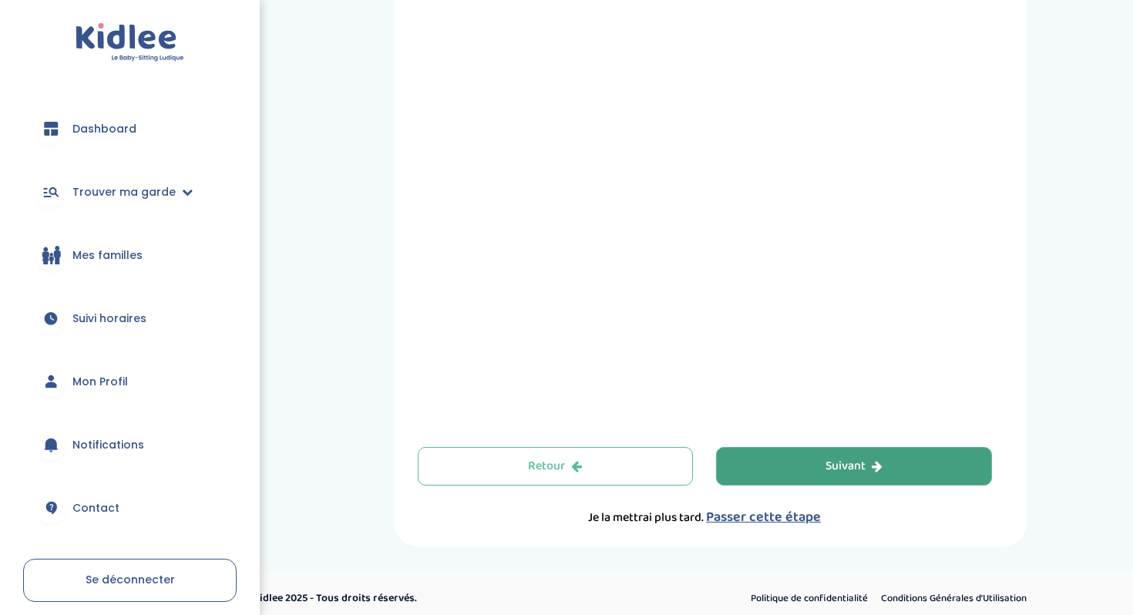
scroll to position [514, 0]
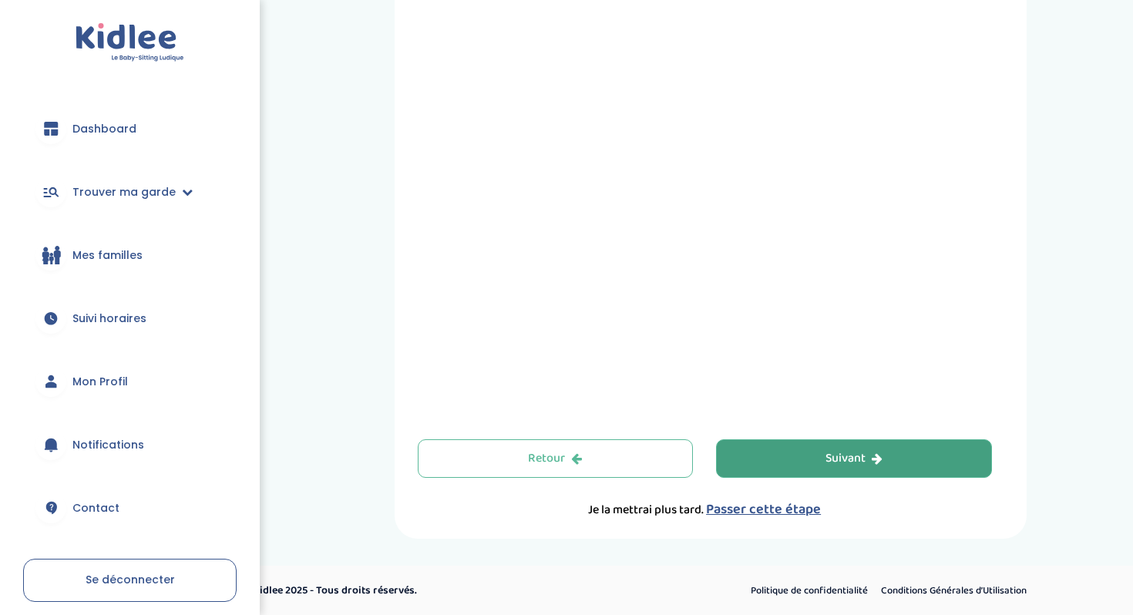
click at [790, 447] on button "Suivant" at bounding box center [854, 458] width 276 height 39
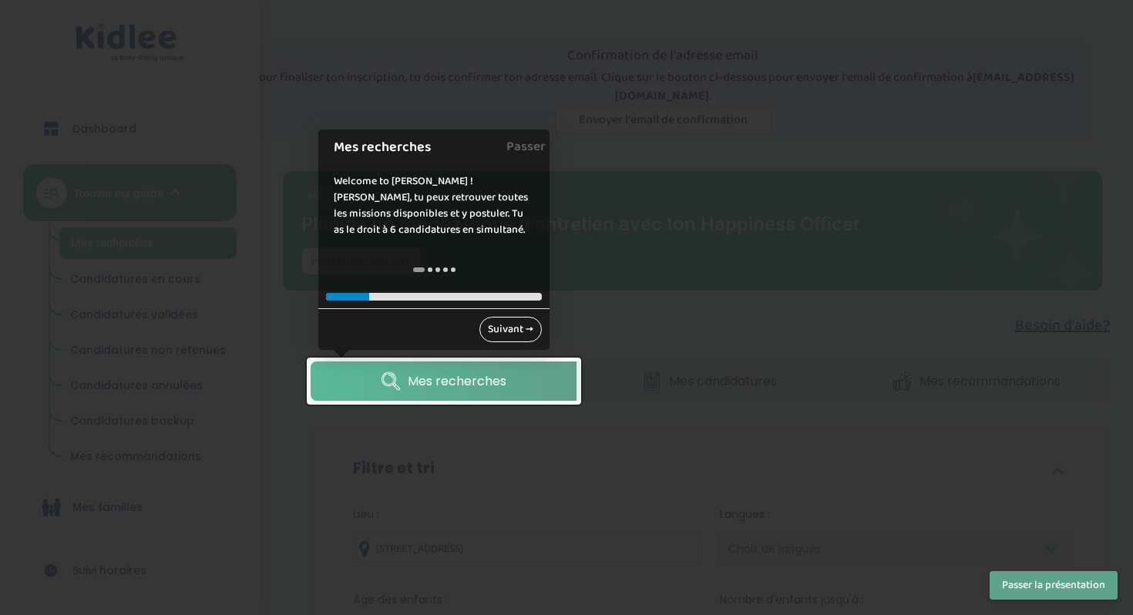
click at [533, 324] on link "Suivant →" at bounding box center [510, 329] width 62 height 25
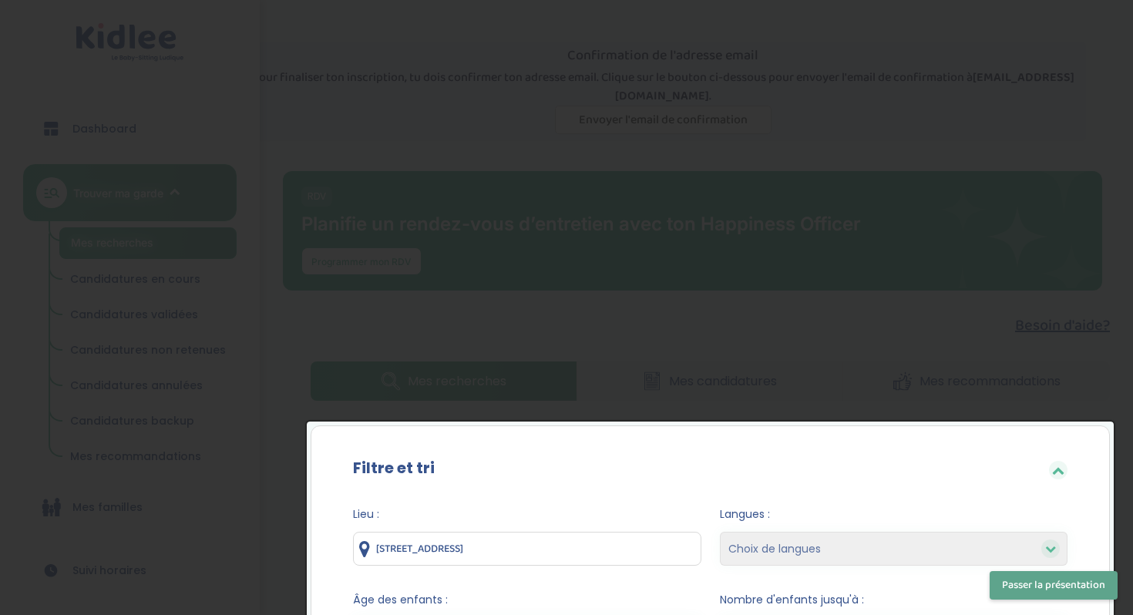
scroll to position [370, 0]
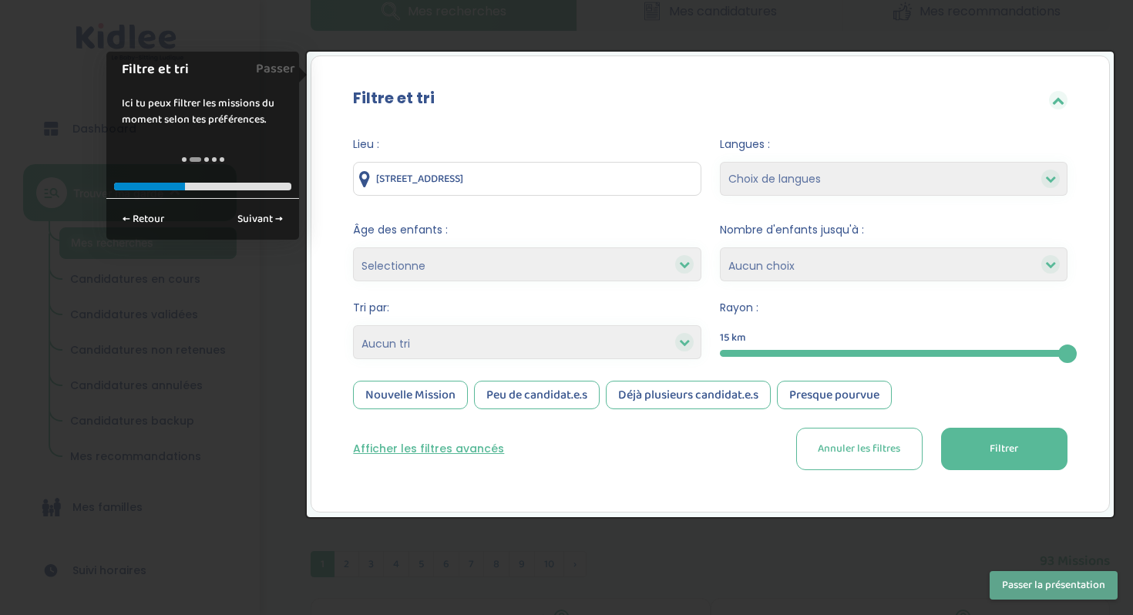
click at [476, 261] on select "Selectionne moins de 3 ans entre 3 et 6 ans plus de 6 ans" at bounding box center [526, 264] width 347 height 34
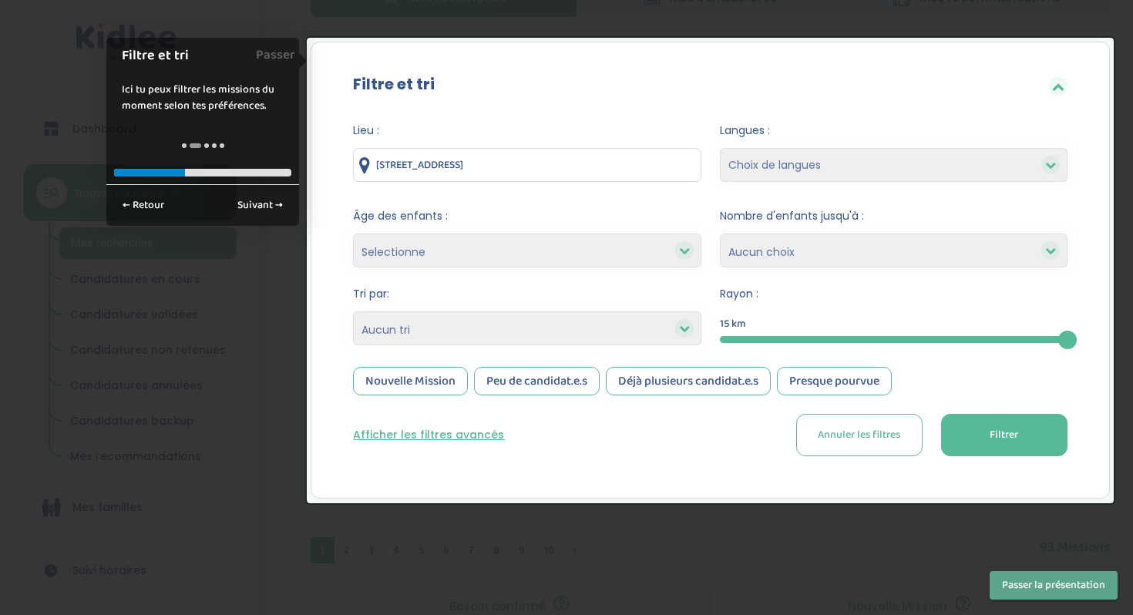
scroll to position [397, 0]
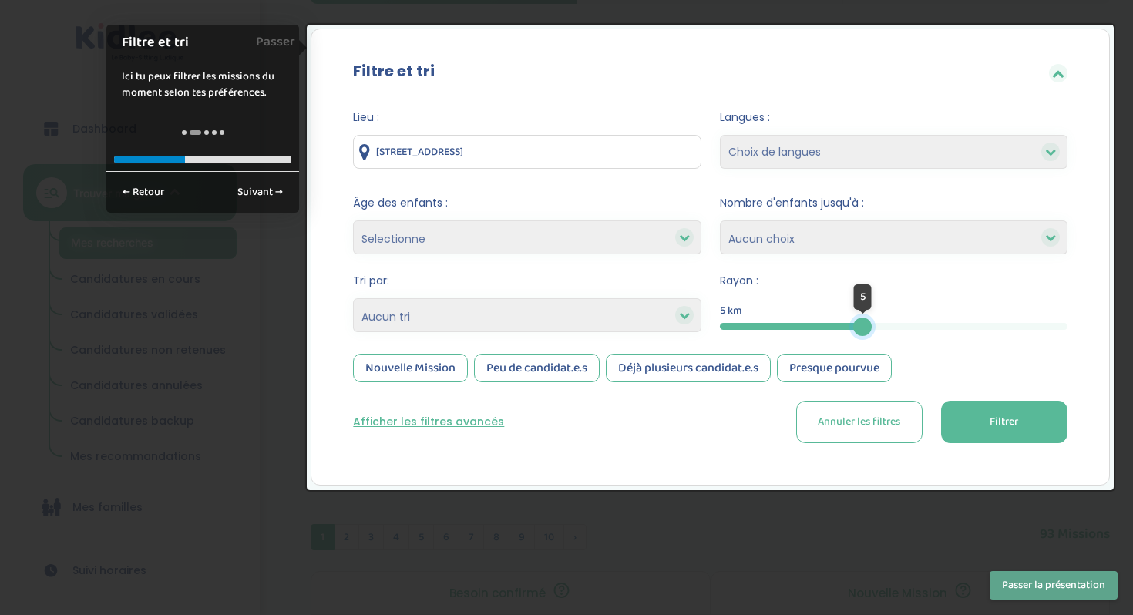
drag, startPoint x: 1064, startPoint y: 326, endPoint x: 862, endPoint y: 352, distance: 203.6
click at [862, 352] on form "Lieu : 98 Rue Orfila, Paris, France Langues : Choix de langues Allemand Anglais…" at bounding box center [710, 276] width 714 height 334
drag, startPoint x: 838, startPoint y: 327, endPoint x: 911, endPoint y: 329, distance: 72.4
click at [911, 329] on div at bounding box center [910, 326] width 18 height 18
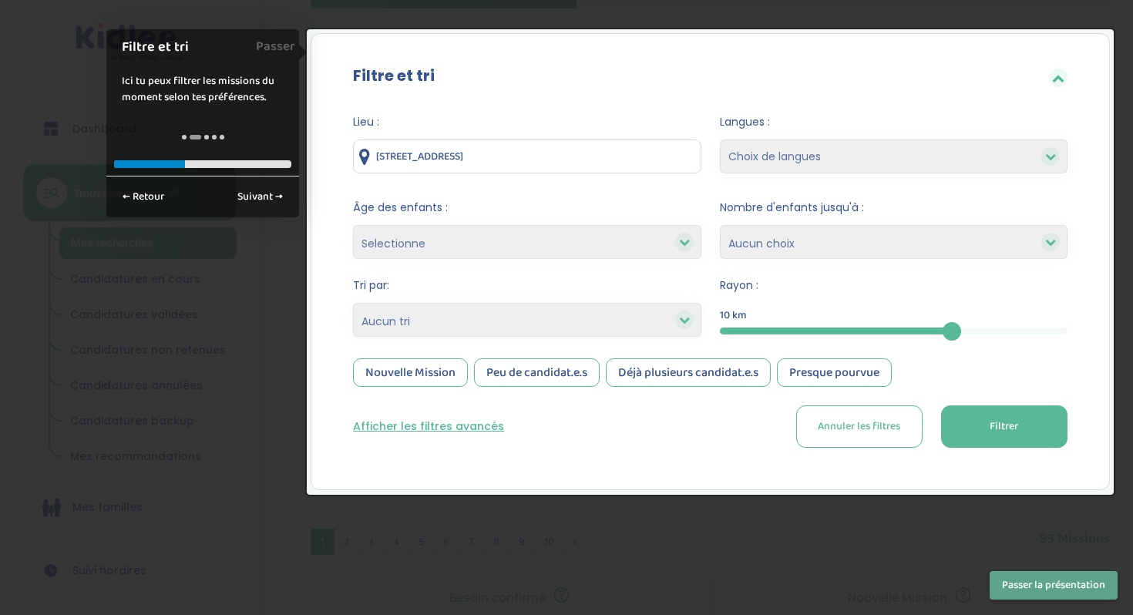
scroll to position [388, 0]
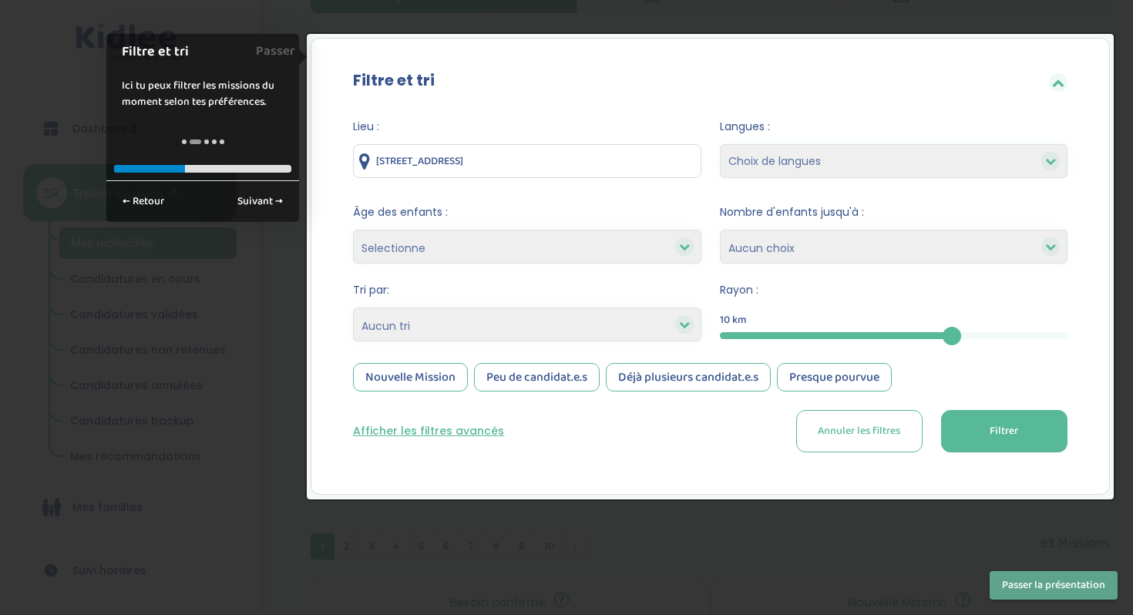
click at [791, 166] on select "Choix de langues Allemand Anglais Arabe Espagnol Italien Russe Français Coréen" at bounding box center [893, 161] width 347 height 34
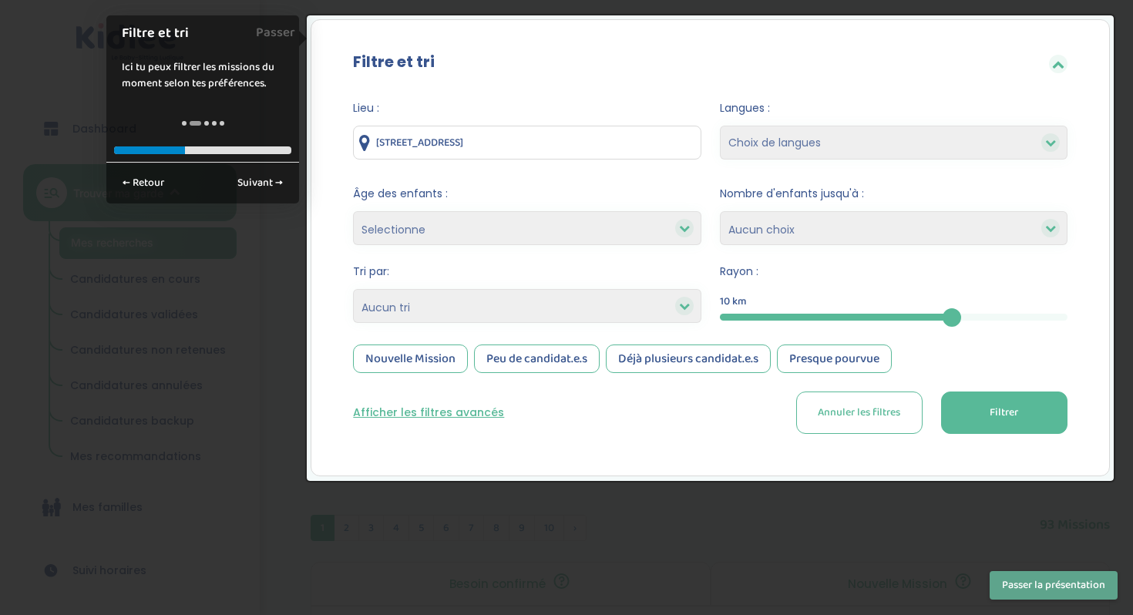
click at [1018, 407] on span "Filtrer" at bounding box center [1003, 412] width 29 height 16
click at [982, 418] on button "Filtrer" at bounding box center [1004, 412] width 126 height 42
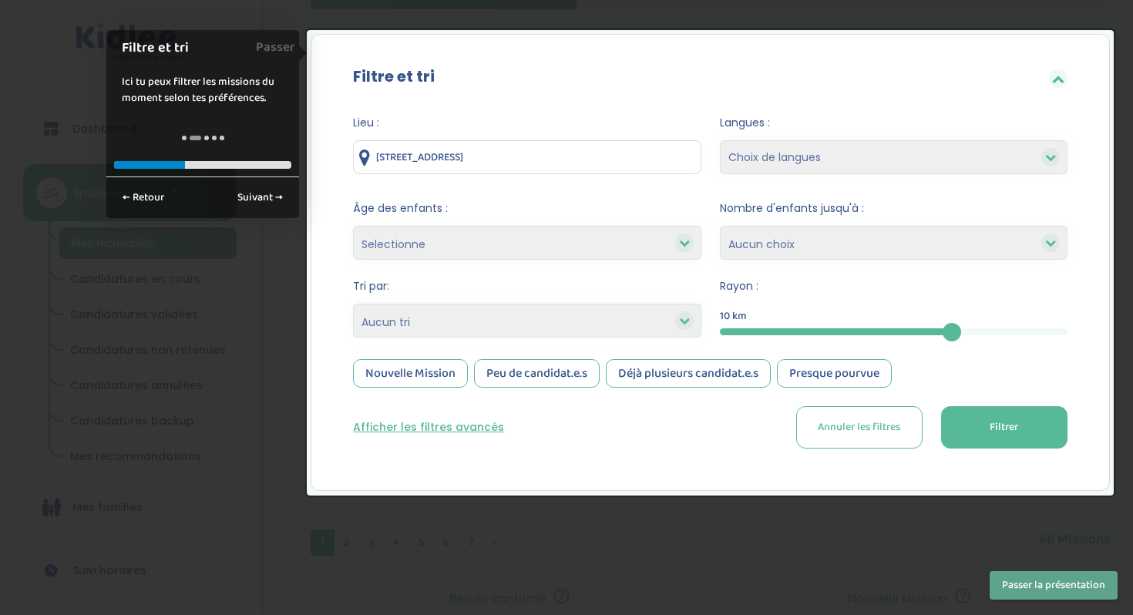
scroll to position [470, 0]
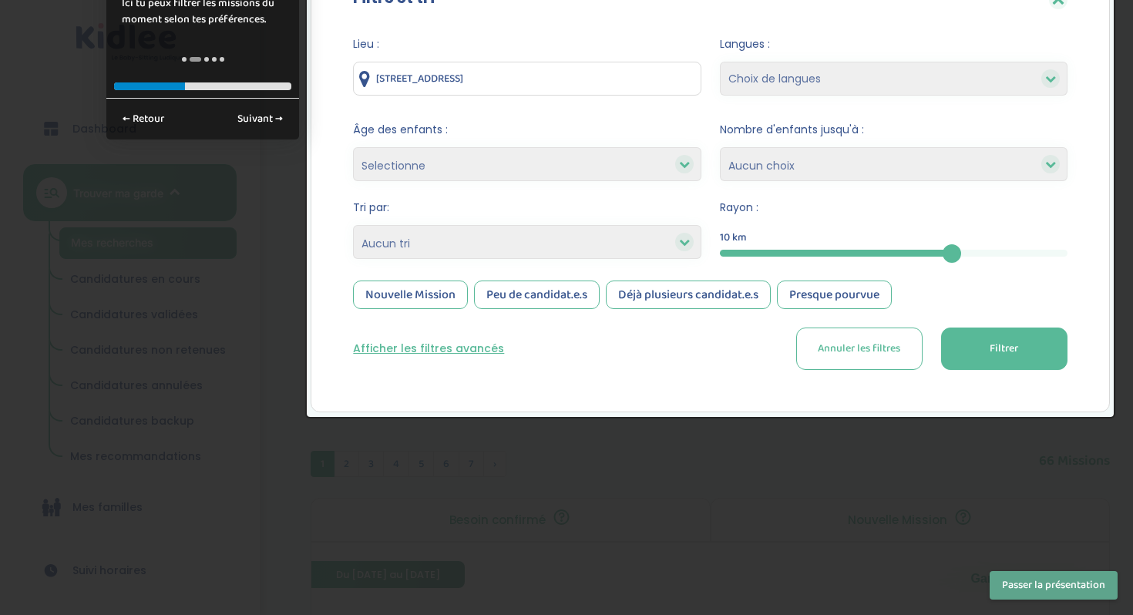
click at [794, 552] on div at bounding box center [566, 307] width 1133 height 615
click at [1046, 582] on button "Passer la présentation" at bounding box center [1053, 585] width 128 height 29
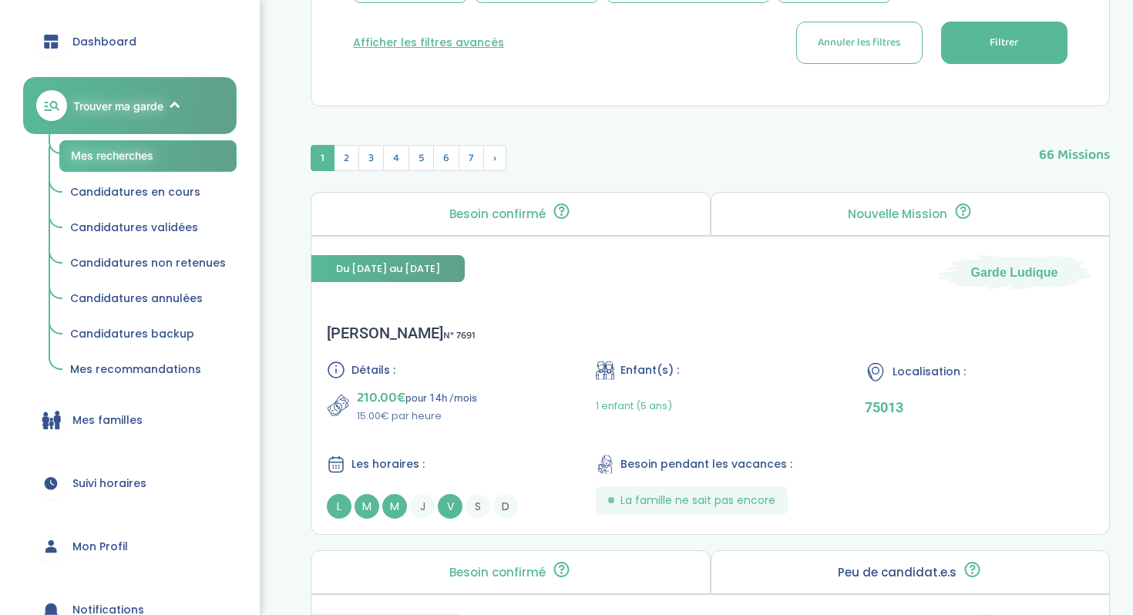
scroll to position [169, 0]
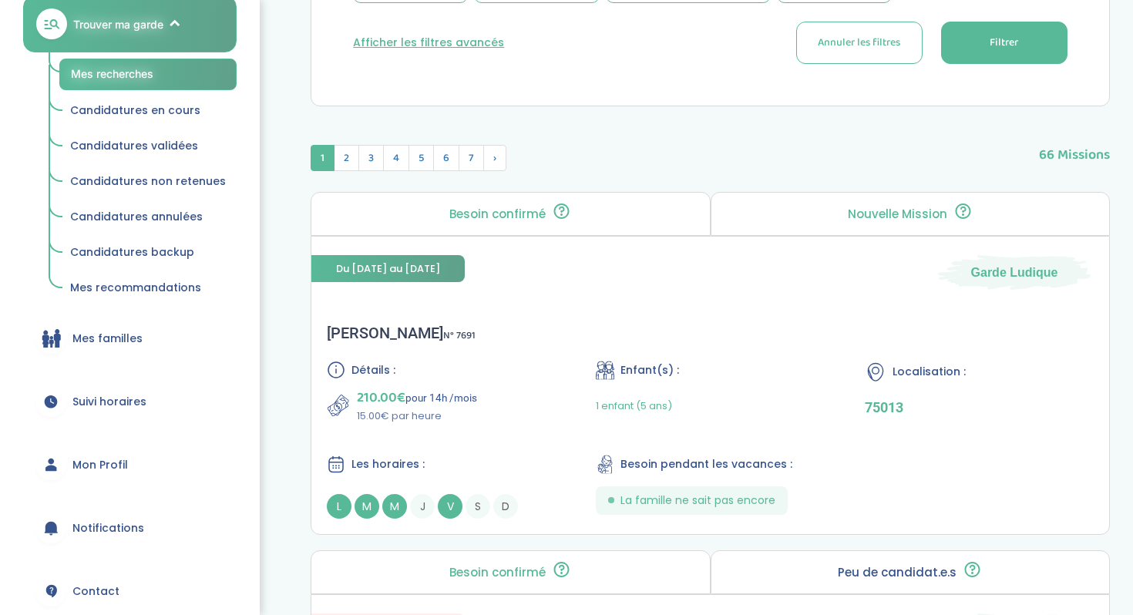
click at [136, 398] on span "Suivi horaires" at bounding box center [109, 402] width 74 height 16
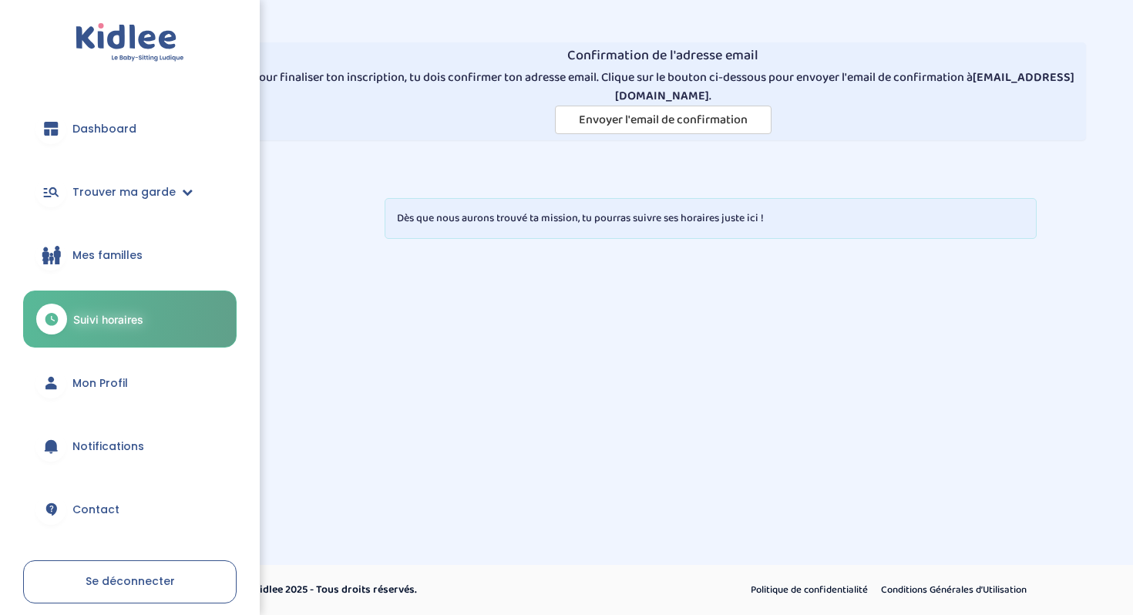
click at [130, 123] on span "Dashboard" at bounding box center [104, 129] width 64 height 16
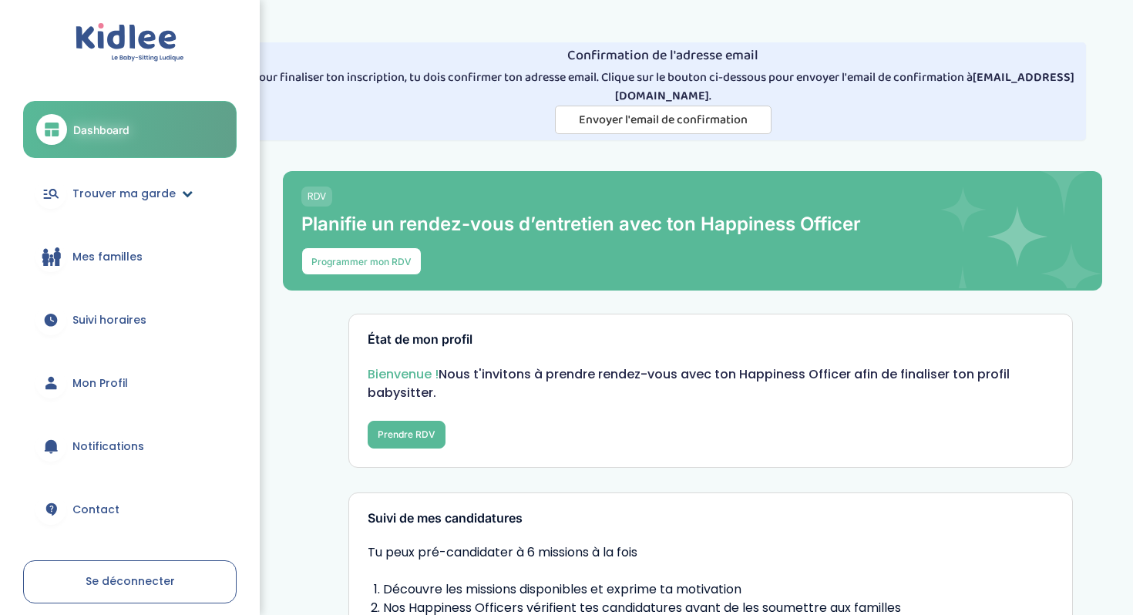
click at [151, 196] on span "Trouver ma garde" at bounding box center [123, 194] width 103 height 16
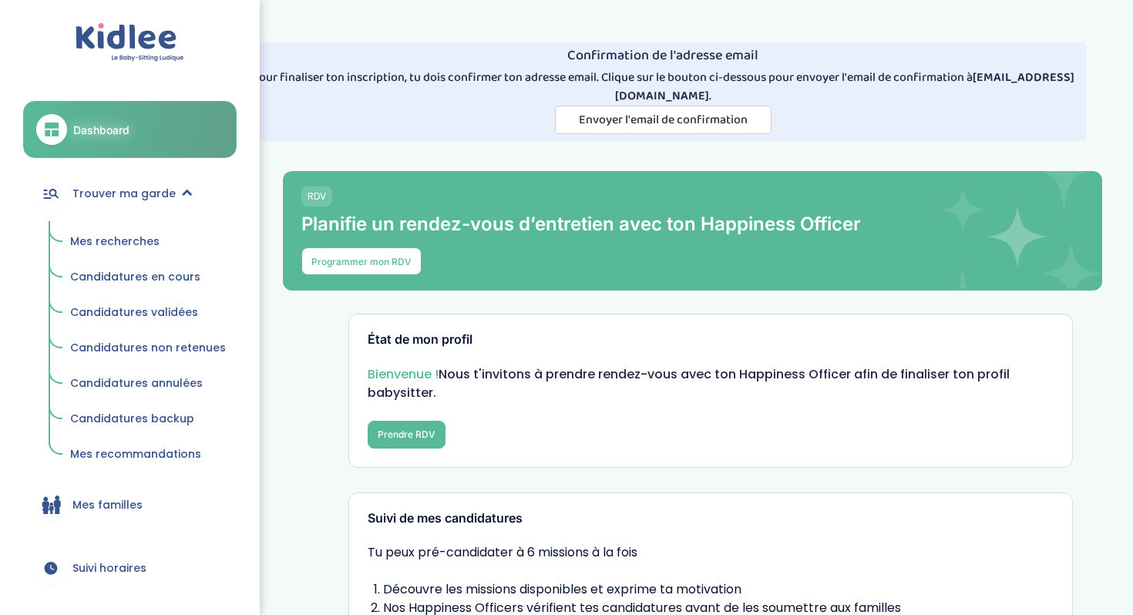
click at [126, 239] on span "Mes recherches" at bounding box center [114, 240] width 89 height 15
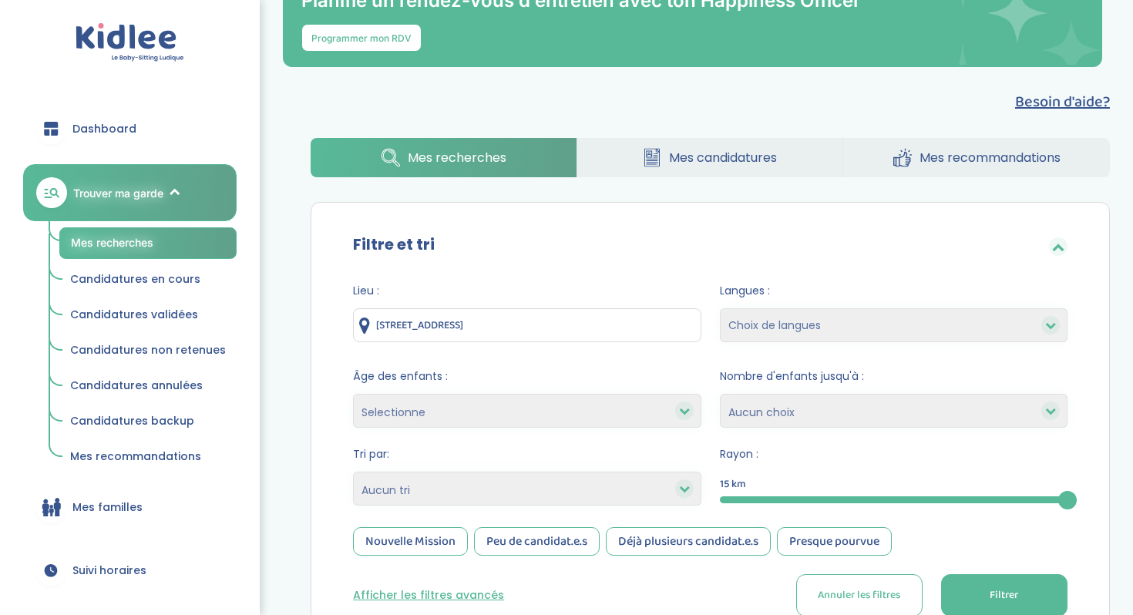
scroll to position [321, 0]
